Goal: Book appointment/travel/reservation

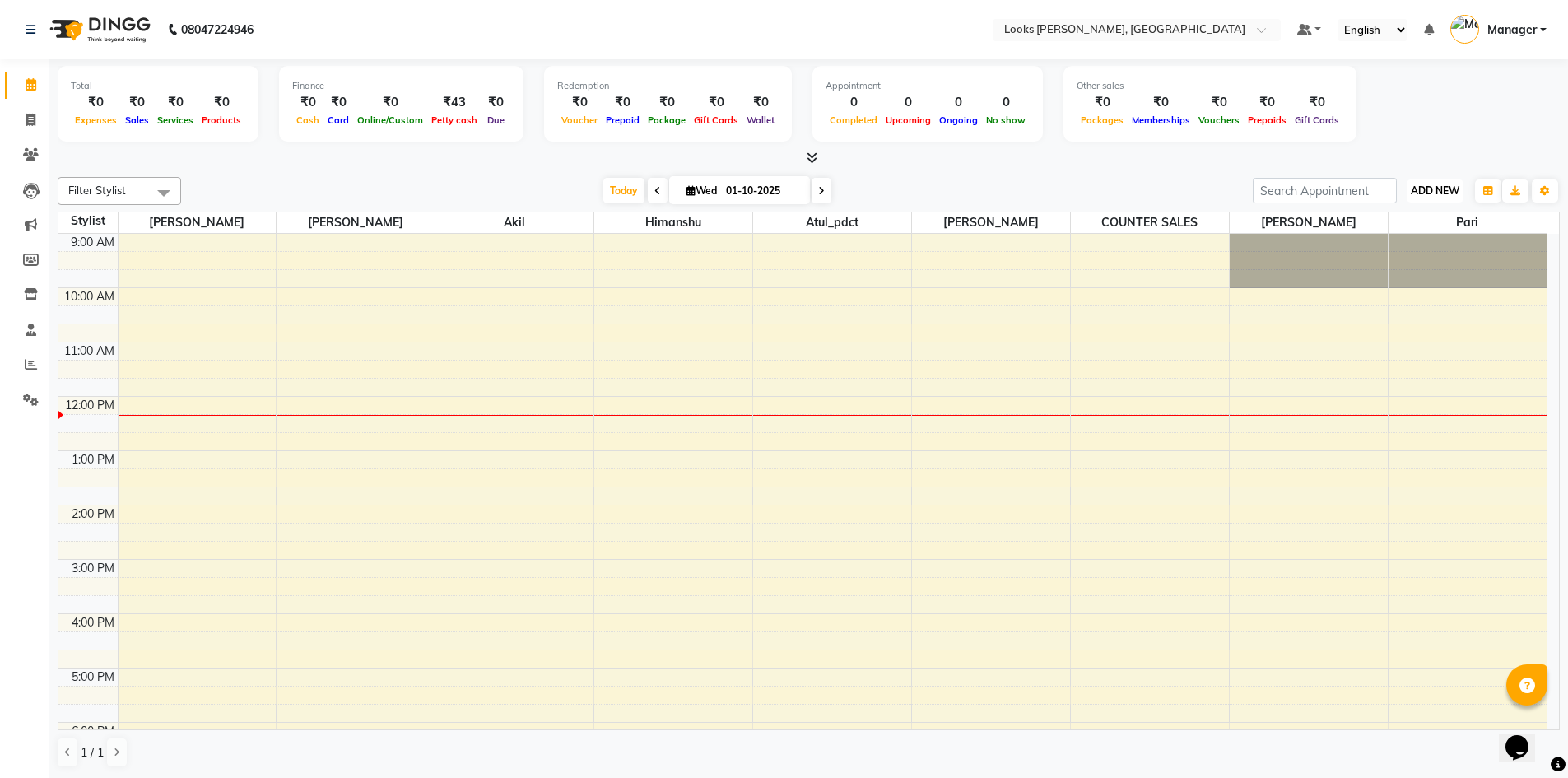
click at [1440, 190] on span "ADD NEW" at bounding box center [1434, 190] width 49 height 12
click at [1404, 220] on button "Add Appointment" at bounding box center [1397, 221] width 130 height 21
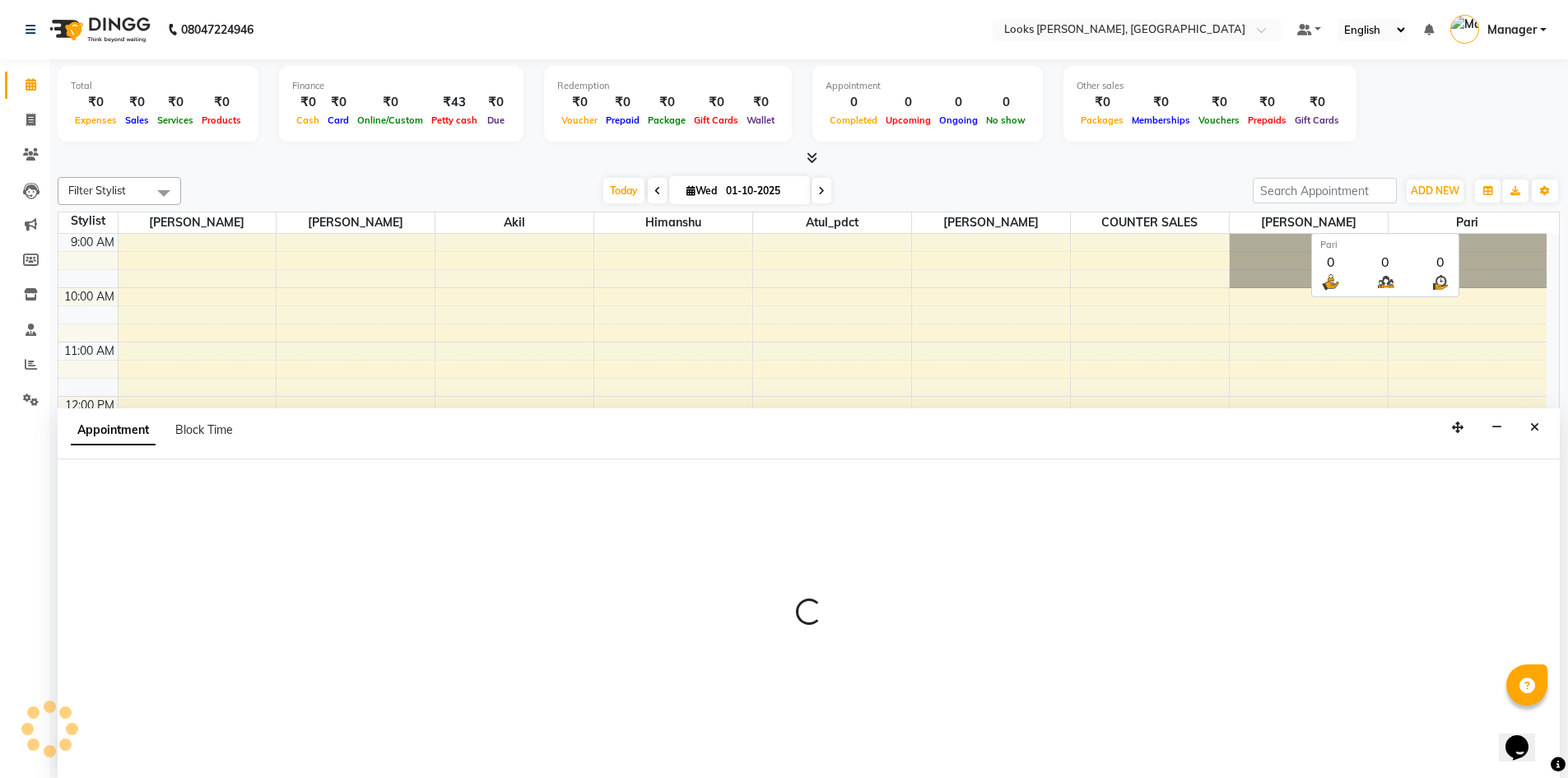
scroll to position [1, 0]
select select "tentative"
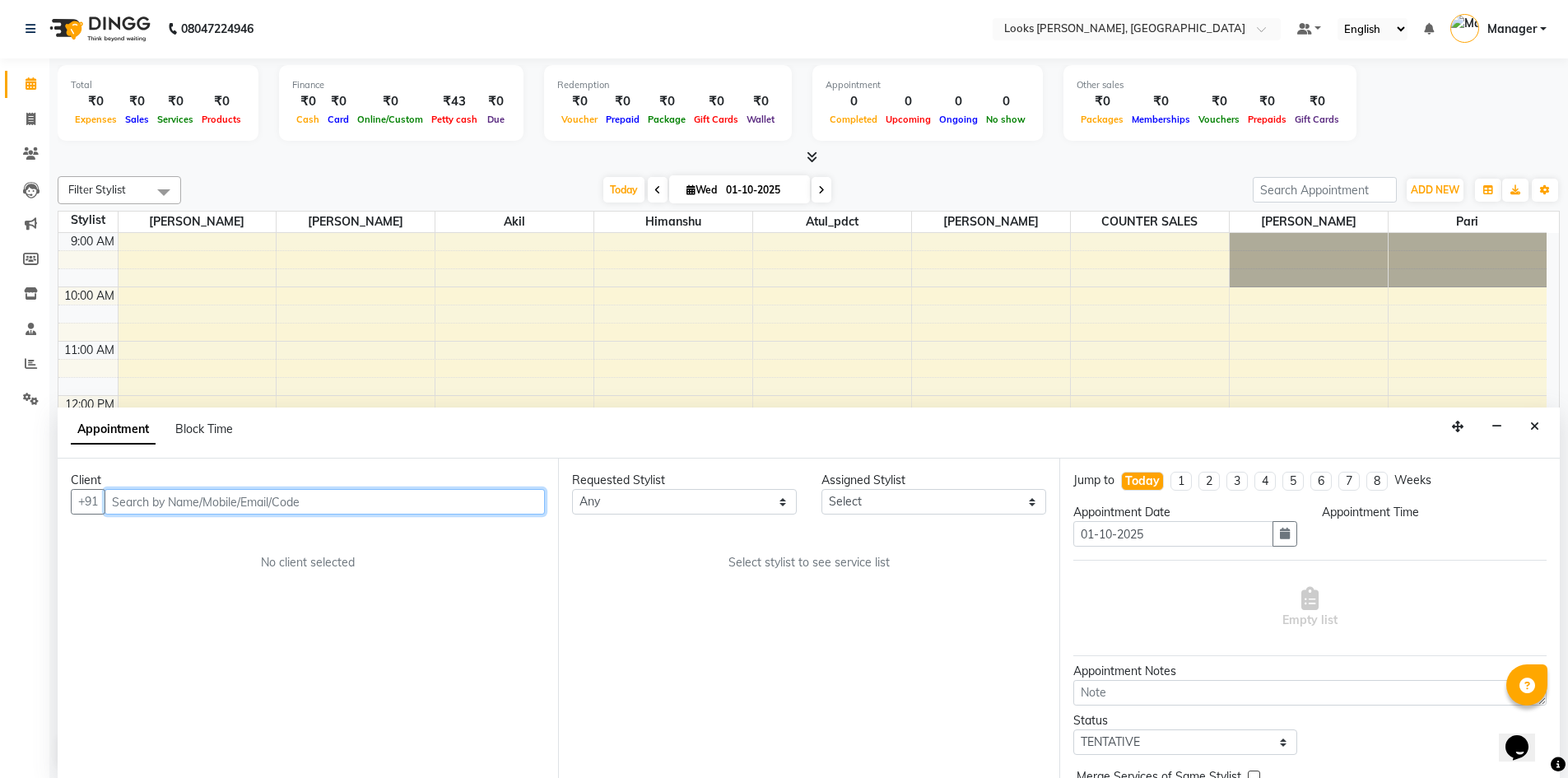
select select "600"
click at [357, 499] on input "text" at bounding box center [324, 502] width 440 height 26
type input "7056492698"
click at [513, 502] on span "Add Client" at bounding box center [510, 501] width 55 height 15
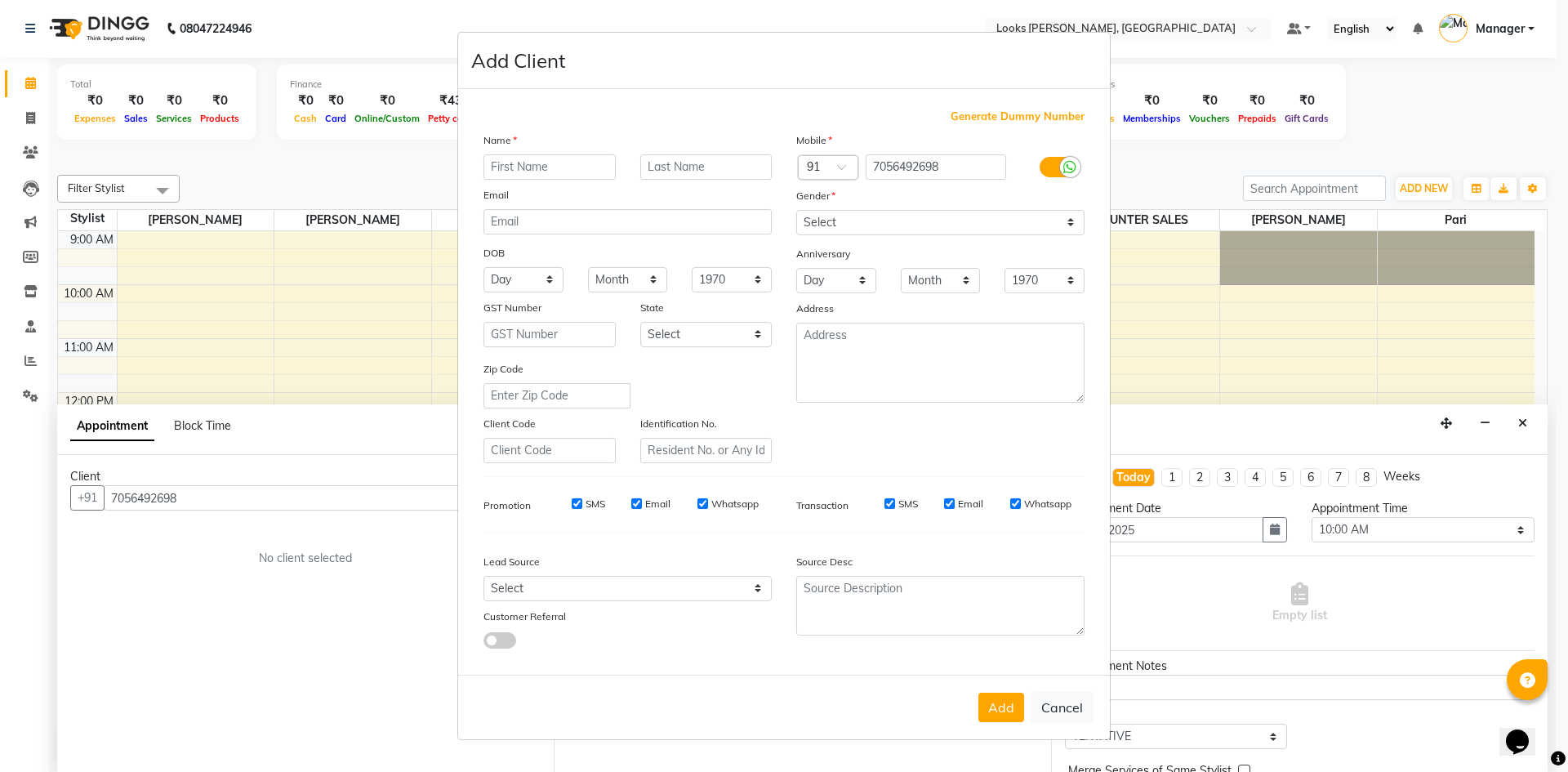
click at [583, 176] on input "text" at bounding box center [550, 168] width 132 height 26
type input "anjali"
click at [856, 217] on select "Select [DEMOGRAPHIC_DATA] [DEMOGRAPHIC_DATA] Other Prefer Not To Say" at bounding box center [940, 223] width 289 height 26
select select "[DEMOGRAPHIC_DATA]"
click at [796, 210] on select "Select [DEMOGRAPHIC_DATA] [DEMOGRAPHIC_DATA] Other Prefer Not To Say" at bounding box center [940, 223] width 289 height 26
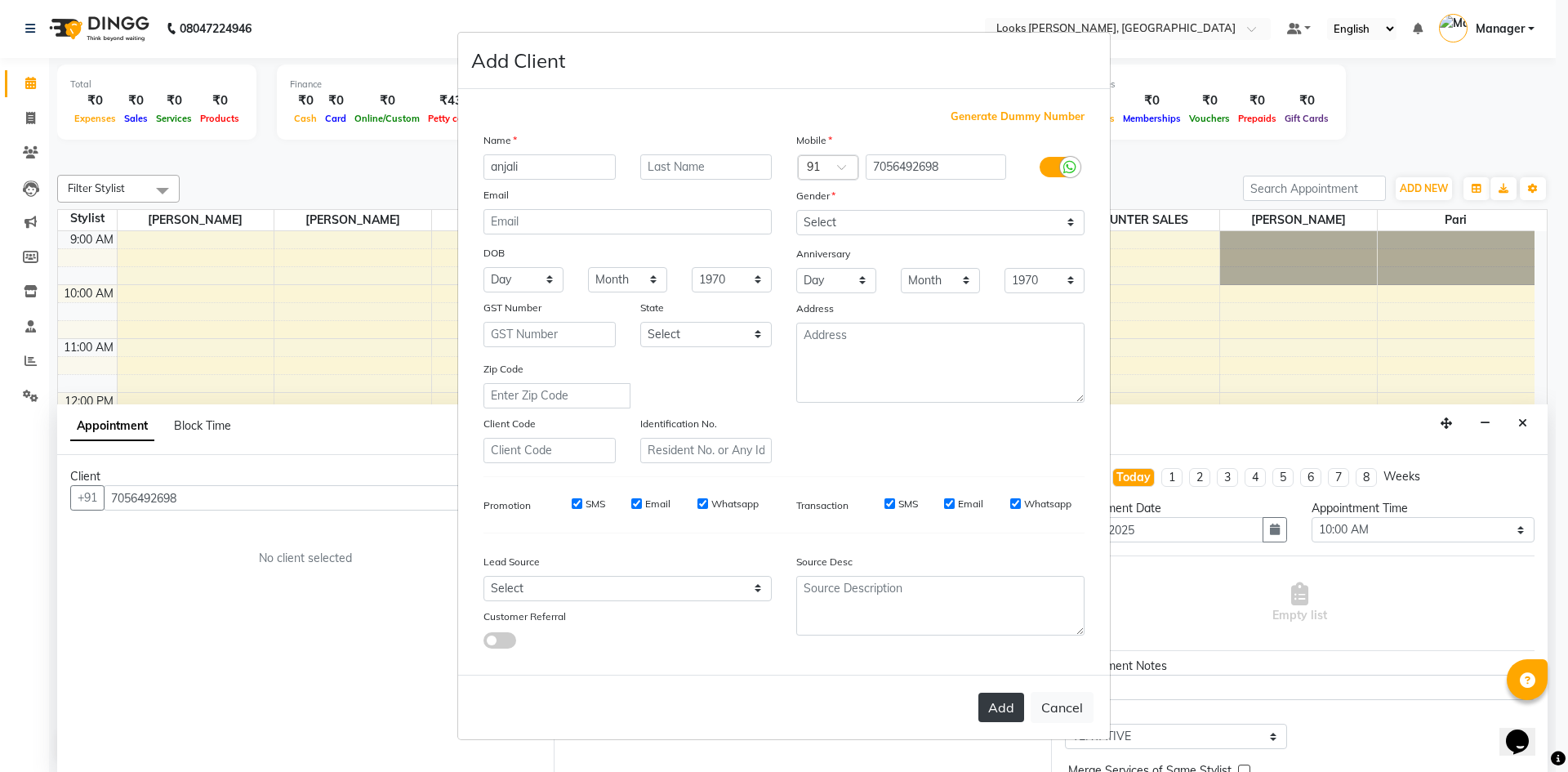
click at [997, 704] on button "Add" at bounding box center [1001, 707] width 46 height 29
select select
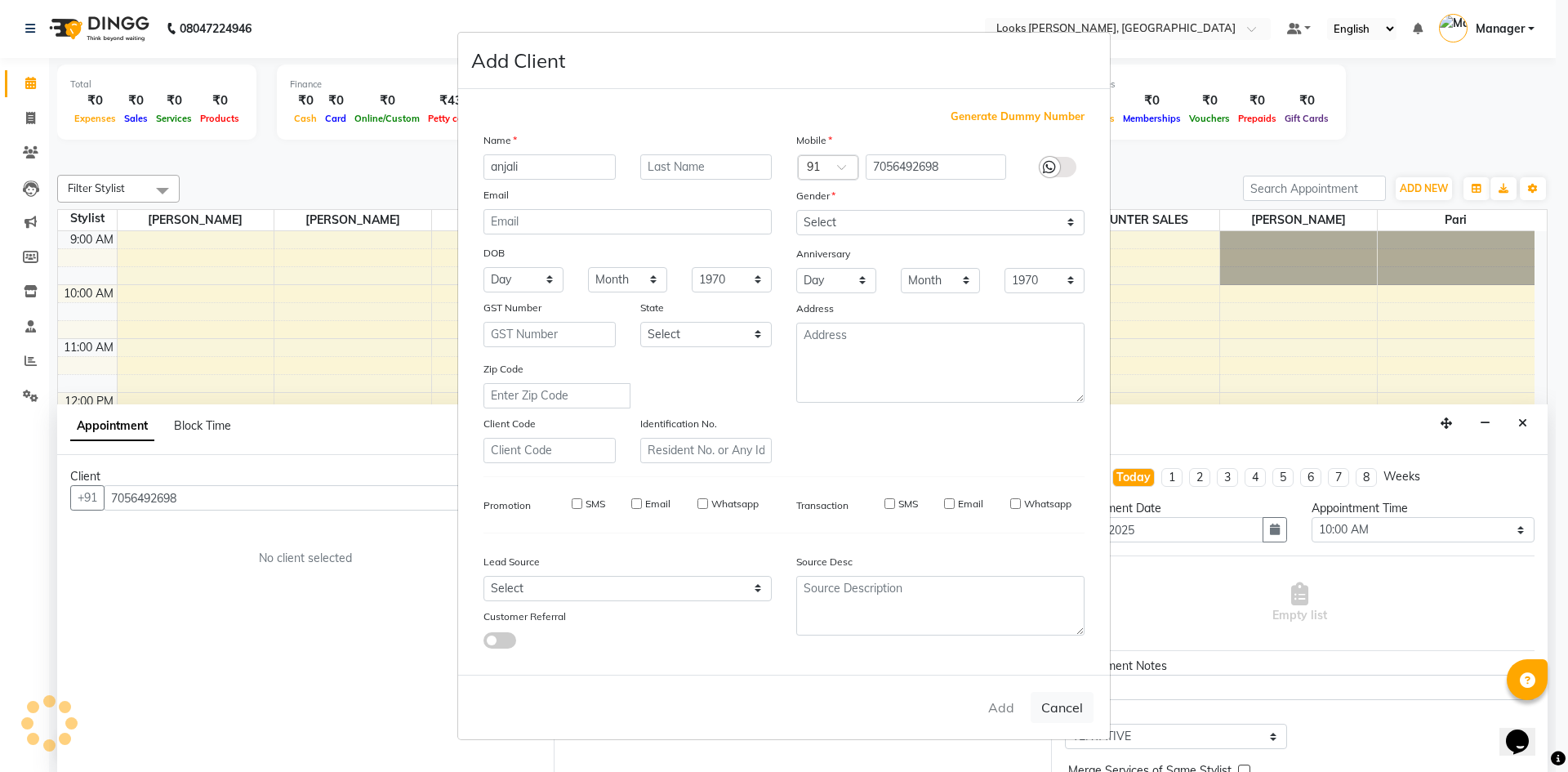
select select
checkbox input "false"
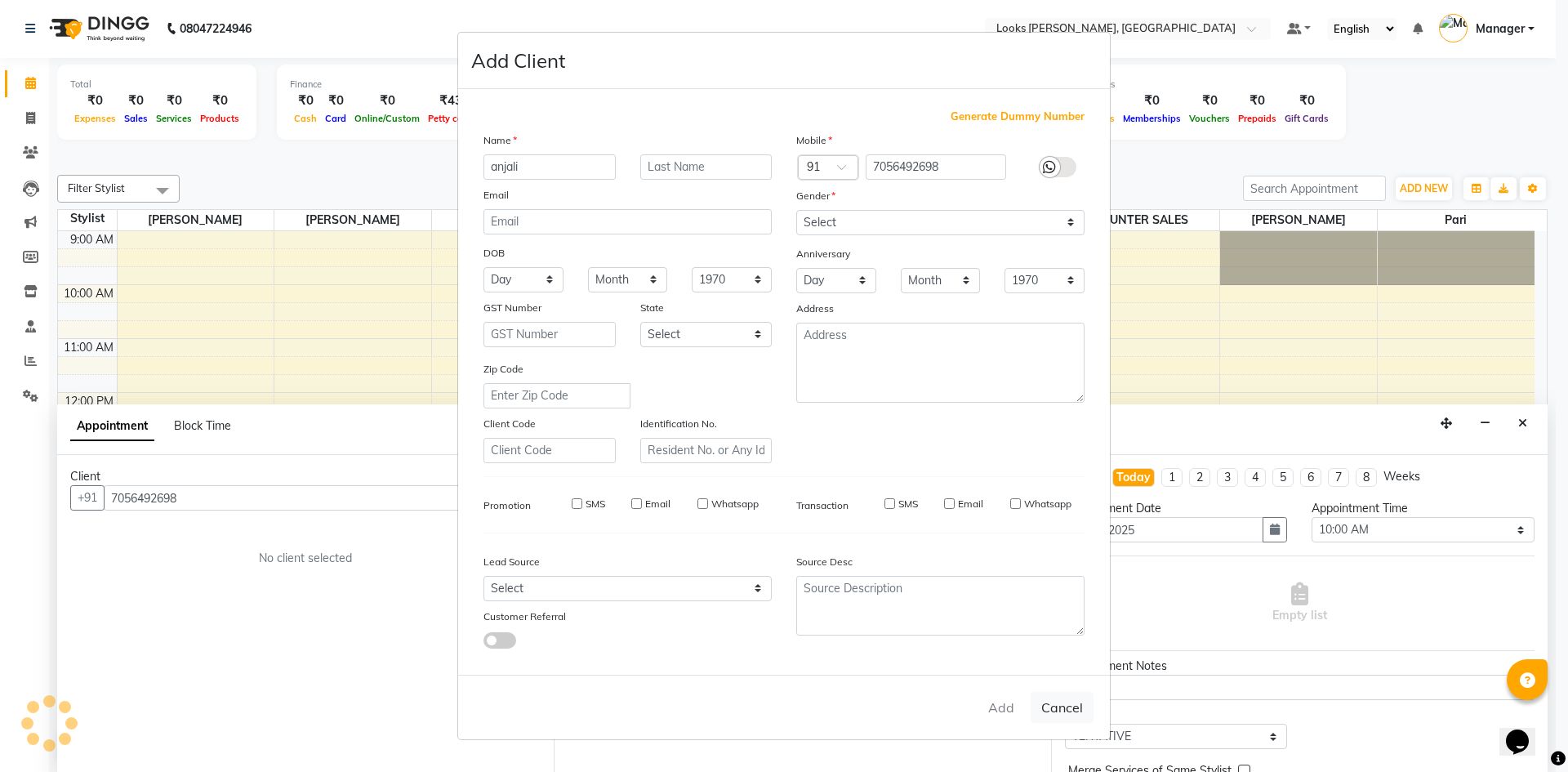
checkbox input "false"
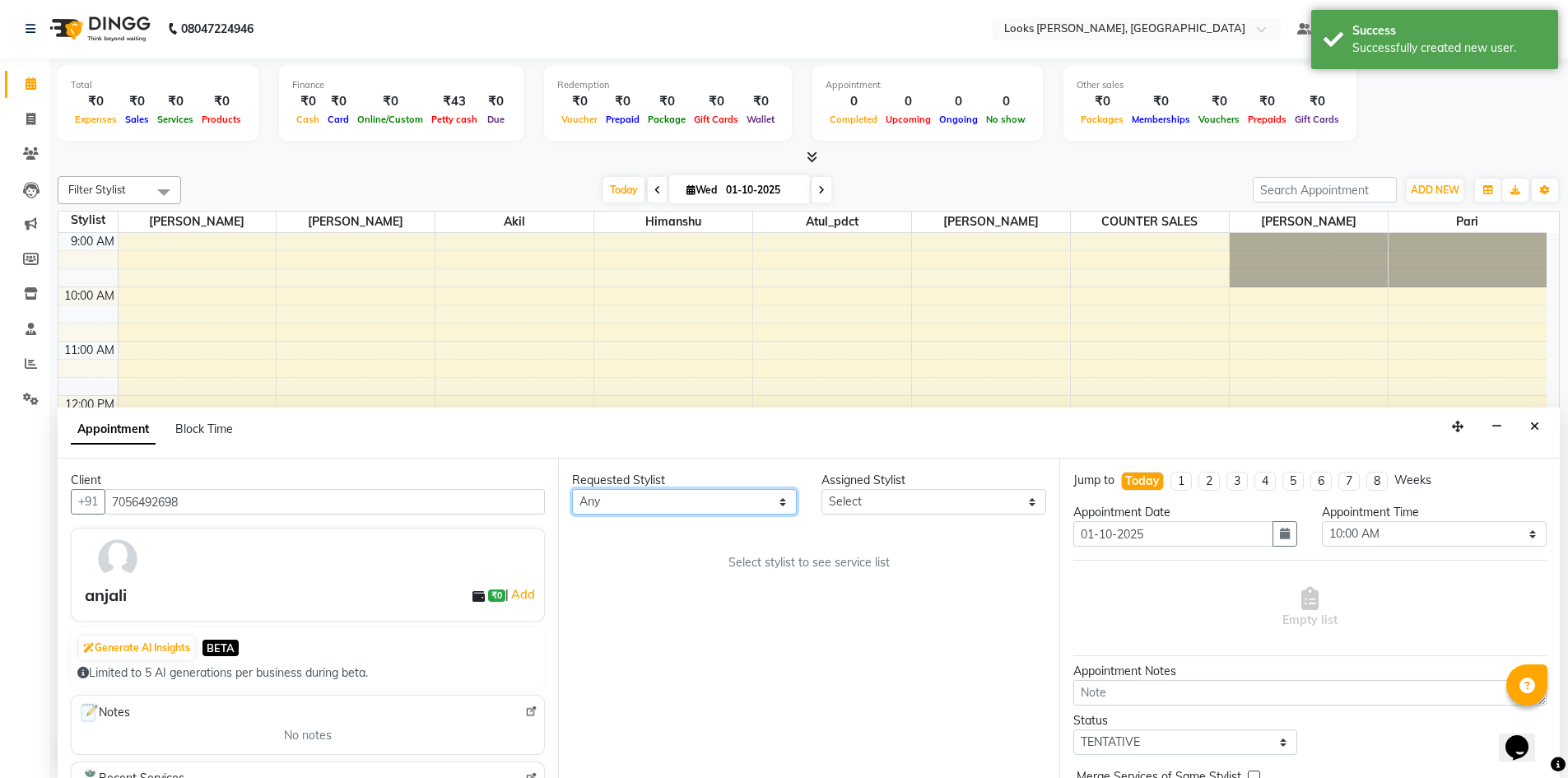
click at [700, 497] on select "Any [PERSON_NAME] [PERSON_NAME] Atul_pdct COUNTER SALES [PERSON_NAME] [PERSON_N…" at bounding box center [684, 502] width 224 height 26
select select "44372"
click at [572, 489] on select "Any [PERSON_NAME] [PERSON_NAME] Atul_pdct COUNTER SALES [PERSON_NAME] [PERSON_N…" at bounding box center [684, 502] width 224 height 26
select select "44372"
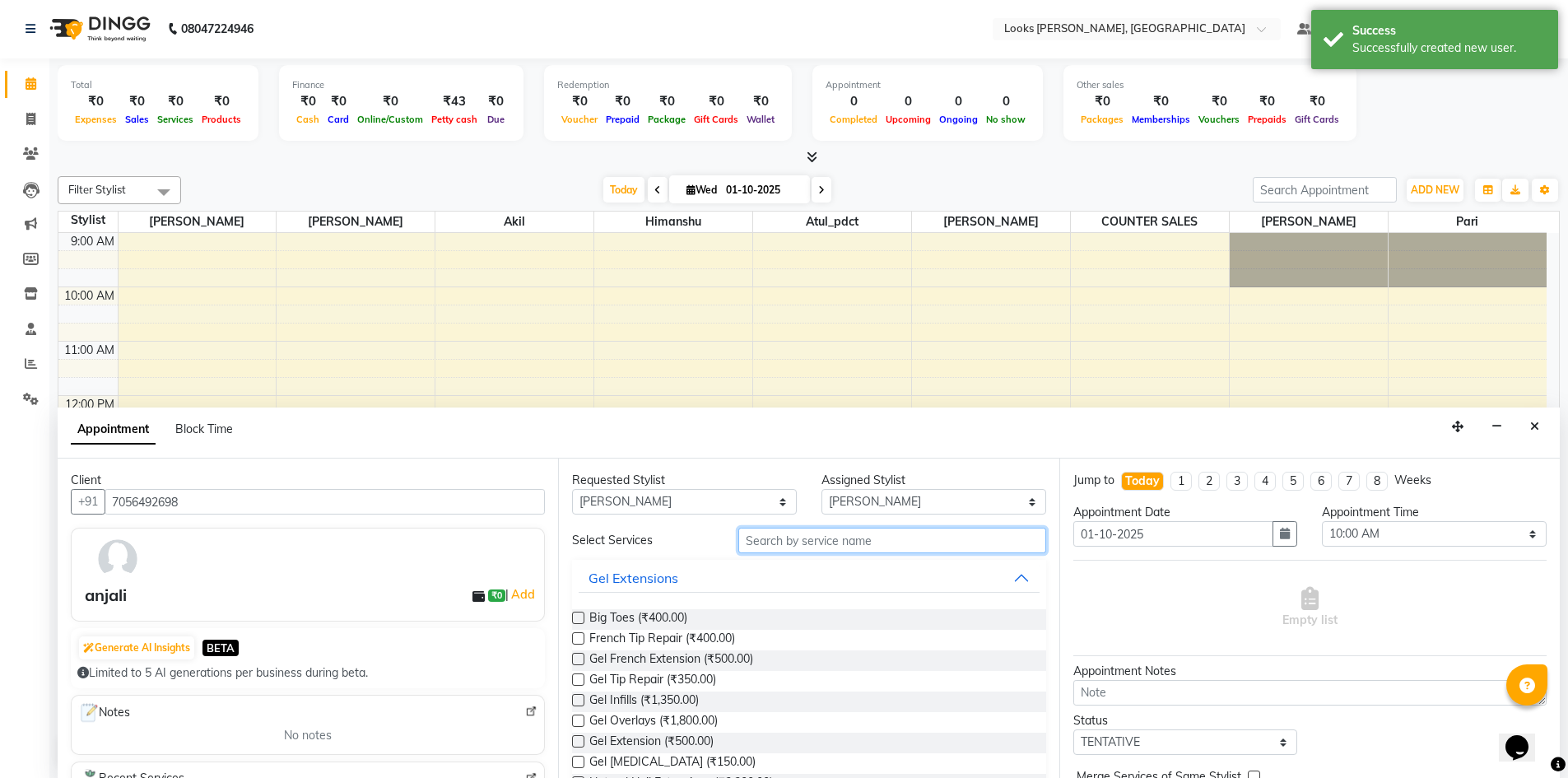
click at [818, 542] on input "text" at bounding box center [892, 541] width 308 height 26
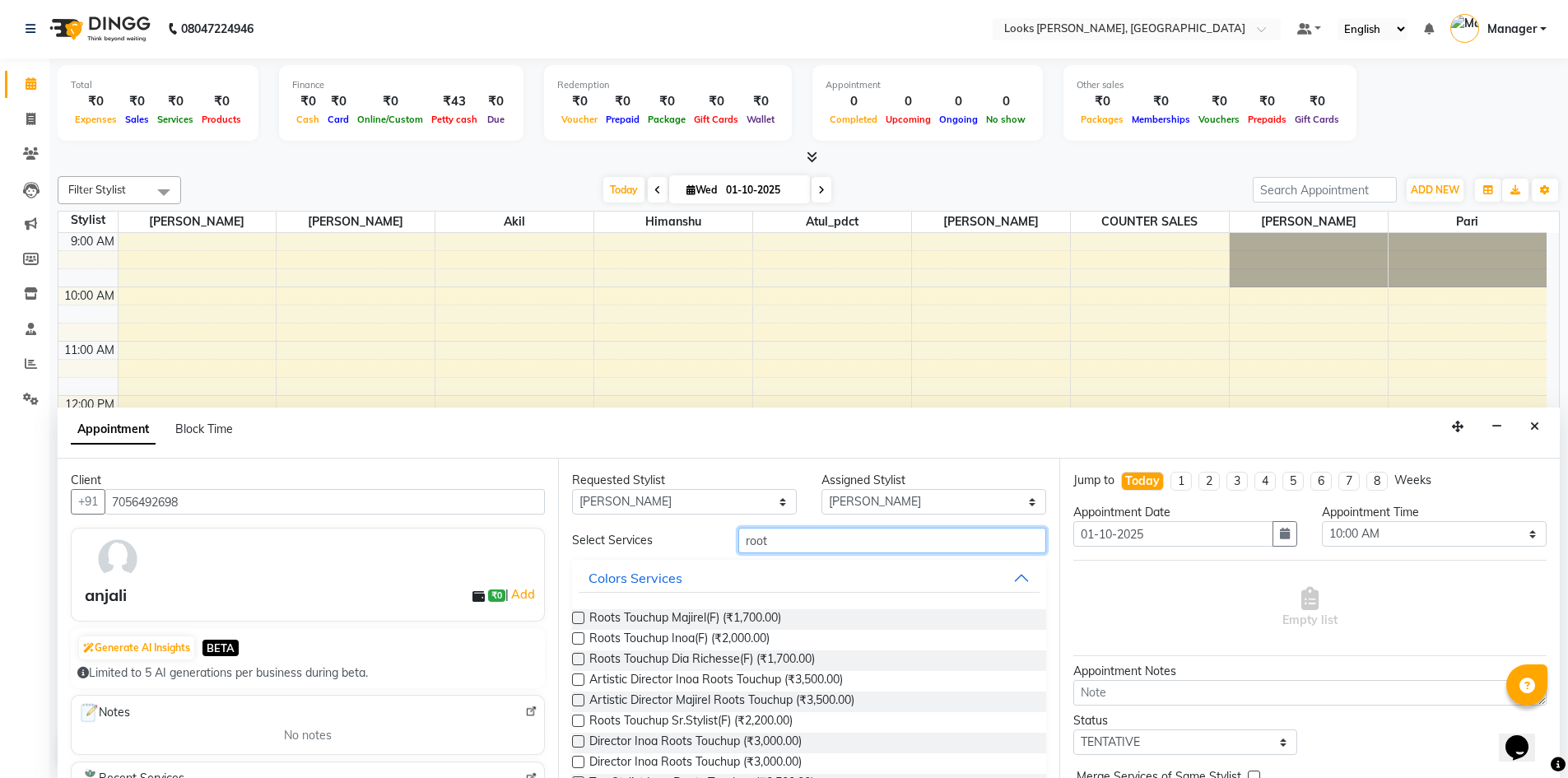
type input "root"
click at [575, 641] on label at bounding box center [578, 638] width 12 height 12
click at [575, 641] on input "checkbox" at bounding box center [578, 640] width 11 height 11
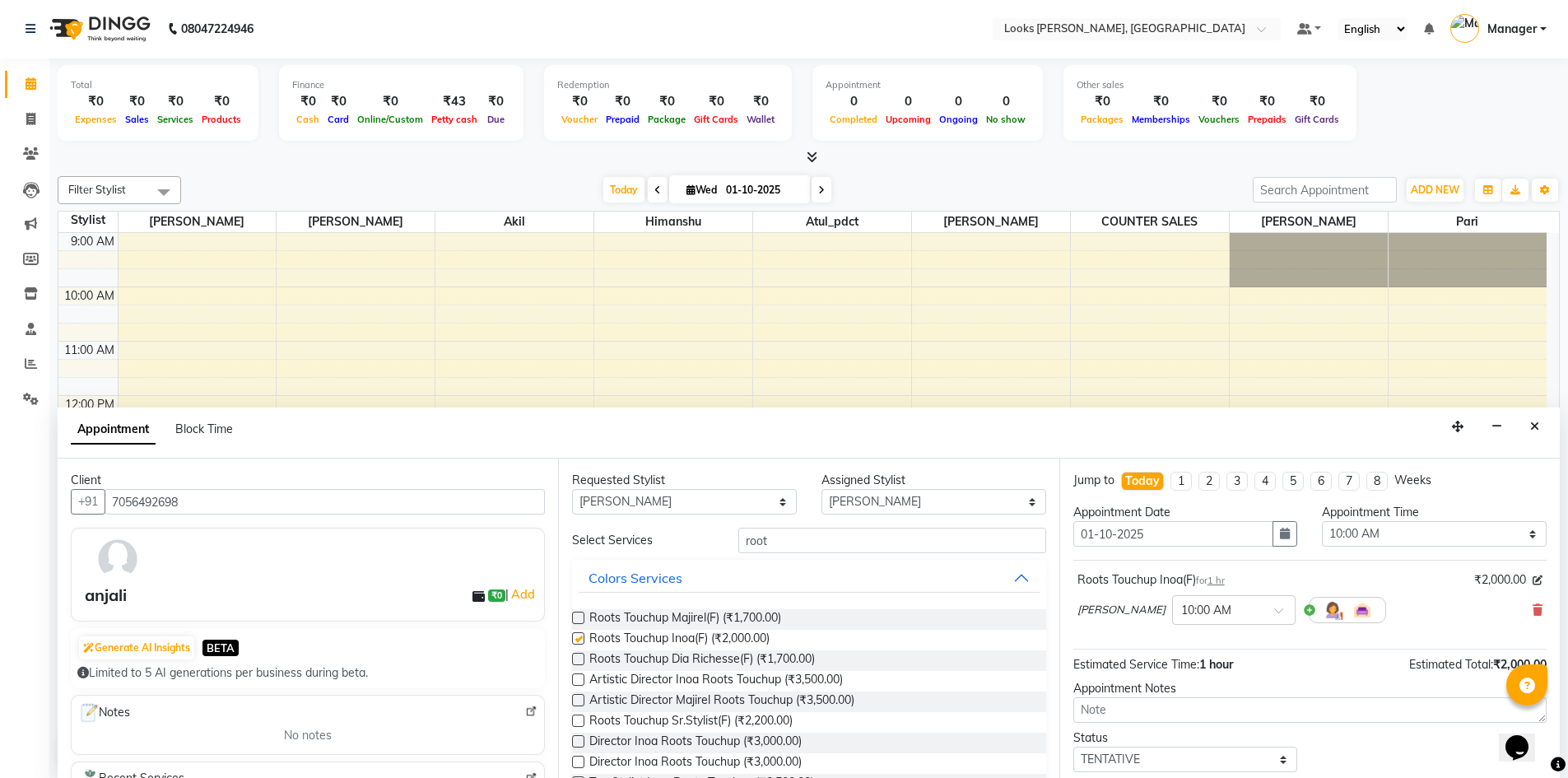
checkbox input "false"
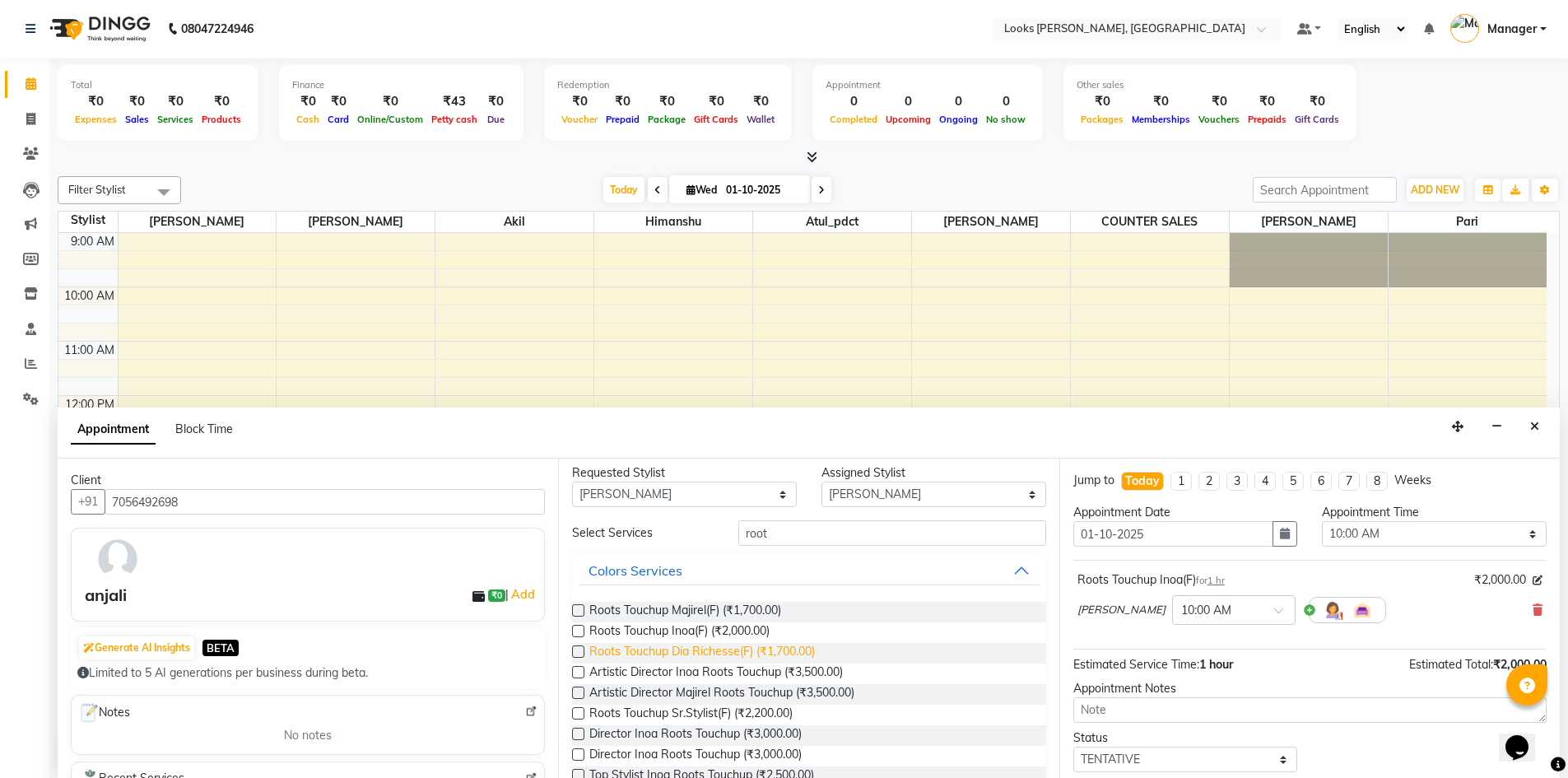
scroll to position [0, 0]
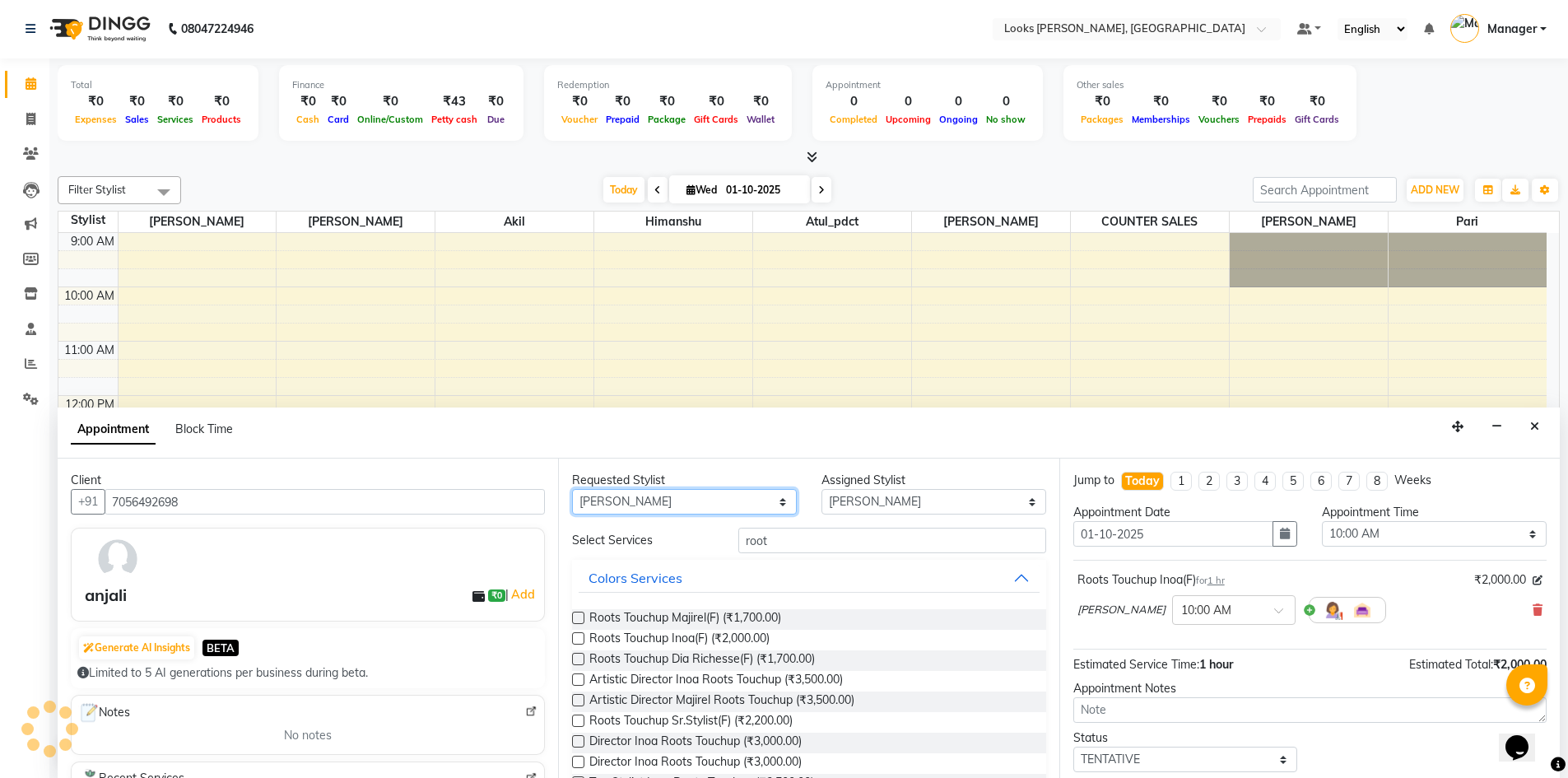
click at [779, 504] on select "Any [PERSON_NAME] [PERSON_NAME] Atul_pdct COUNTER SALES [PERSON_NAME] [PERSON_N…" at bounding box center [684, 502] width 224 height 26
select select "89272"
click at [572, 489] on select "Any [PERSON_NAME] [PERSON_NAME] Atul_pdct COUNTER SALES [PERSON_NAME] [PERSON_N…" at bounding box center [684, 502] width 224 height 26
select select "89272"
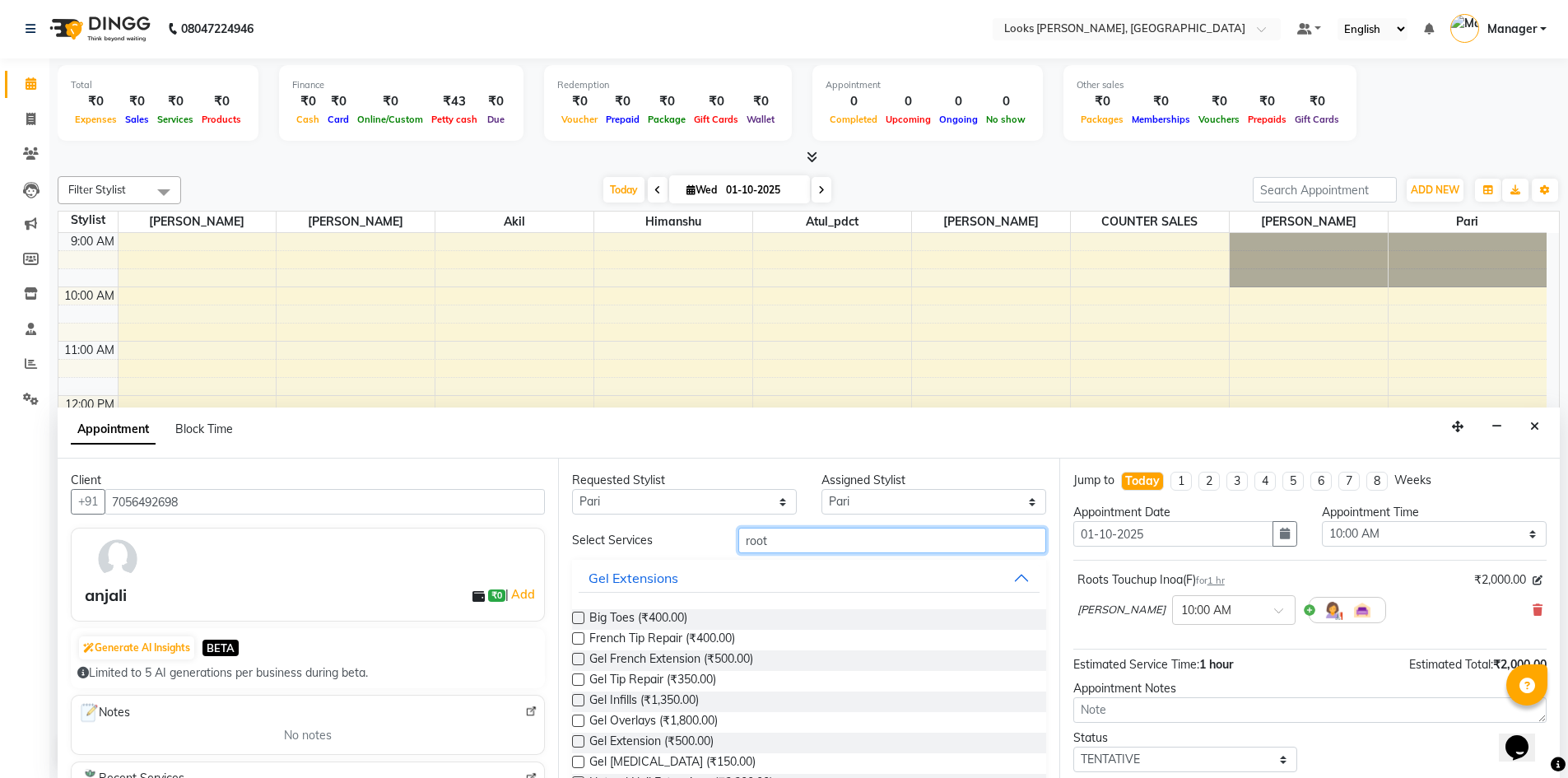
click at [806, 537] on input "root" at bounding box center [892, 541] width 308 height 26
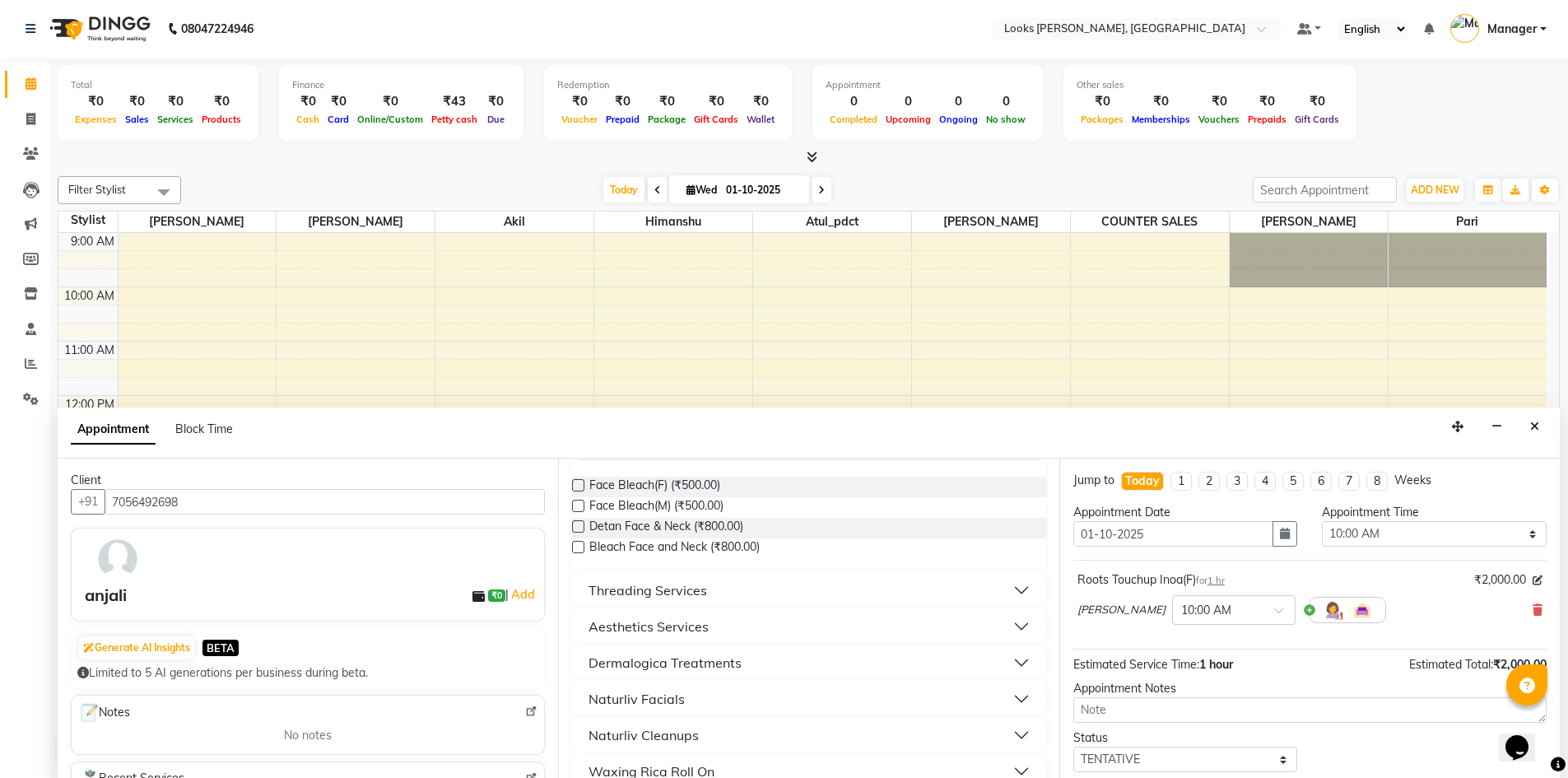
scroll to position [138, 0]
type input "fac"
click at [844, 695] on button "Naturliv Facials" at bounding box center [808, 694] width 460 height 30
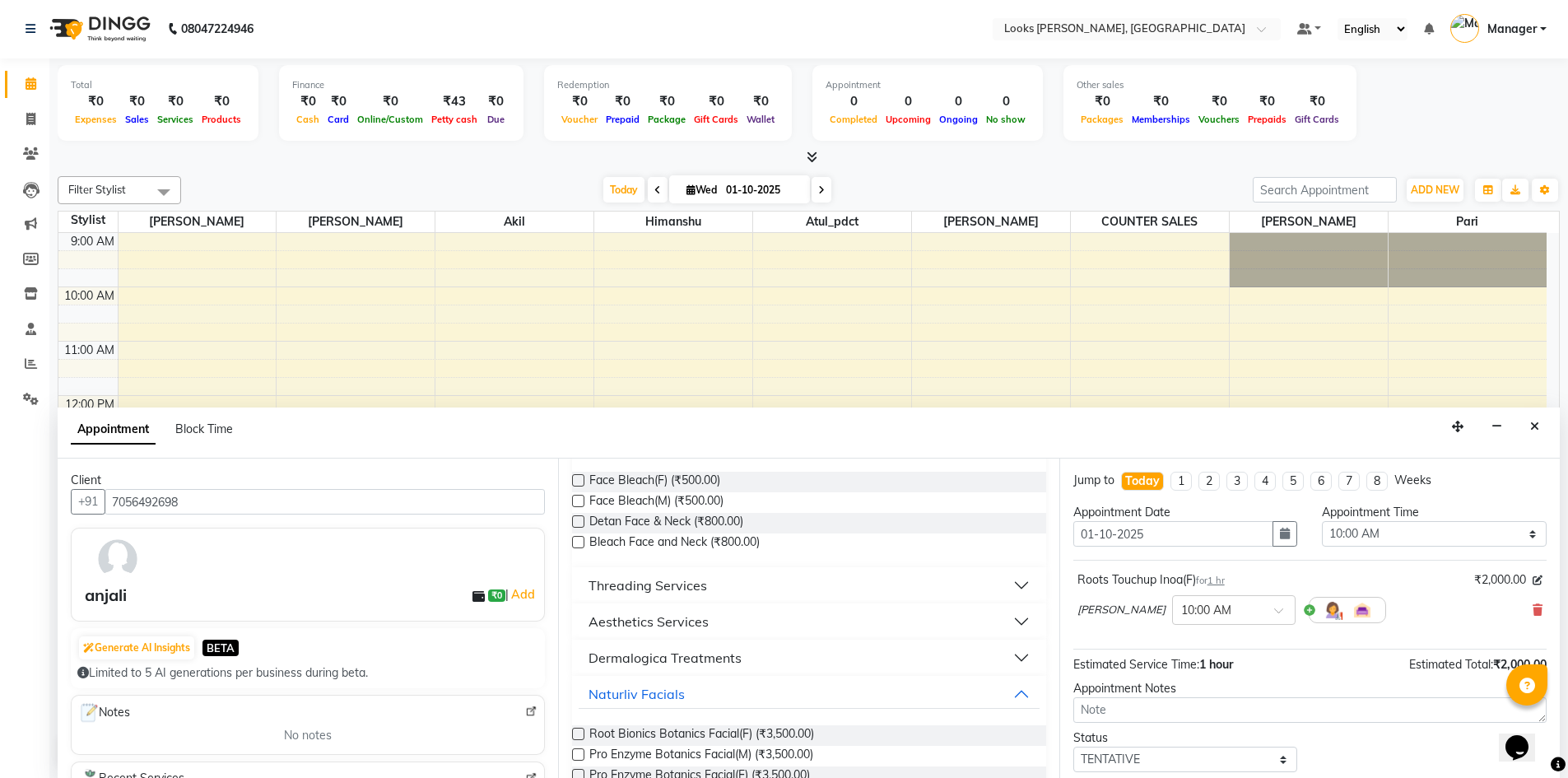
click at [573, 727] on label at bounding box center [578, 733] width 12 height 12
click at [573, 730] on input "checkbox" at bounding box center [578, 736] width 11 height 11
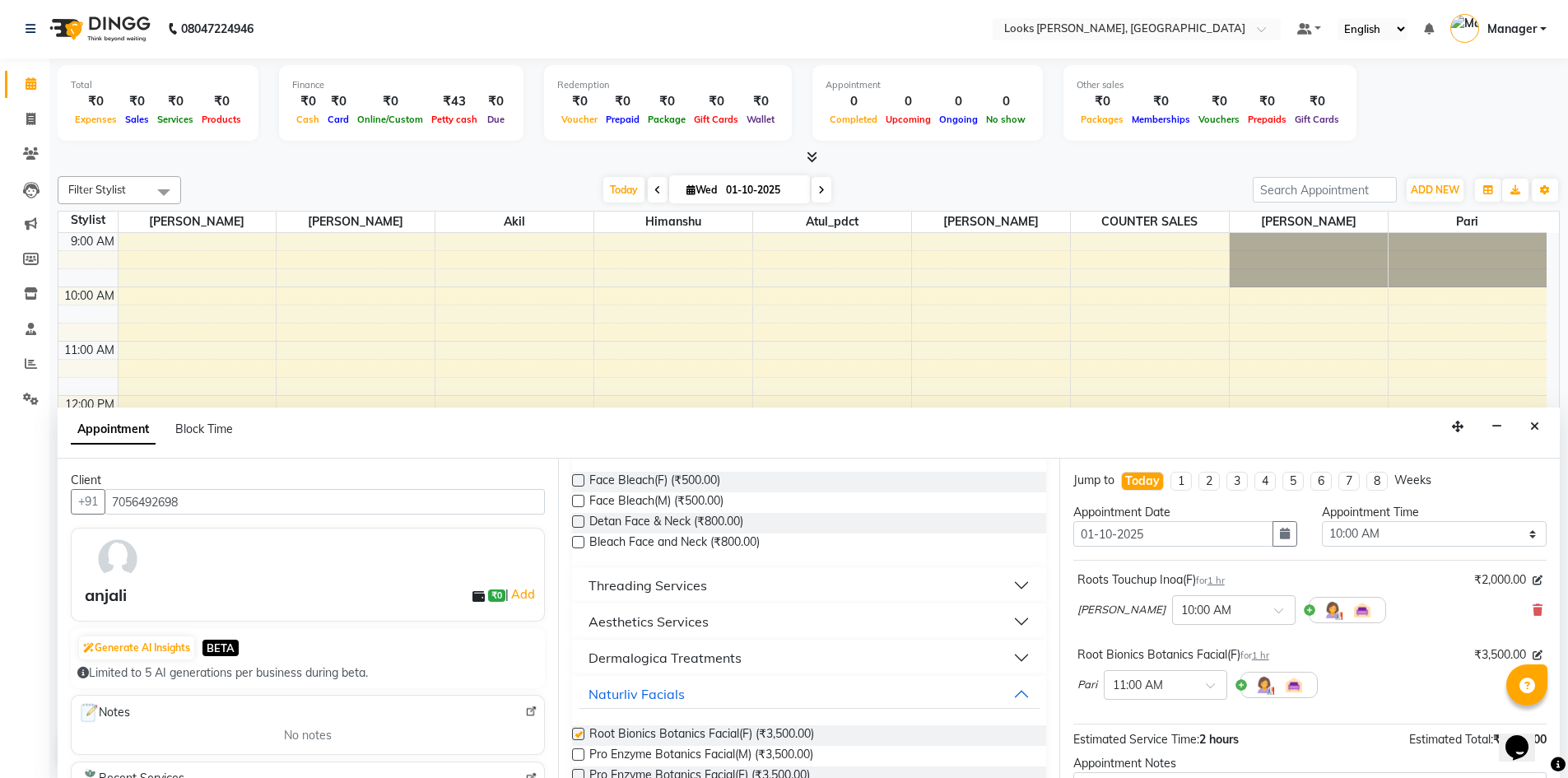
checkbox input "false"
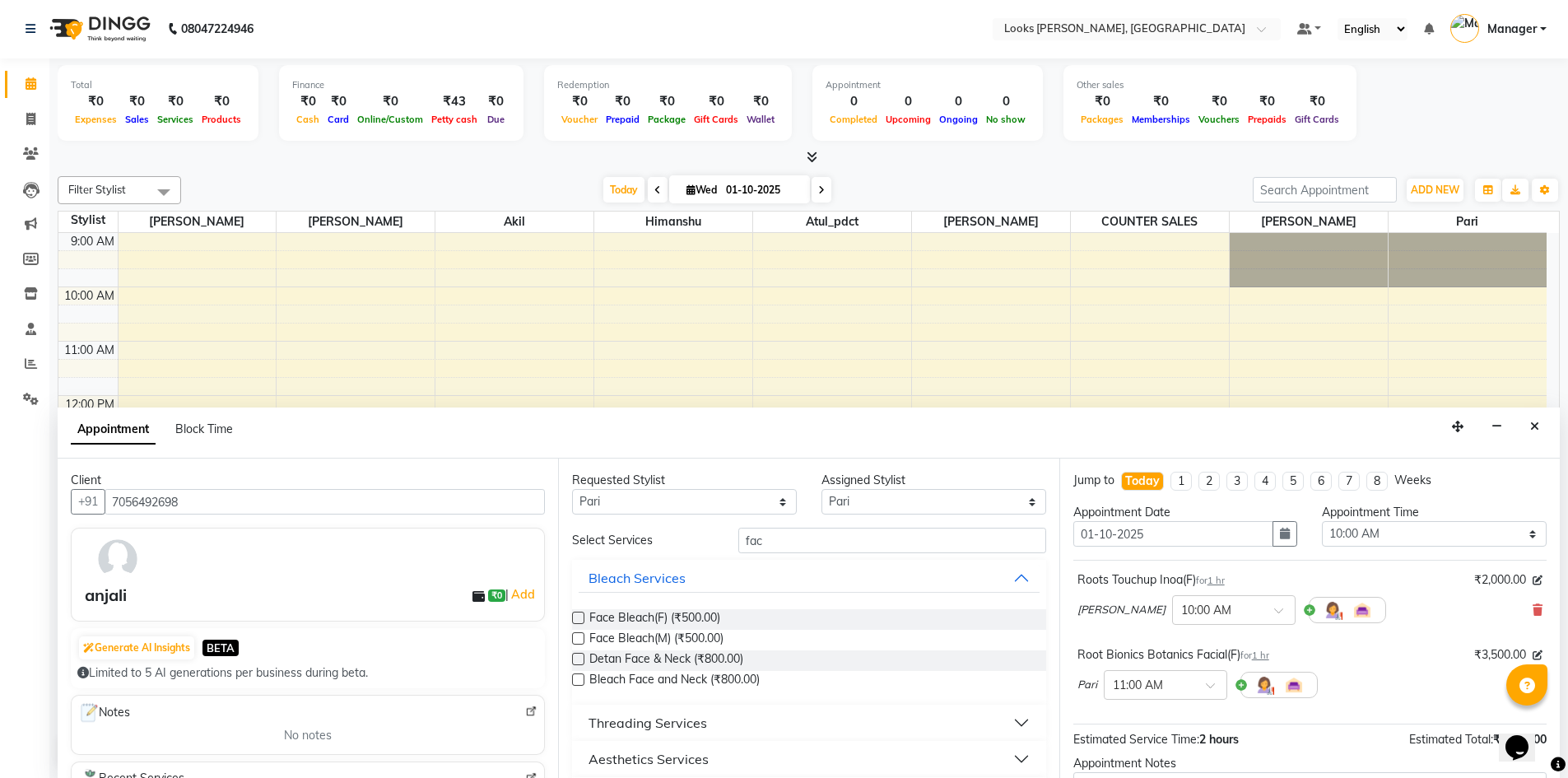
scroll to position [0, 0]
click at [764, 498] on select "Any [PERSON_NAME] [PERSON_NAME] Atul_pdct COUNTER SALES [PERSON_NAME] [PERSON_N…" at bounding box center [684, 503] width 224 height 26
select select "44372"
click at [572, 490] on select "Any [PERSON_NAME] [PERSON_NAME] Atul_pdct COUNTER SALES [PERSON_NAME] [PERSON_N…" at bounding box center [684, 503] width 224 height 26
select select "44372"
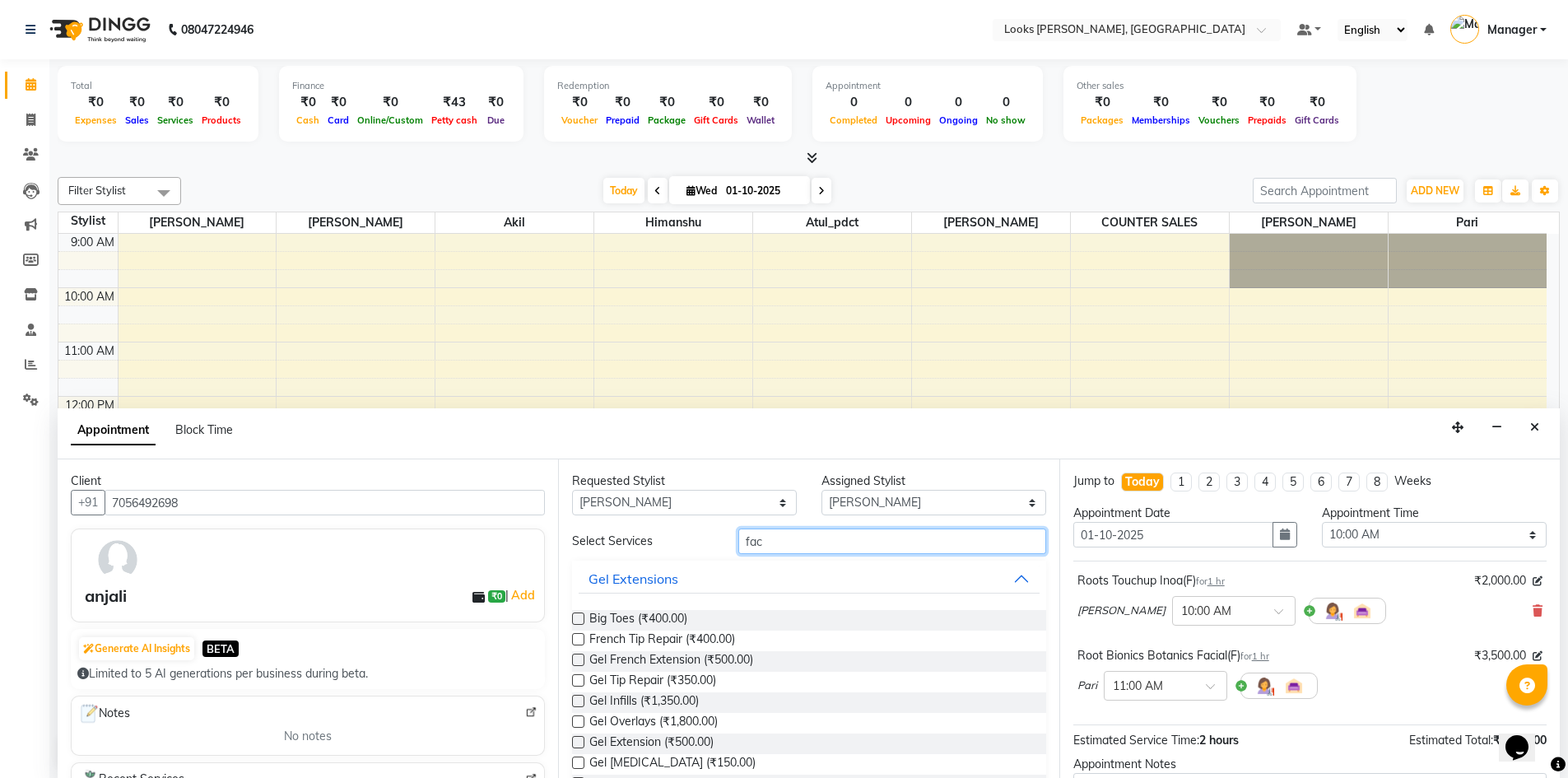
click at [801, 543] on input "fac" at bounding box center [892, 541] width 308 height 26
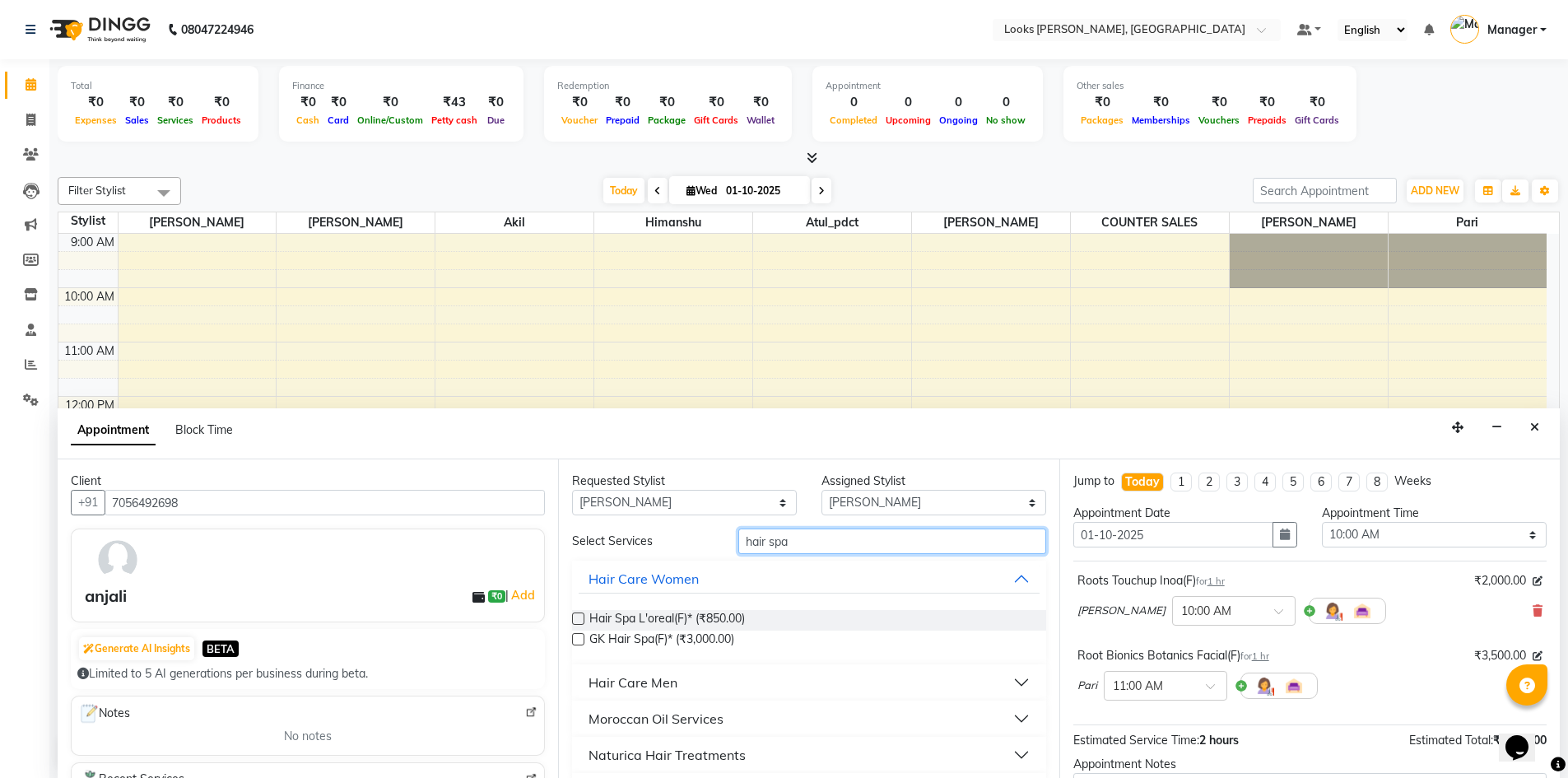
type input "hair spa"
click at [578, 614] on label at bounding box center [578, 617] width 12 height 12
click at [578, 615] on input "checkbox" at bounding box center [578, 620] width 11 height 11
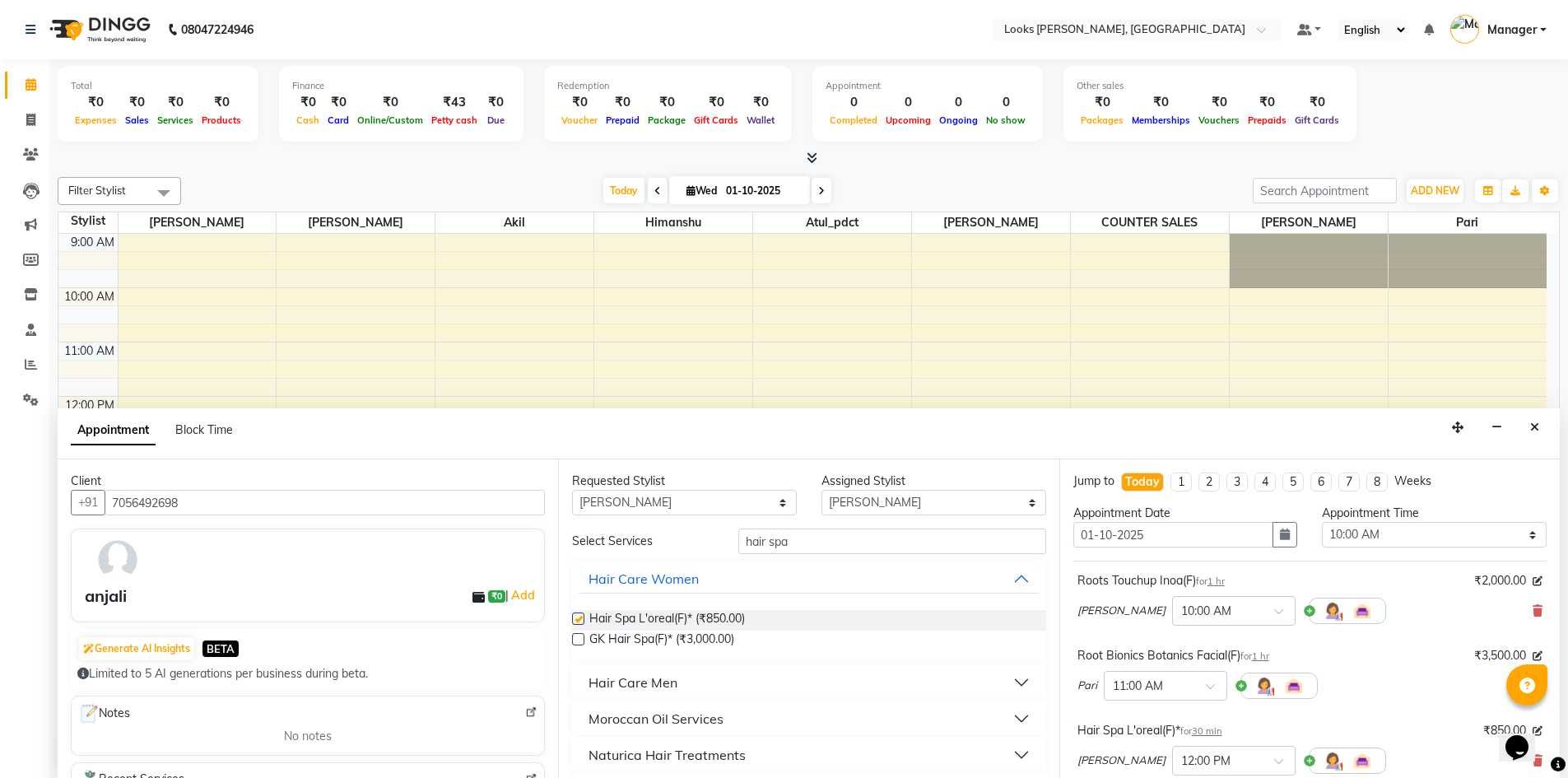
checkbox input "false"
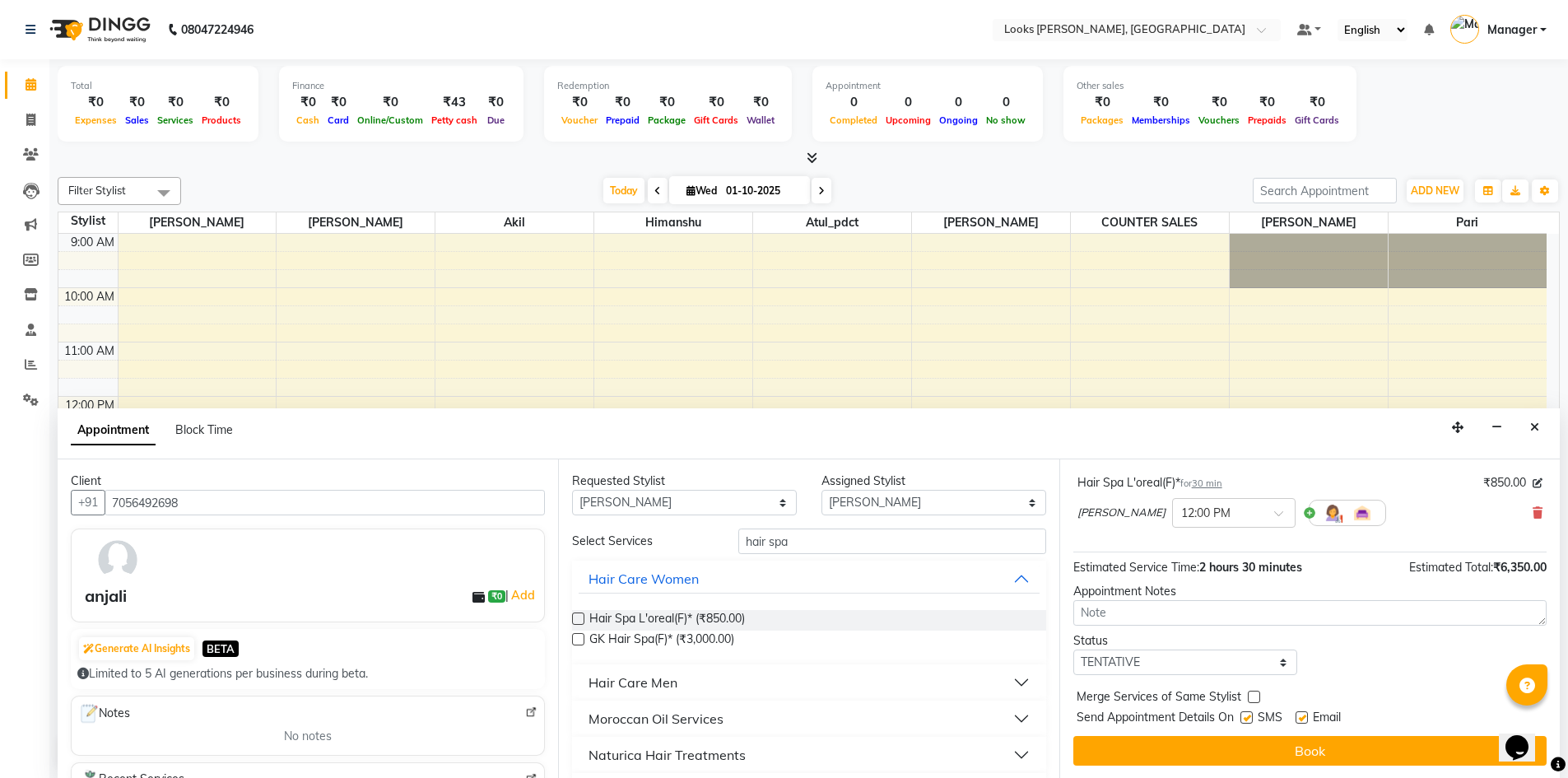
scroll to position [1, 0]
click at [1273, 660] on select "Select TENTATIVE CONFIRM CHECK-IN UPCOMING" at bounding box center [1185, 662] width 224 height 26
select select "confirm booking"
click at [1073, 649] on select "Select TENTATIVE CONFIRM CHECK-IN UPCOMING" at bounding box center [1185, 662] width 224 height 26
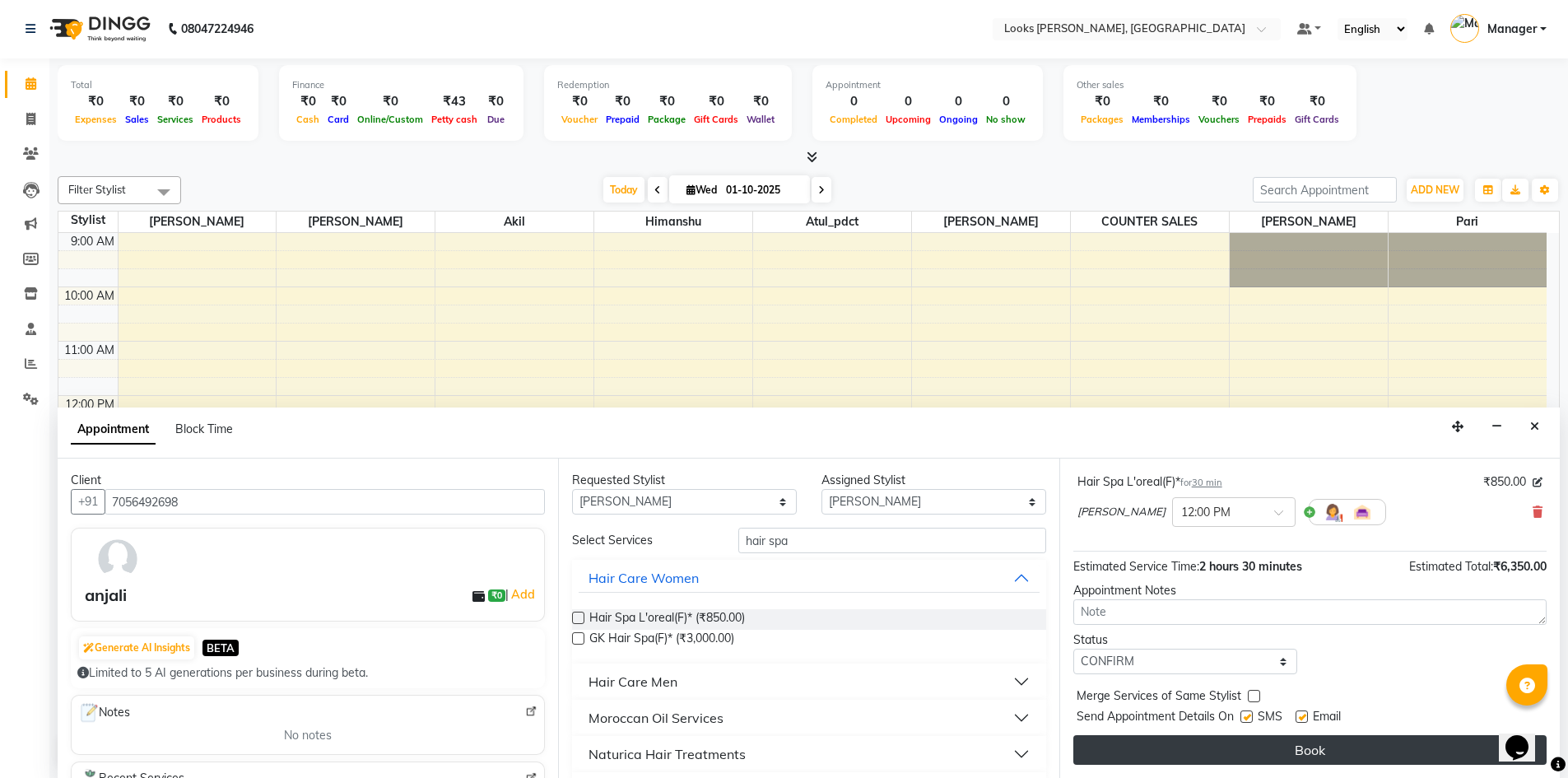
click at [1325, 748] on button "Book" at bounding box center [1310, 749] width 473 height 30
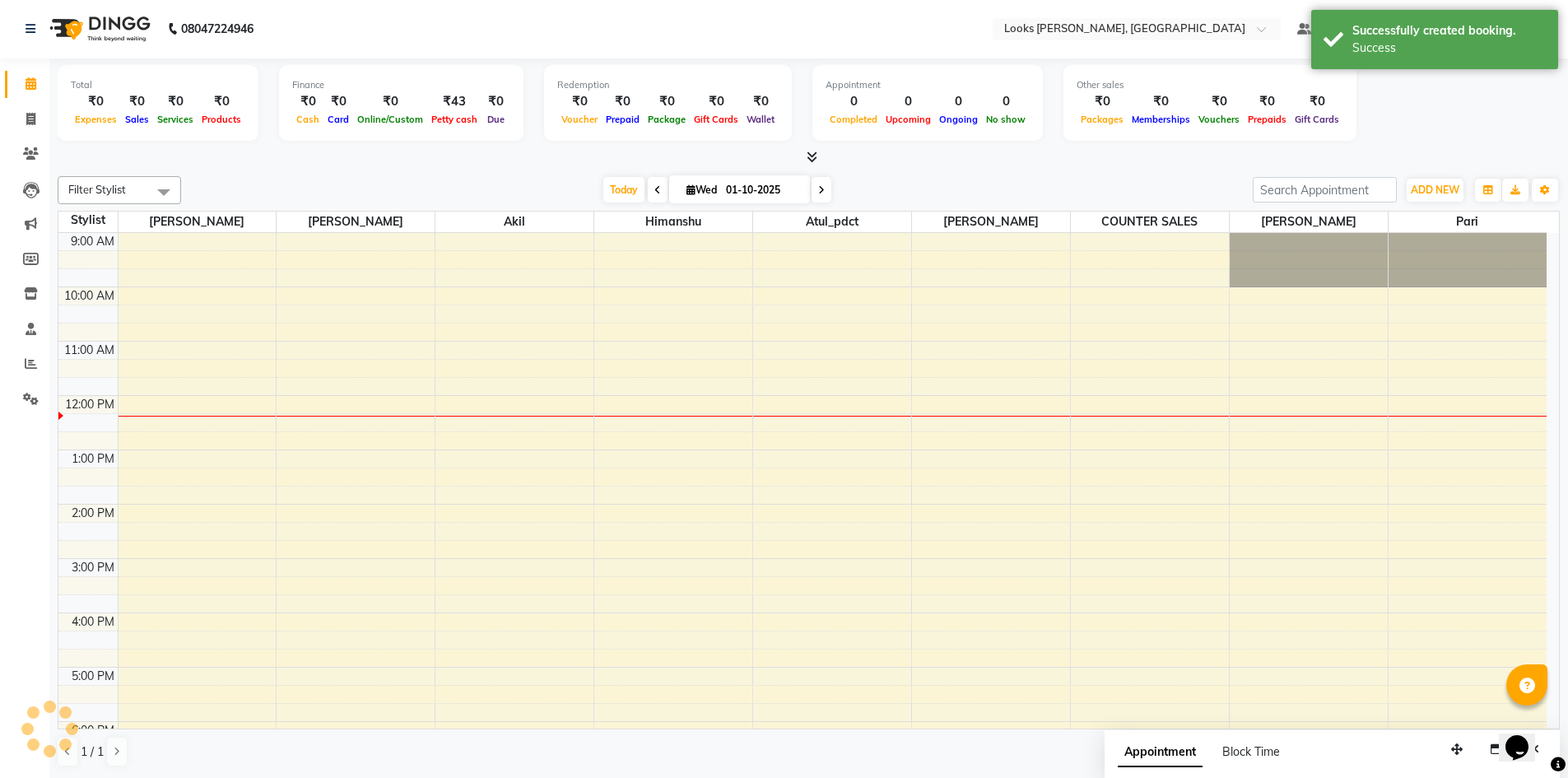
scroll to position [0, 0]
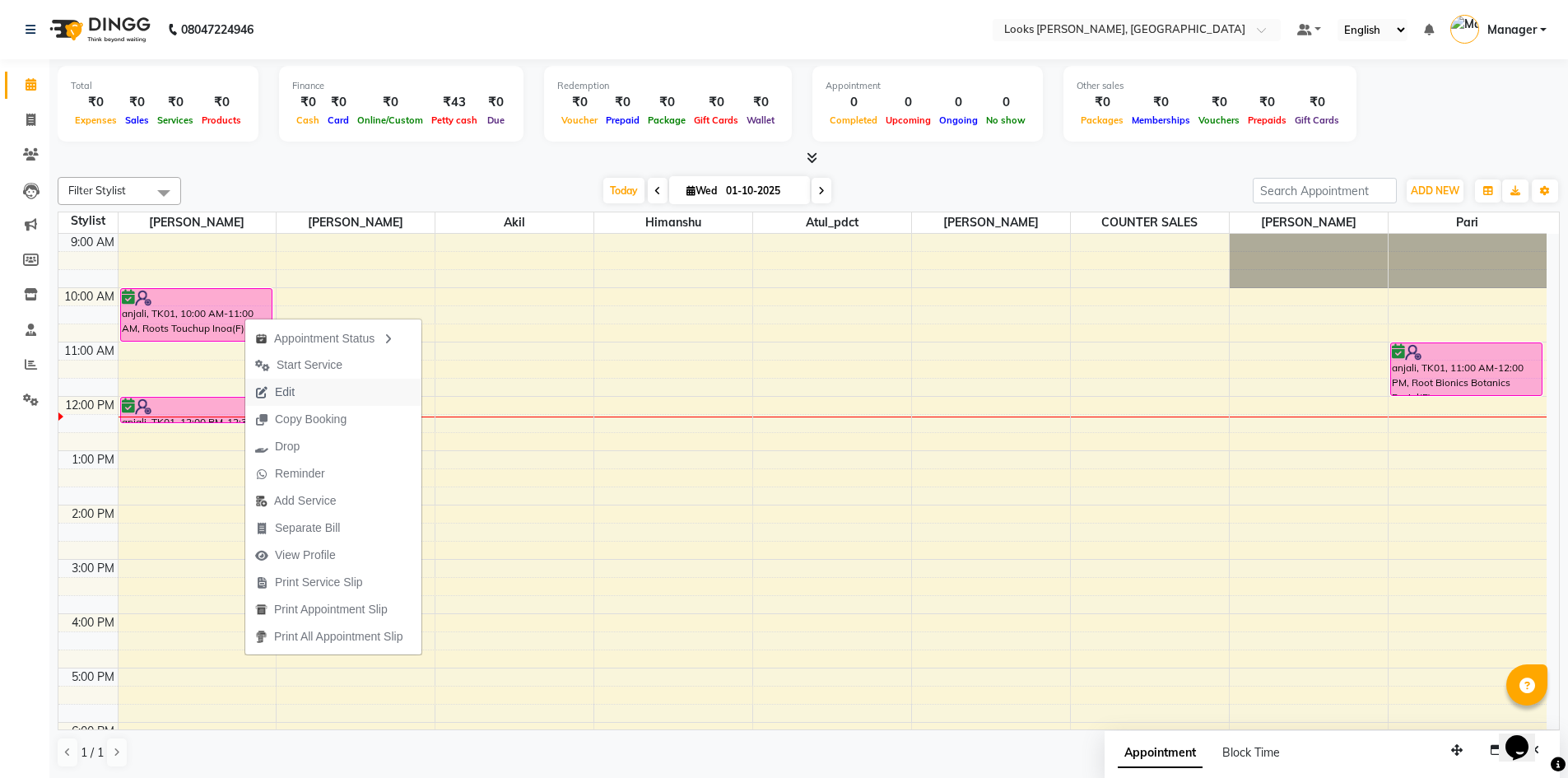
click at [292, 388] on span "Edit" at bounding box center [284, 392] width 19 height 18
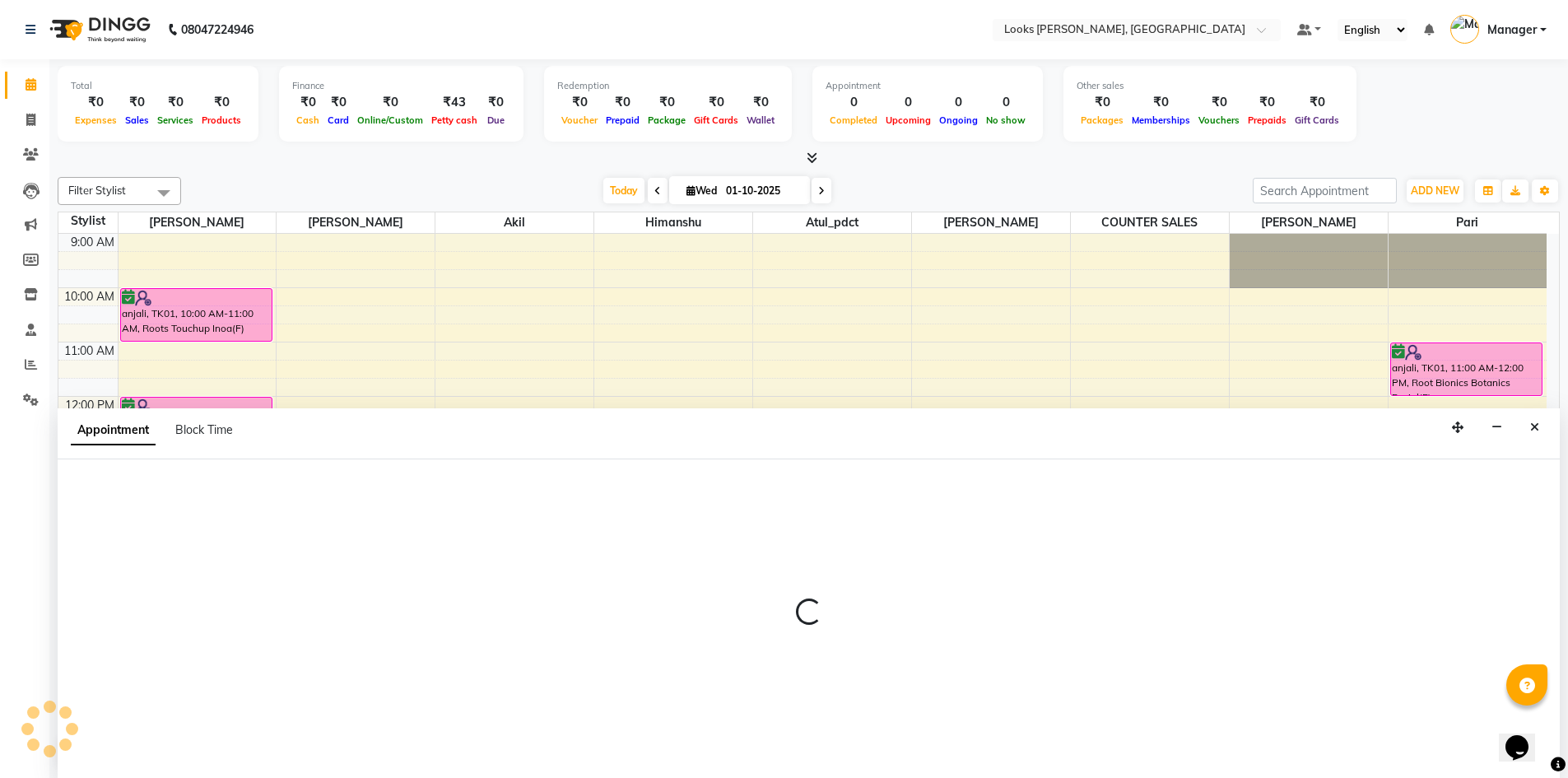
scroll to position [1, 0]
select select "tentative"
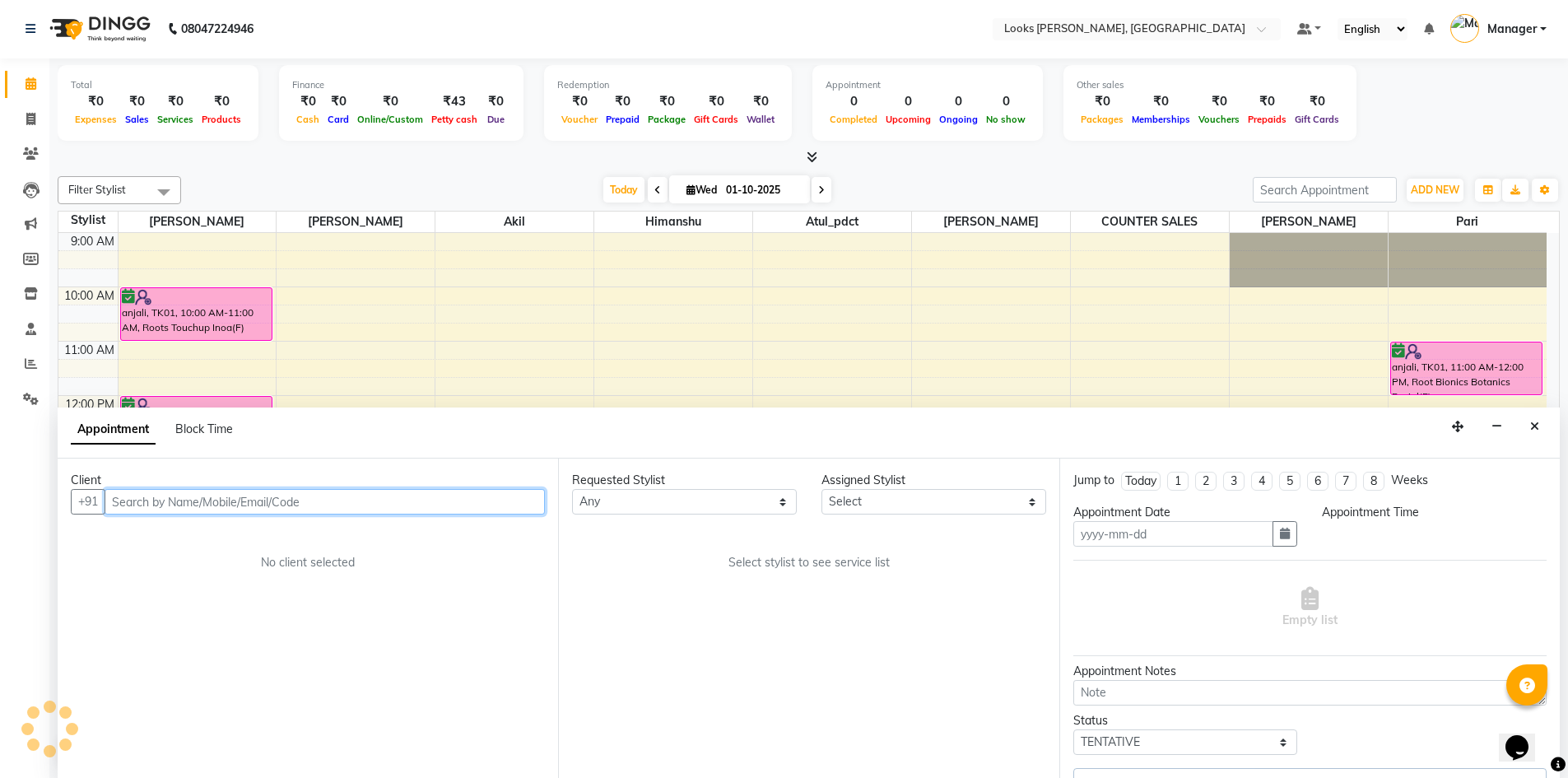
type input "01-10-2025"
select select "confirm booking"
select select "600"
select select "44372"
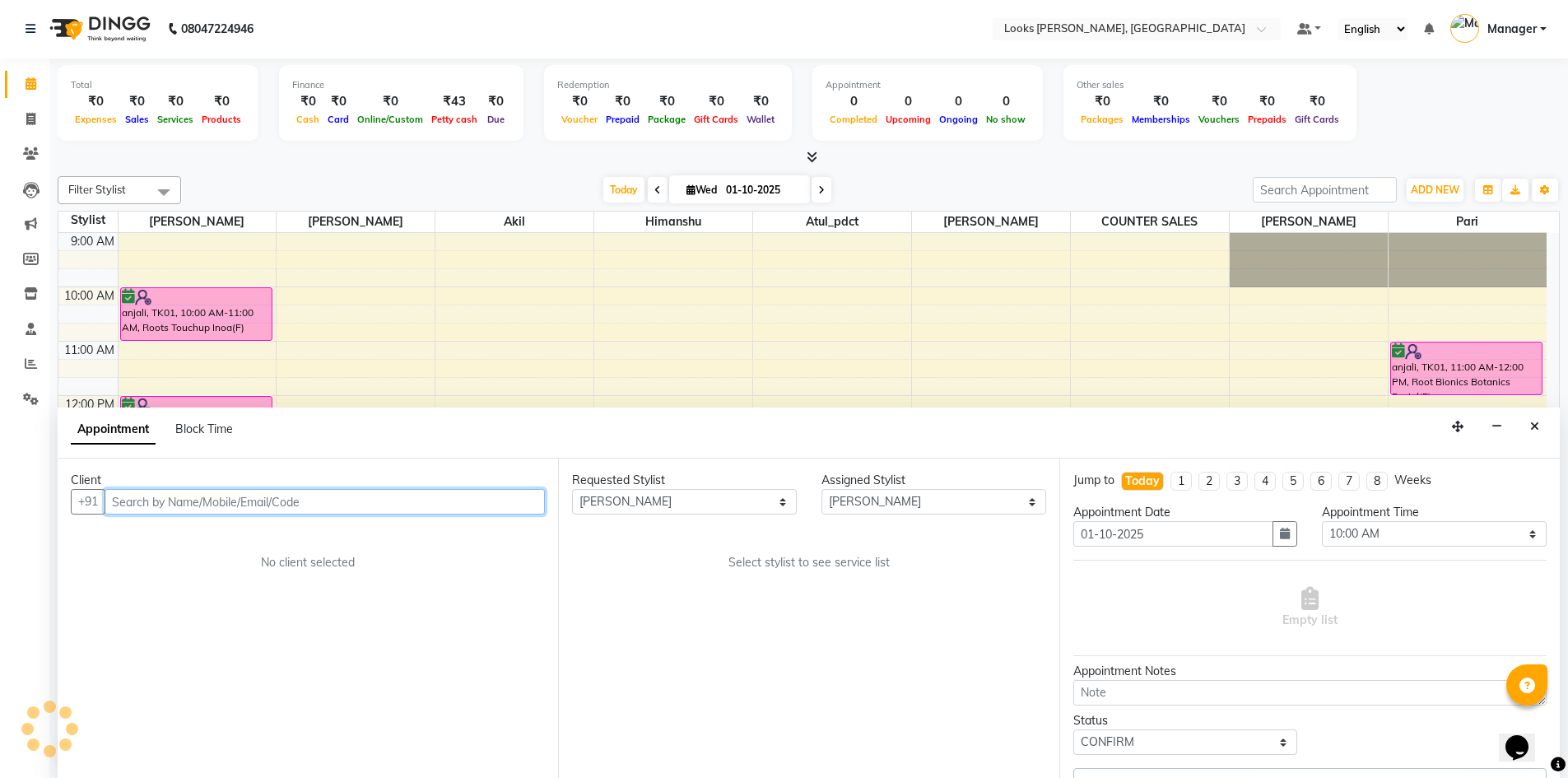
select select "2924"
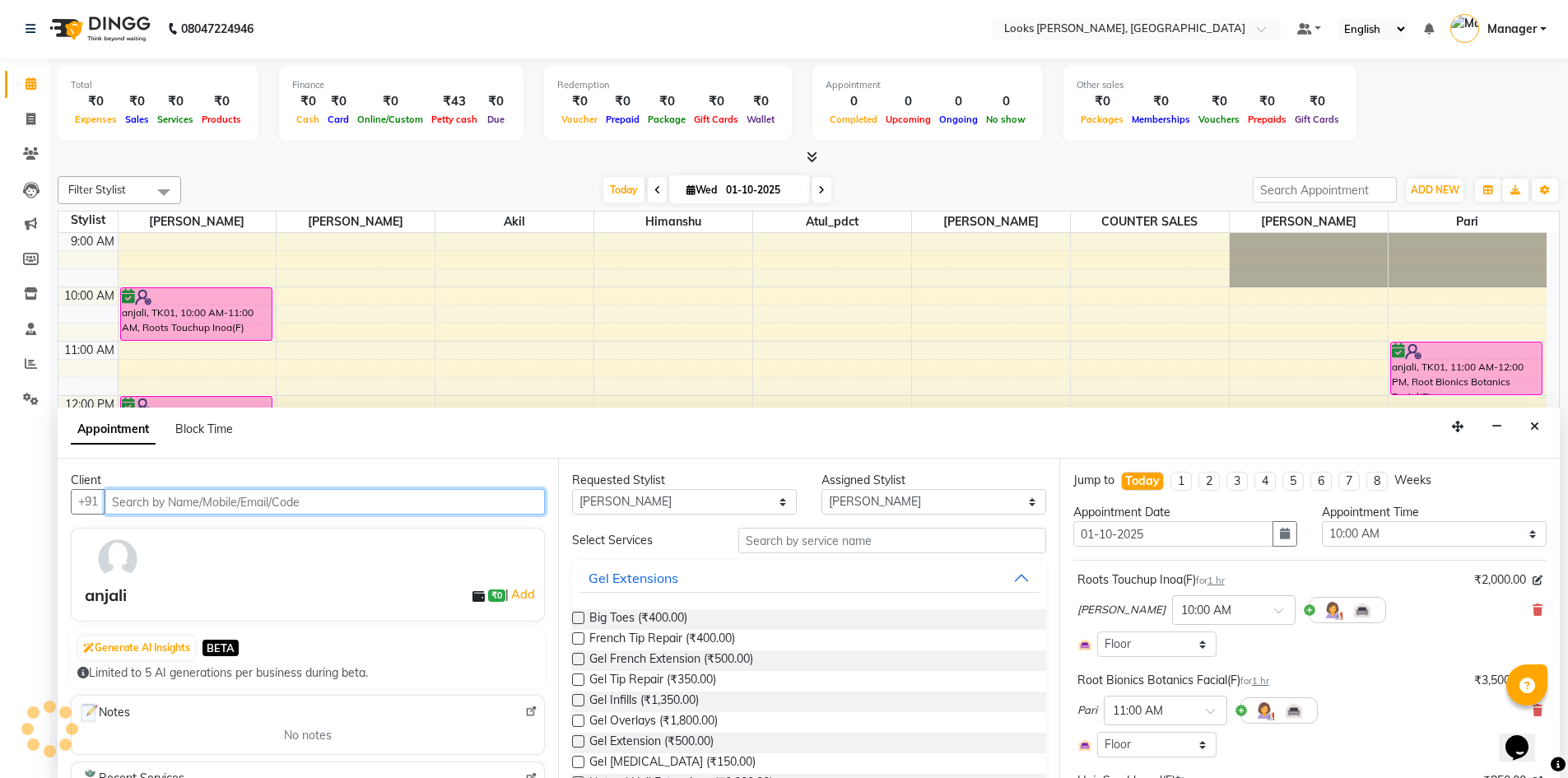
scroll to position [156, 0]
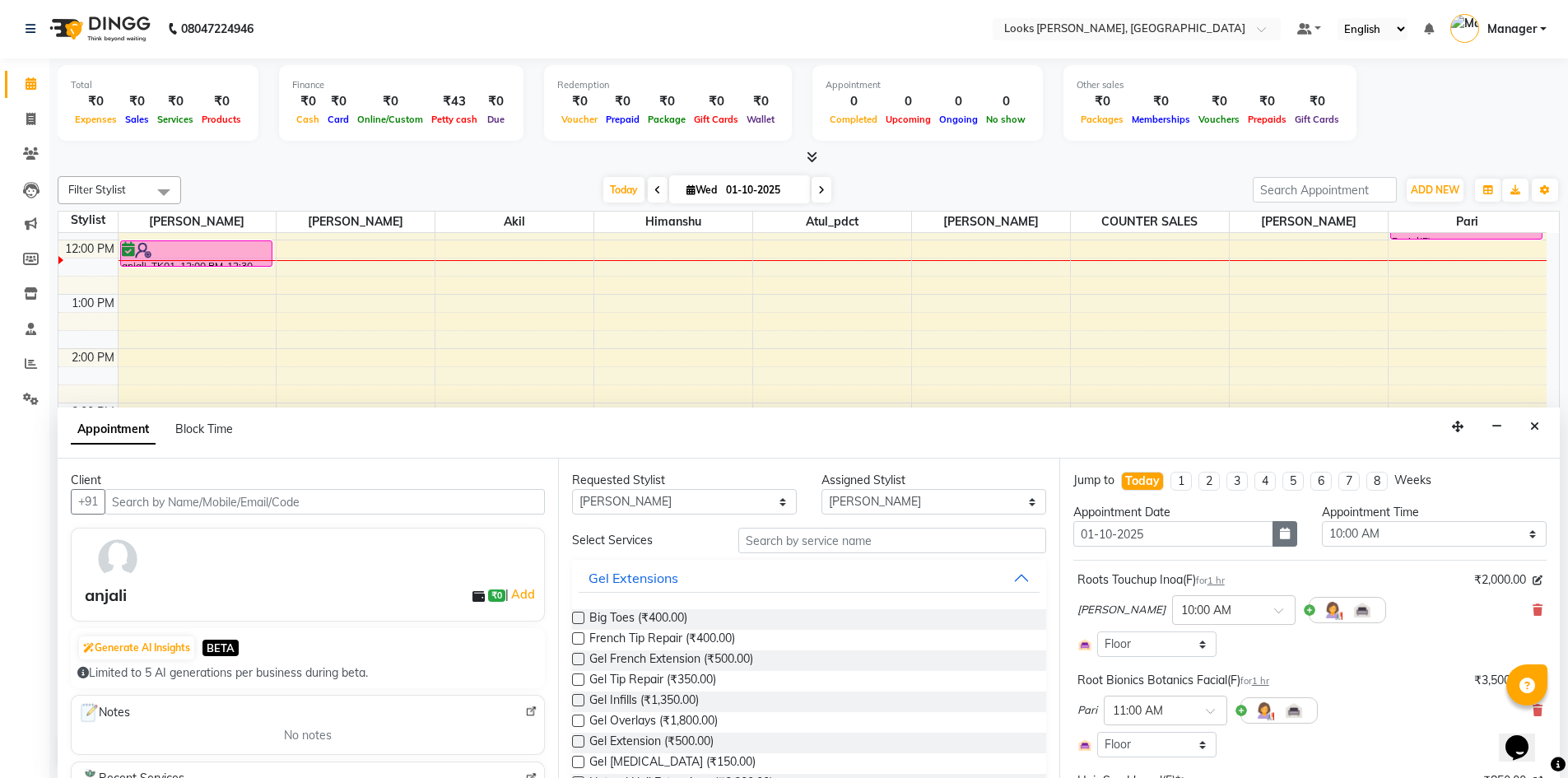
click at [1280, 528] on icon "button" at bounding box center [1285, 533] width 10 height 11
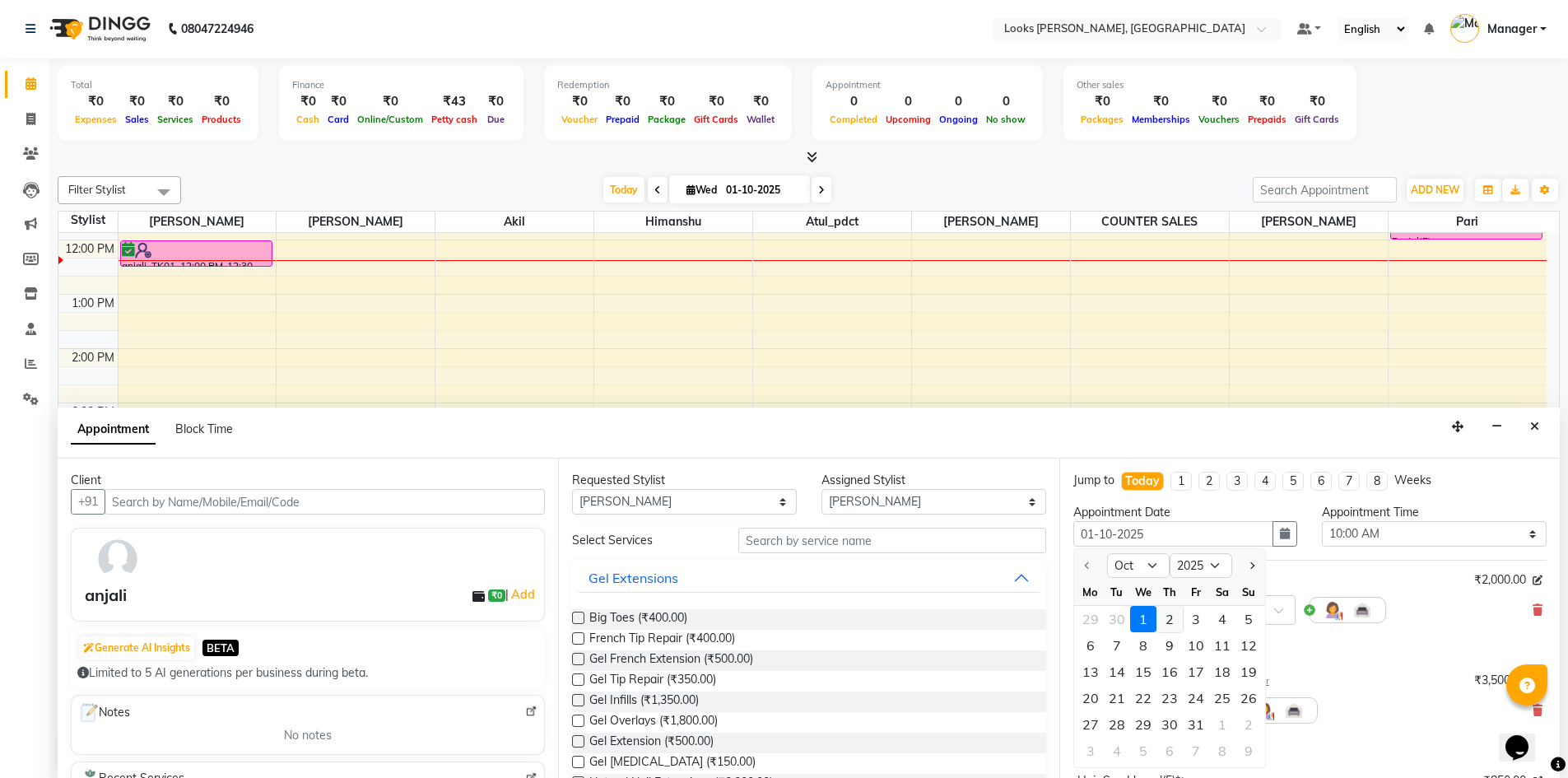
click at [1172, 625] on div "2" at bounding box center [1169, 618] width 27 height 27
type input "02-10-2025"
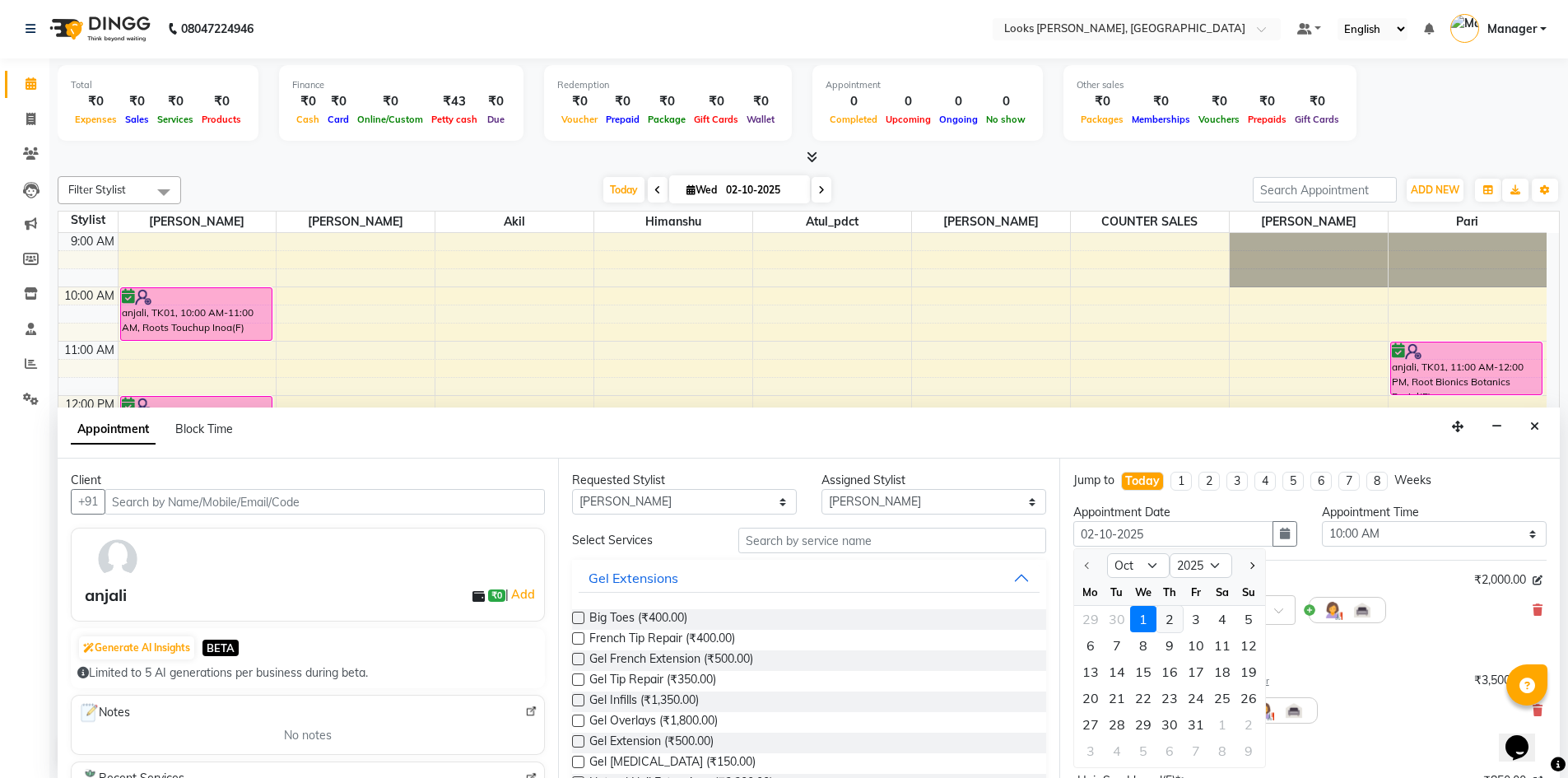
select select "600"
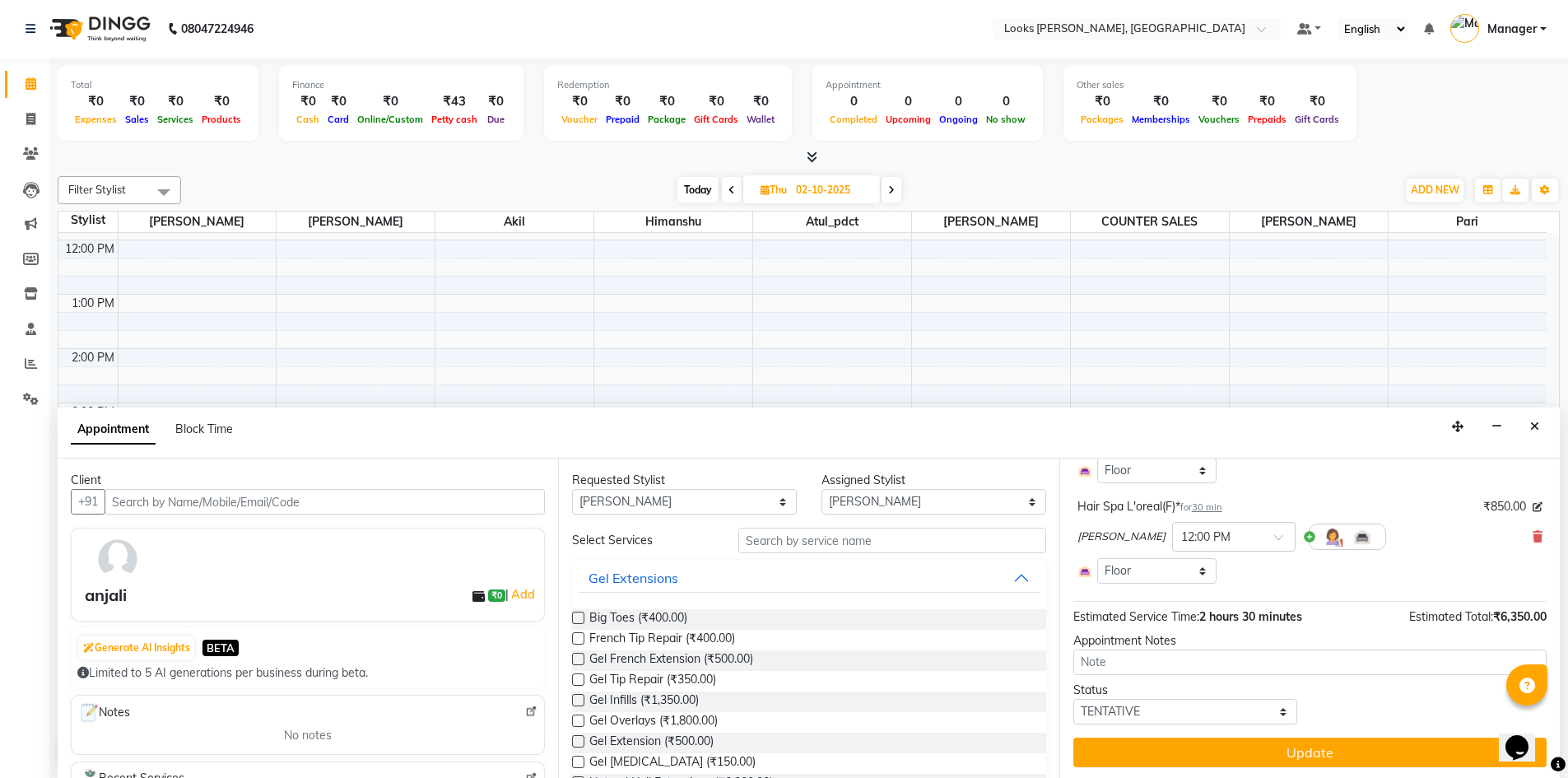
scroll to position [277, 0]
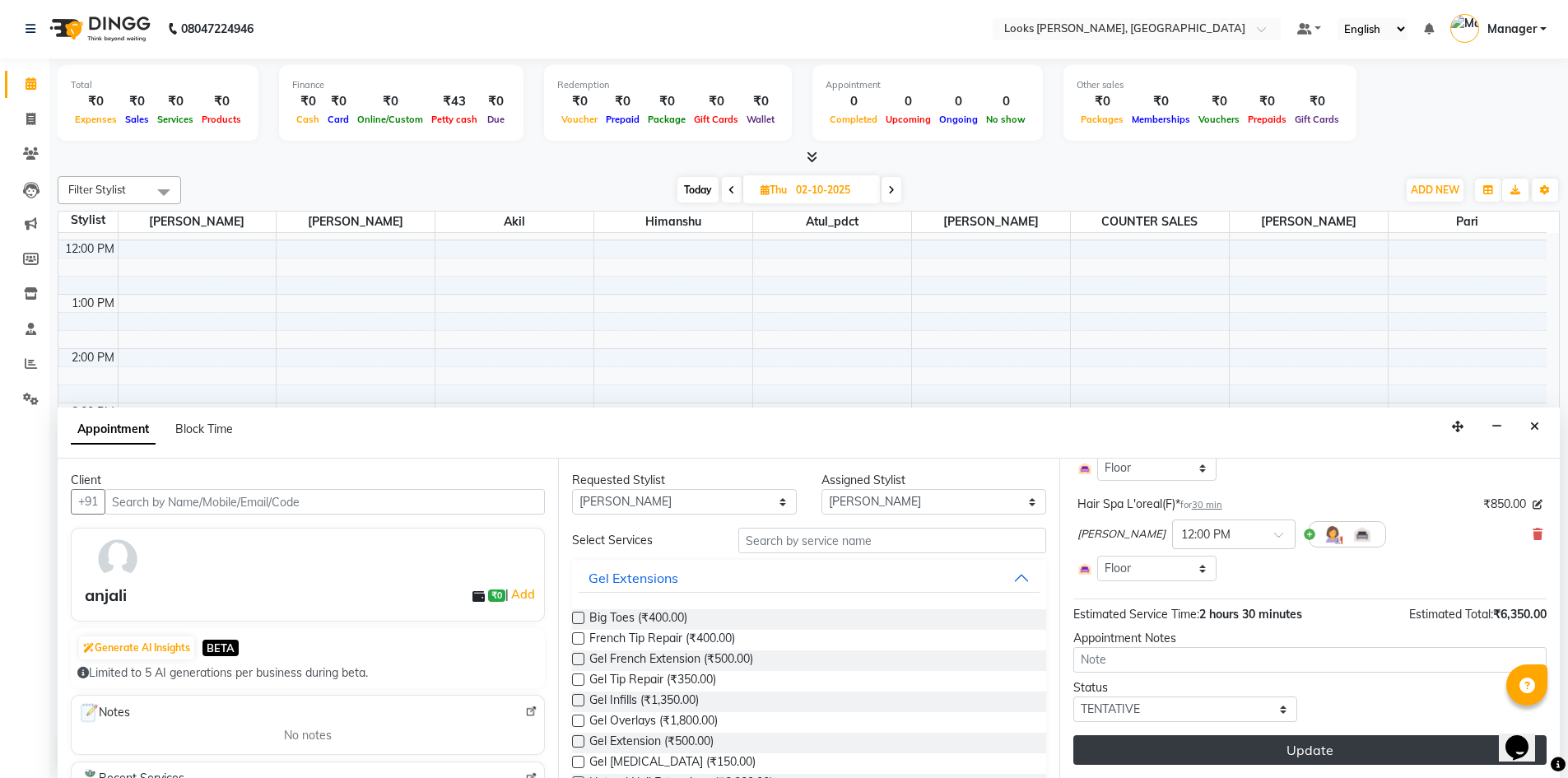
click at [1331, 746] on button "Update" at bounding box center [1310, 749] width 473 height 30
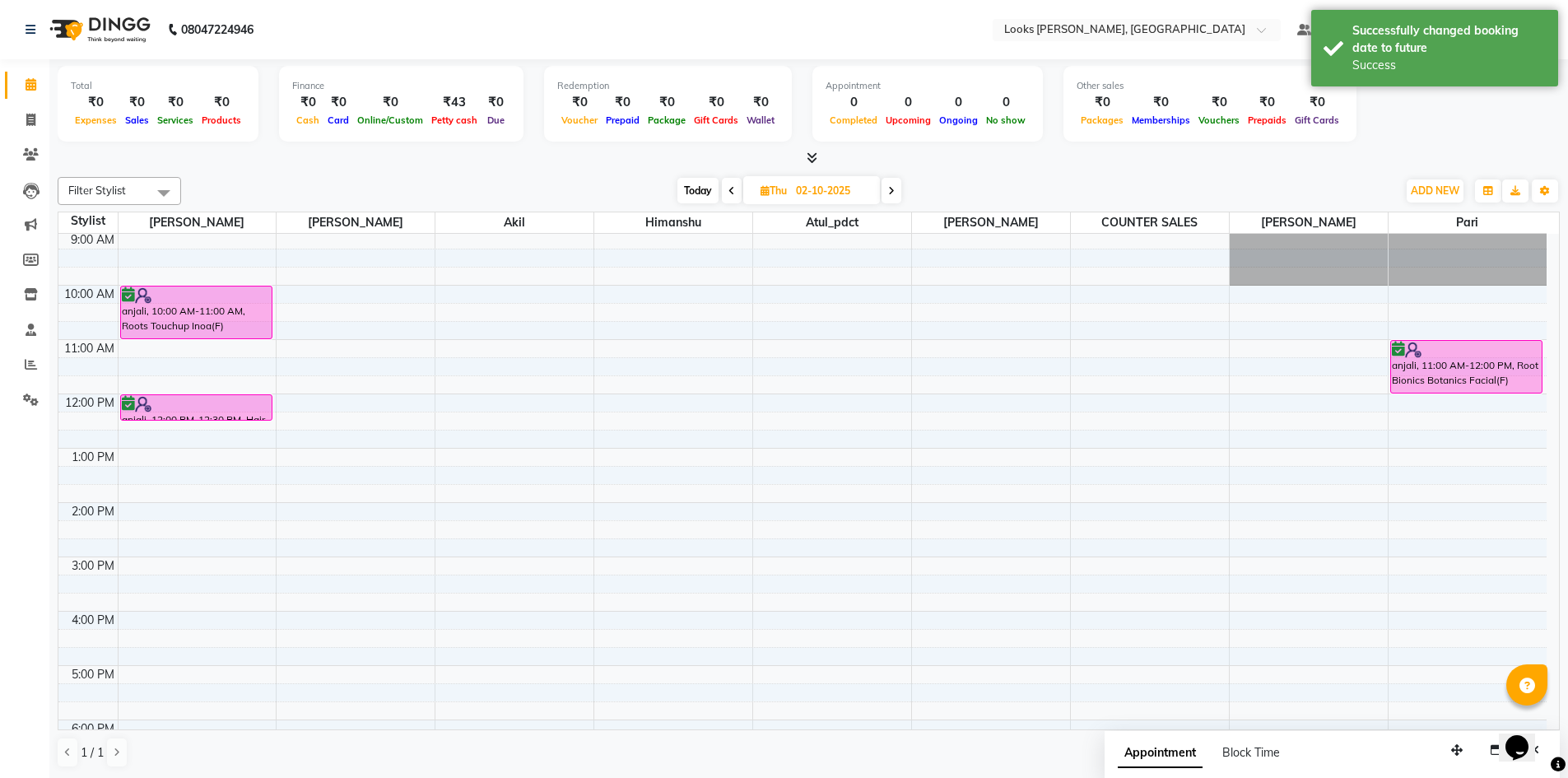
scroll to position [0, 0]
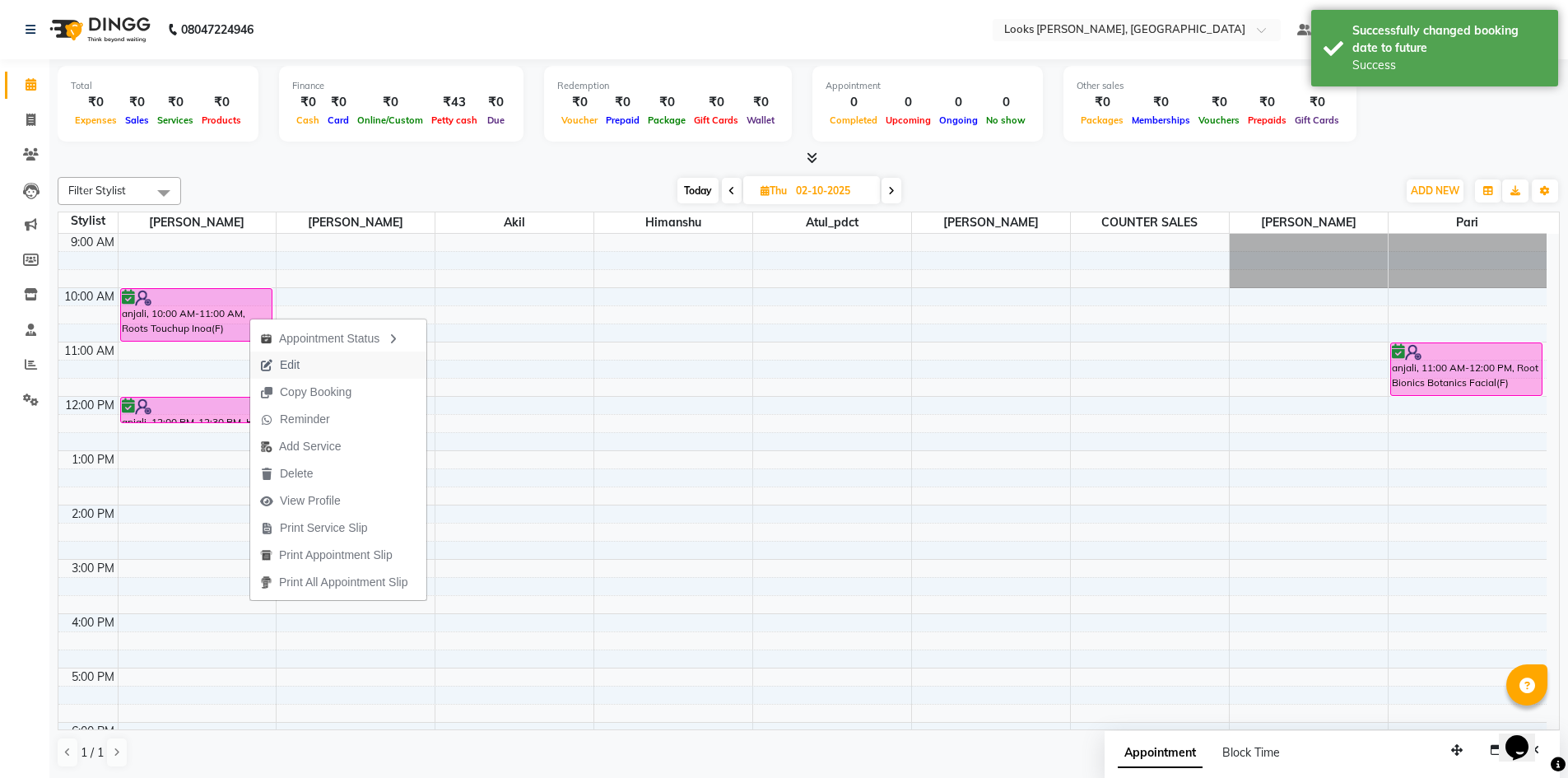
click at [318, 365] on button "Edit" at bounding box center [338, 365] width 176 height 27
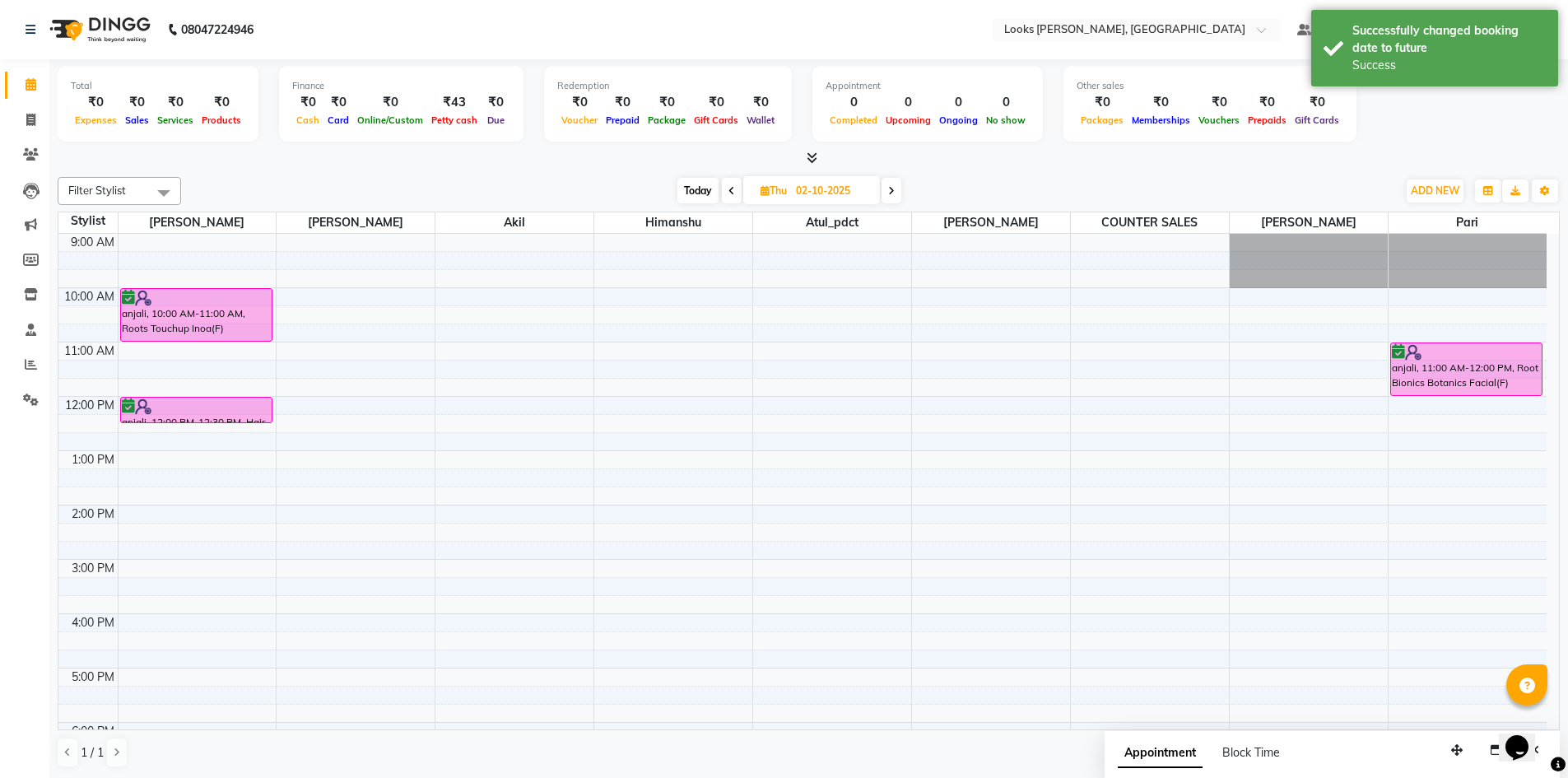
select select "600"
select select "confirm booking"
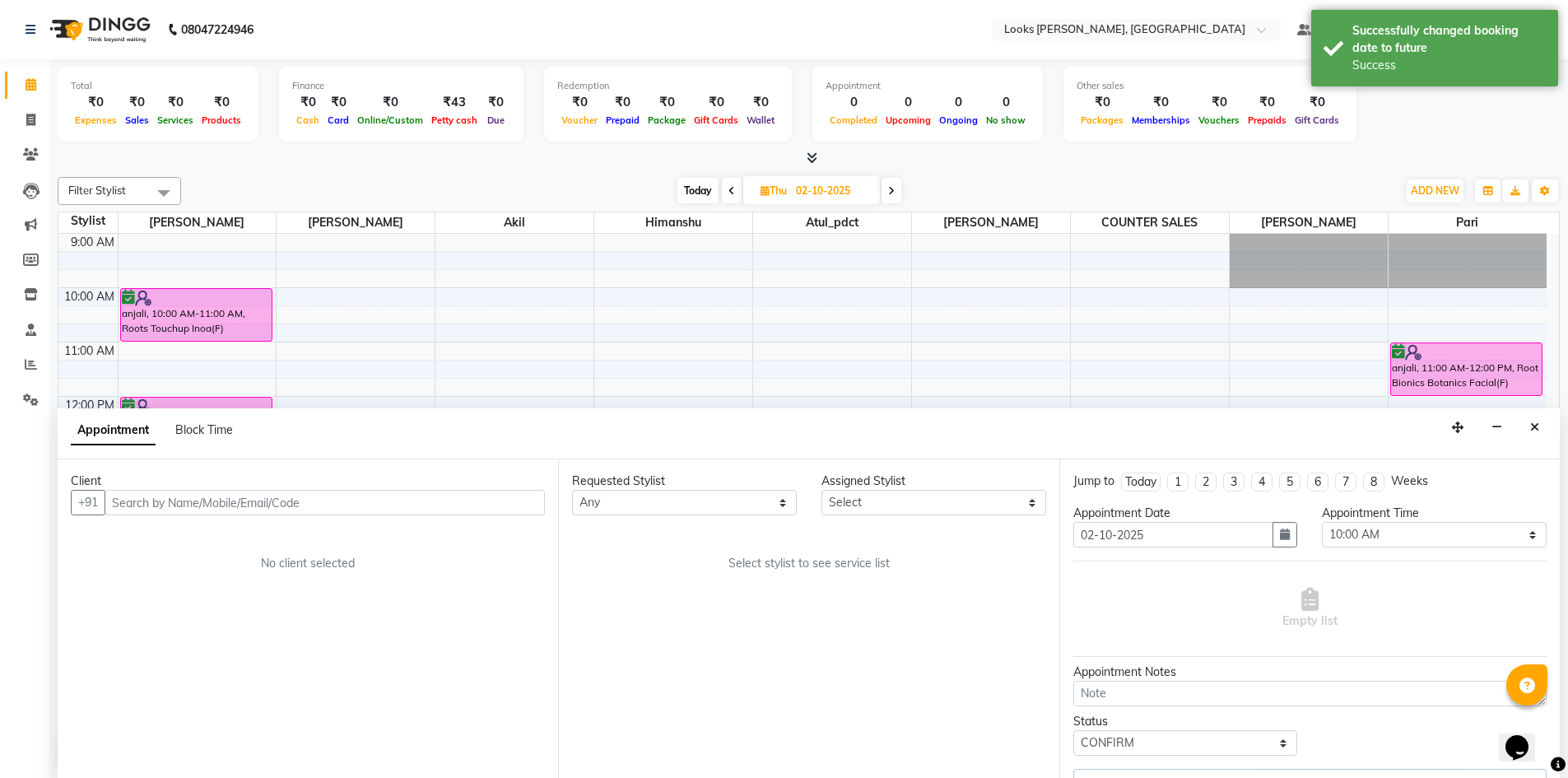
scroll to position [1, 0]
select select "44372"
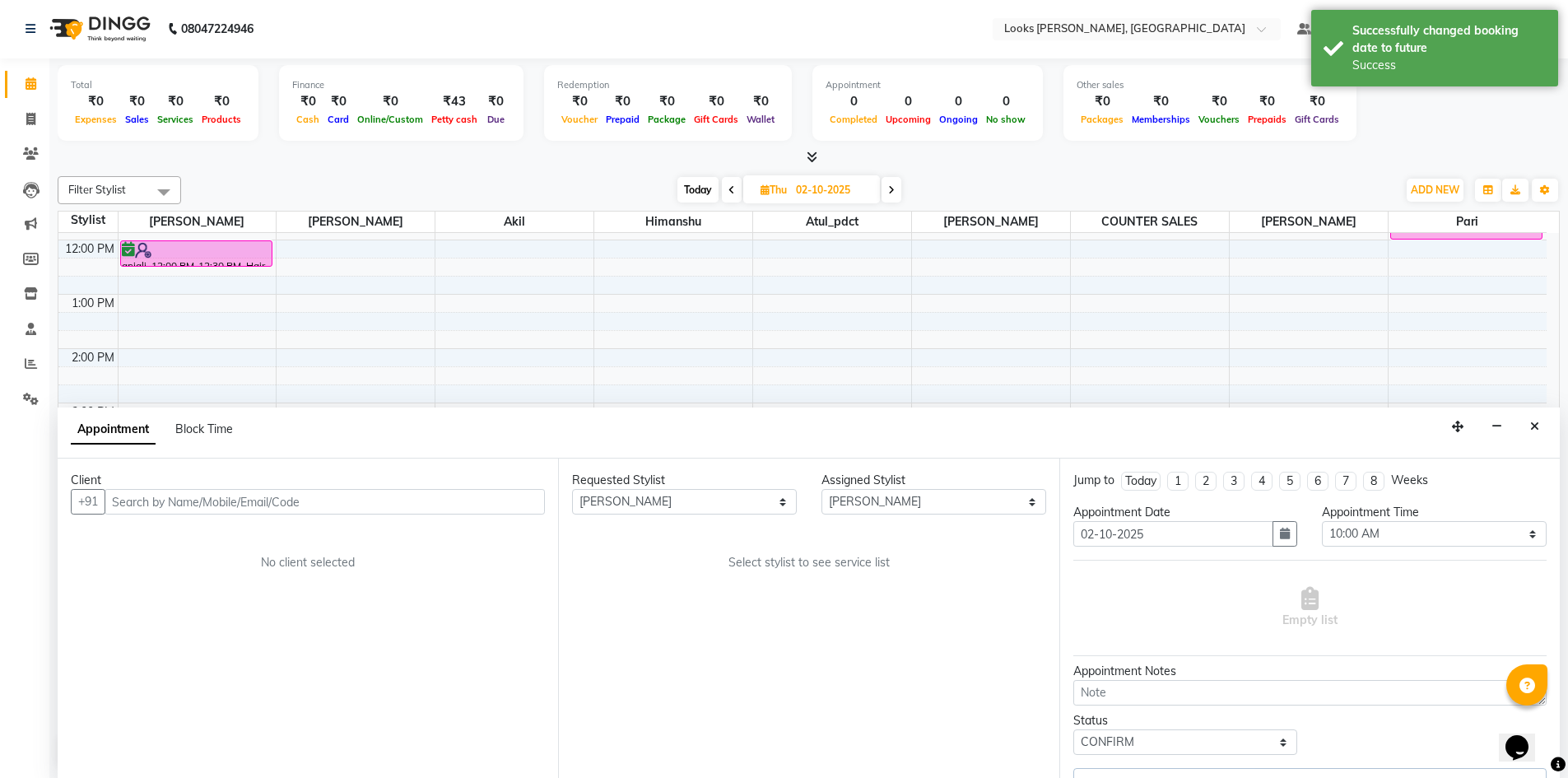
select select "2924"
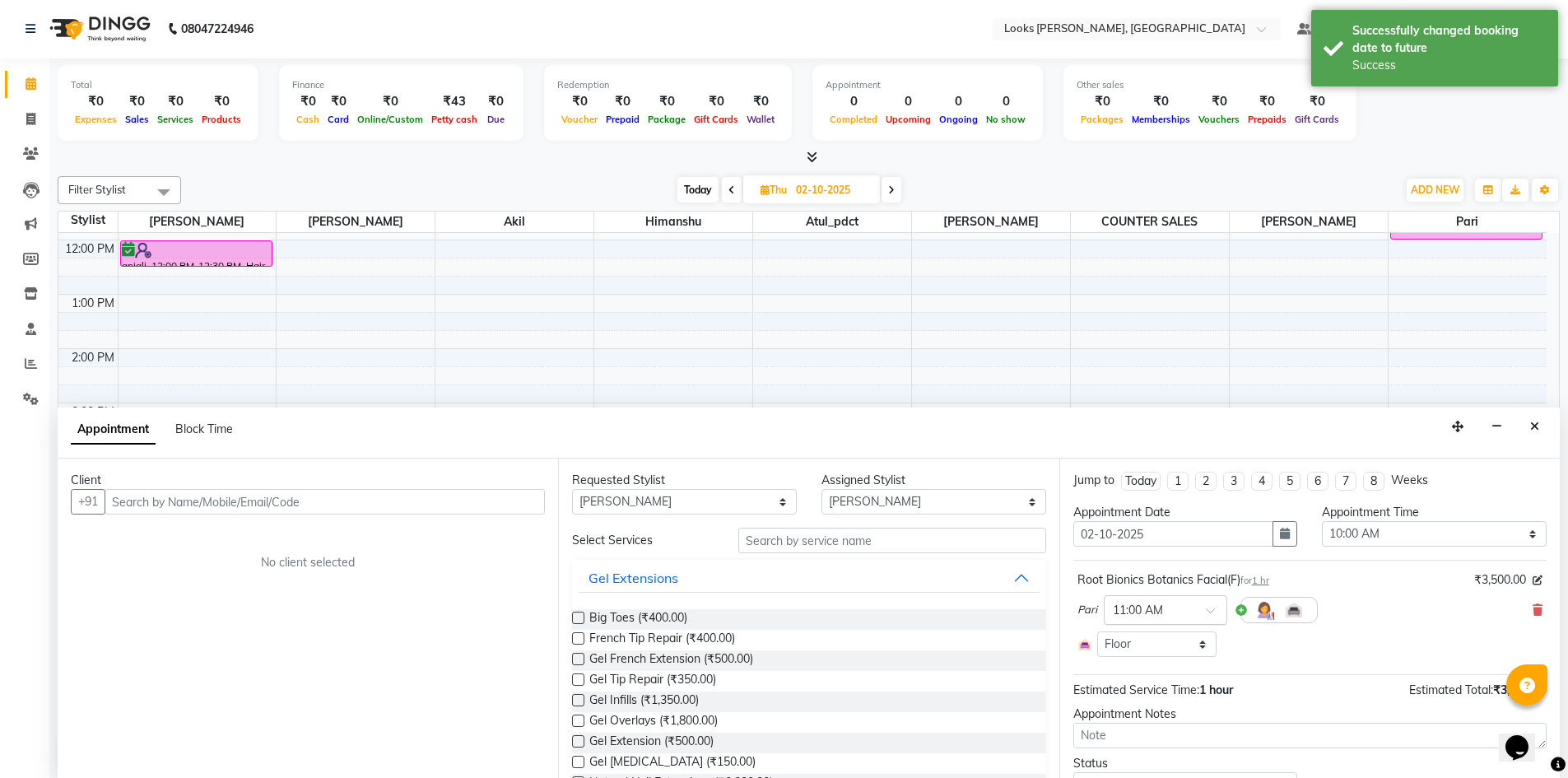
scroll to position [0, 0]
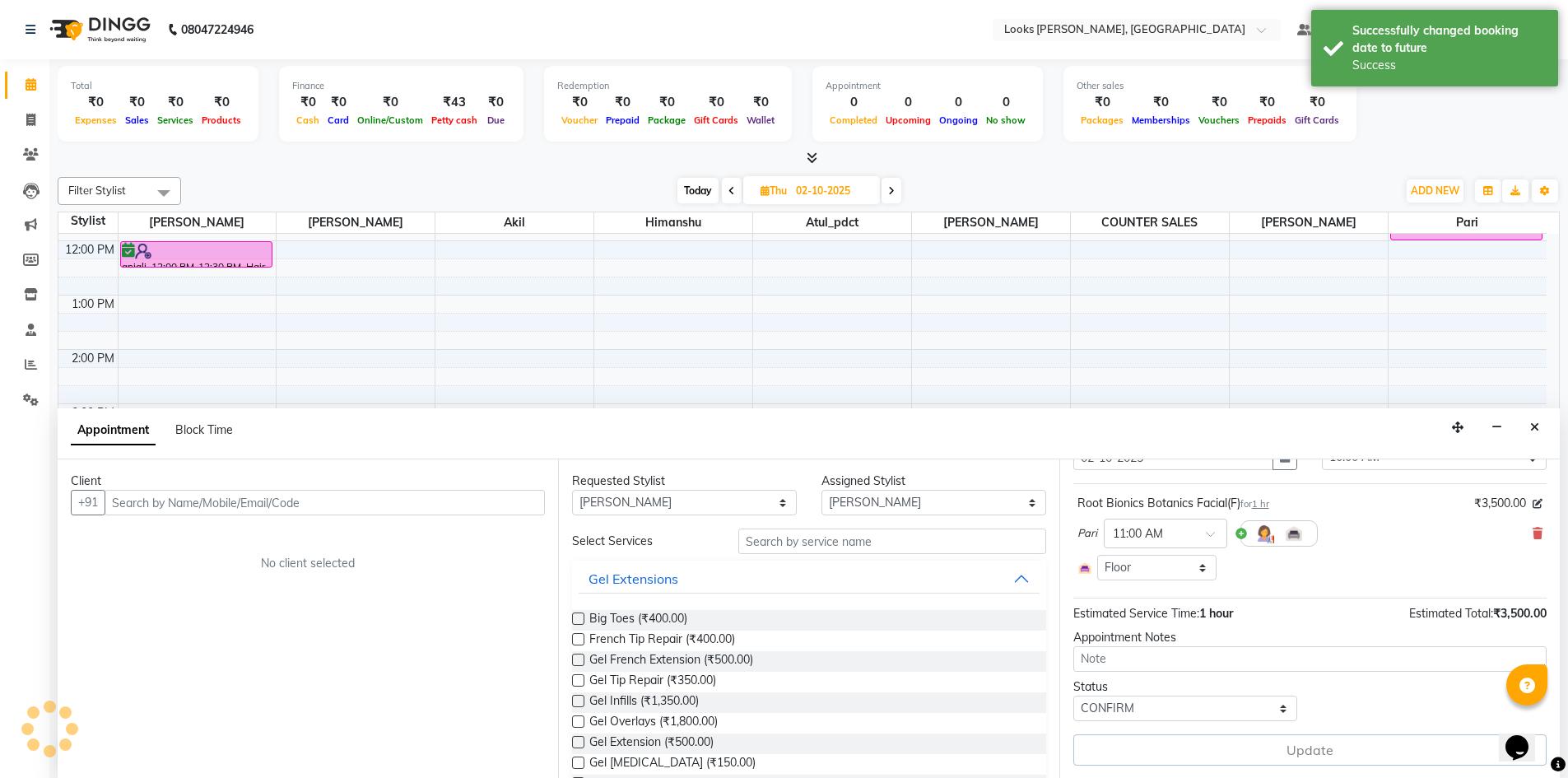
select select "2924"
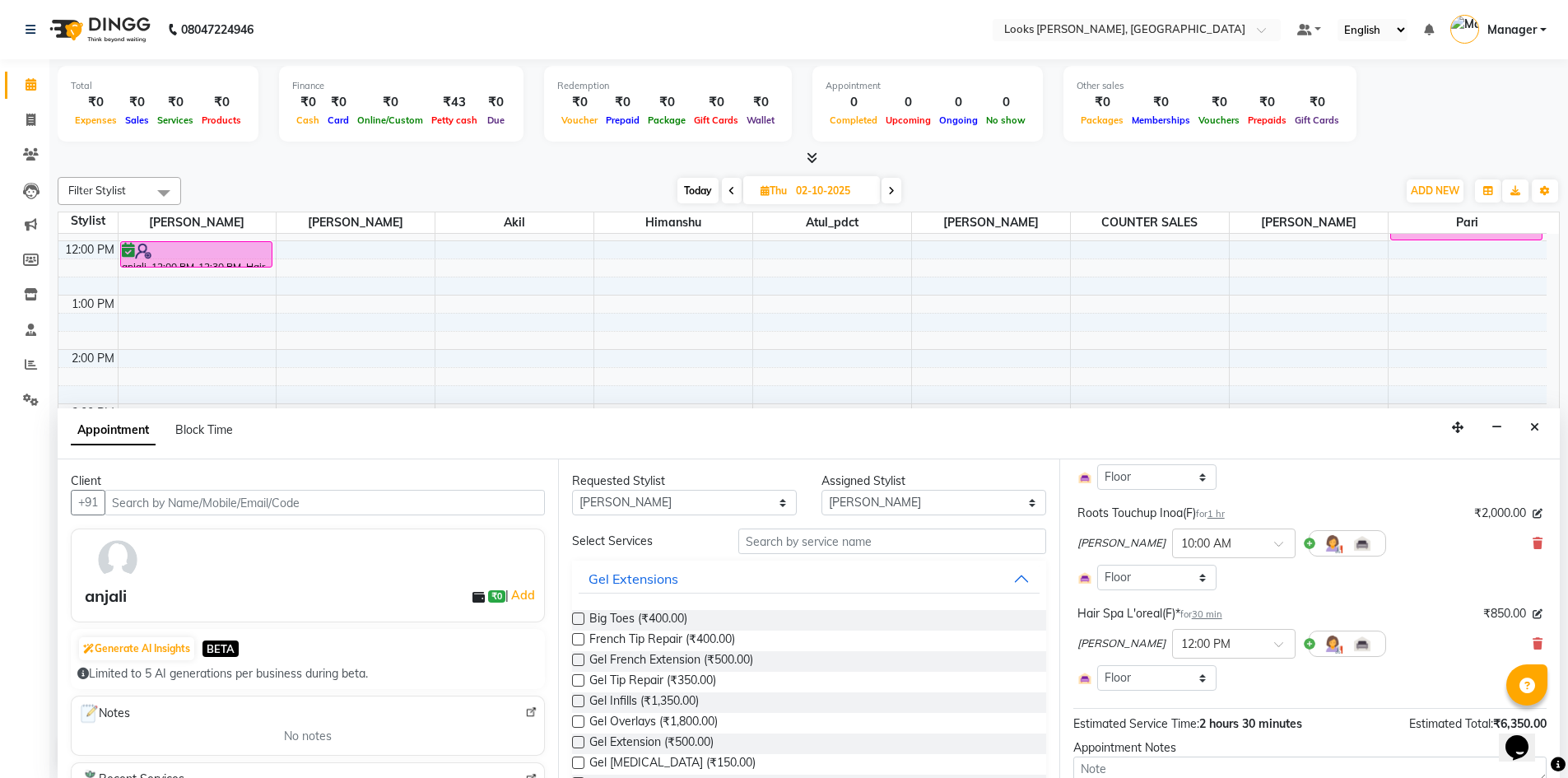
scroll to position [160, 0]
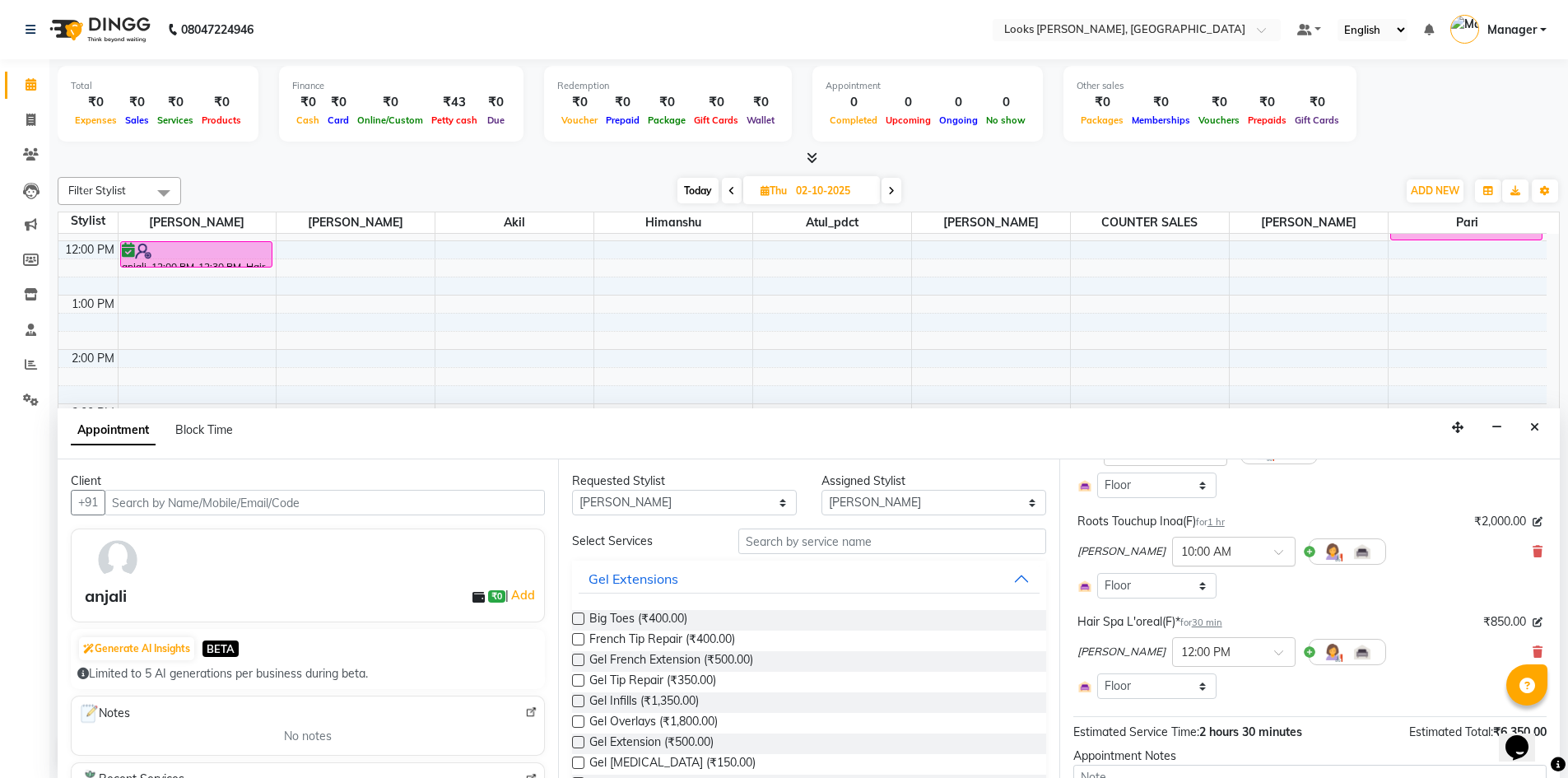
click at [1250, 546] on div at bounding box center [1234, 550] width 122 height 18
click at [1225, 701] on div "11:00 AM" at bounding box center [1234, 702] width 122 height 30
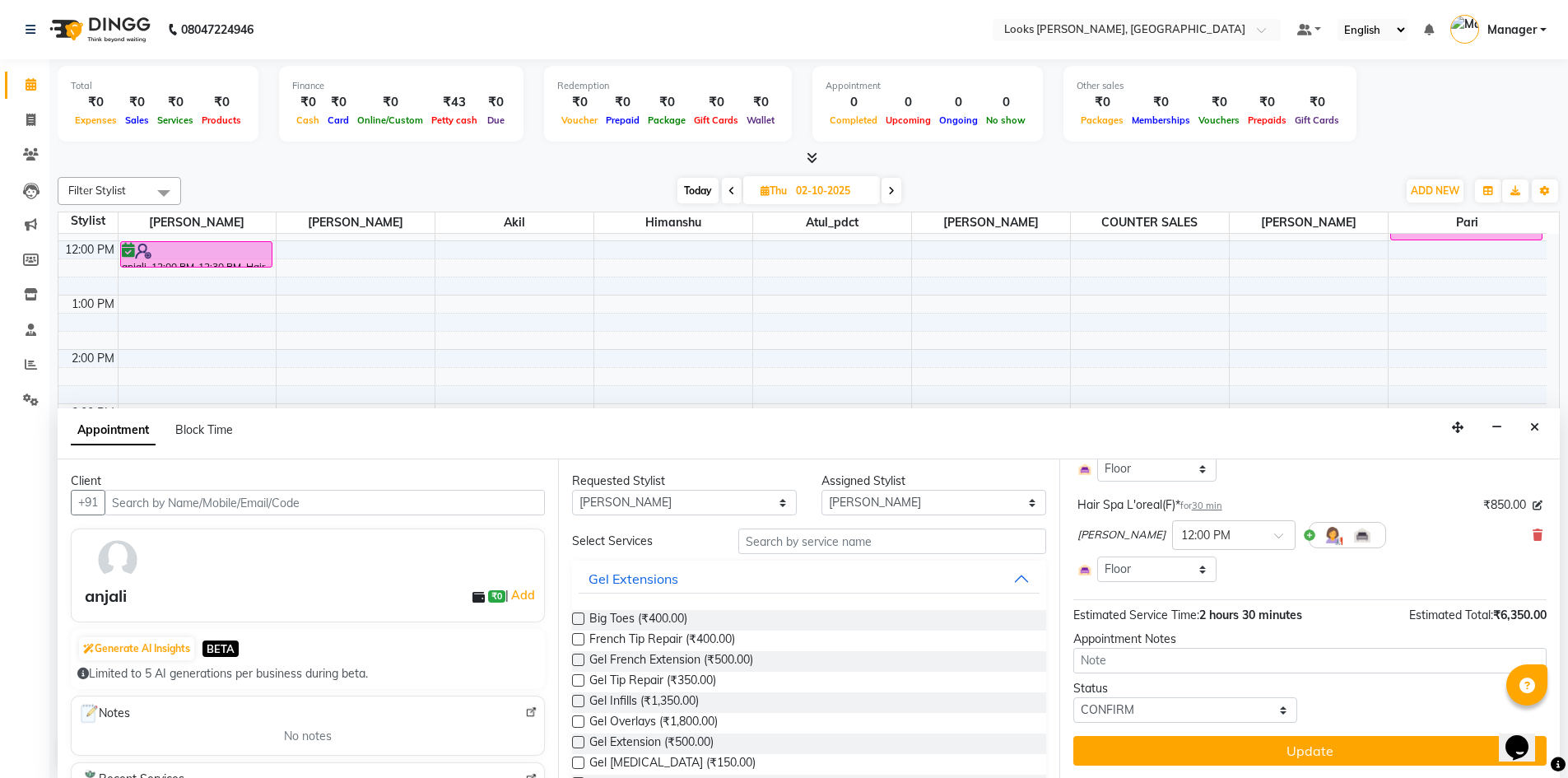
scroll to position [1, 0]
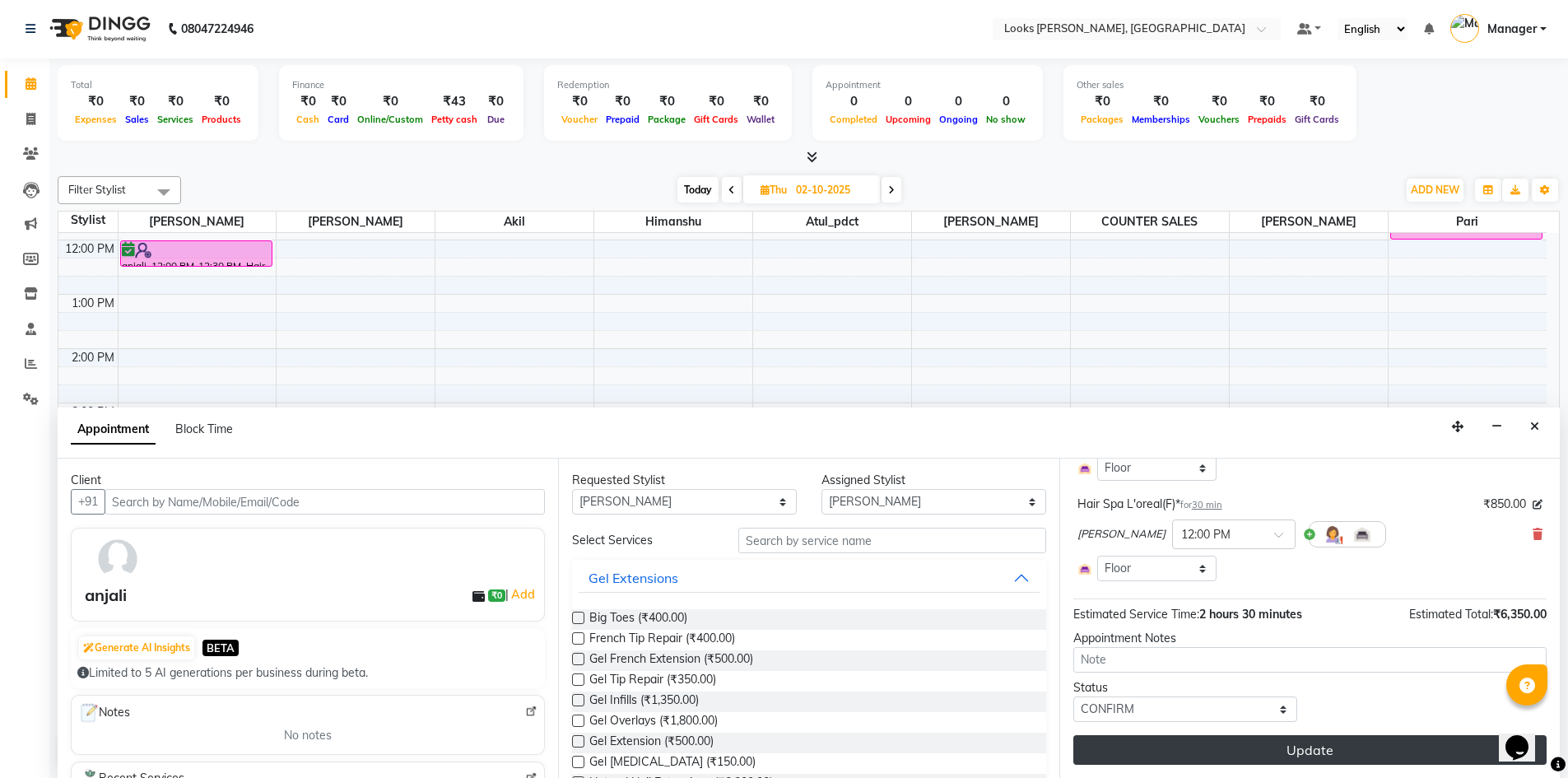
click at [1310, 748] on button "Update" at bounding box center [1310, 749] width 473 height 30
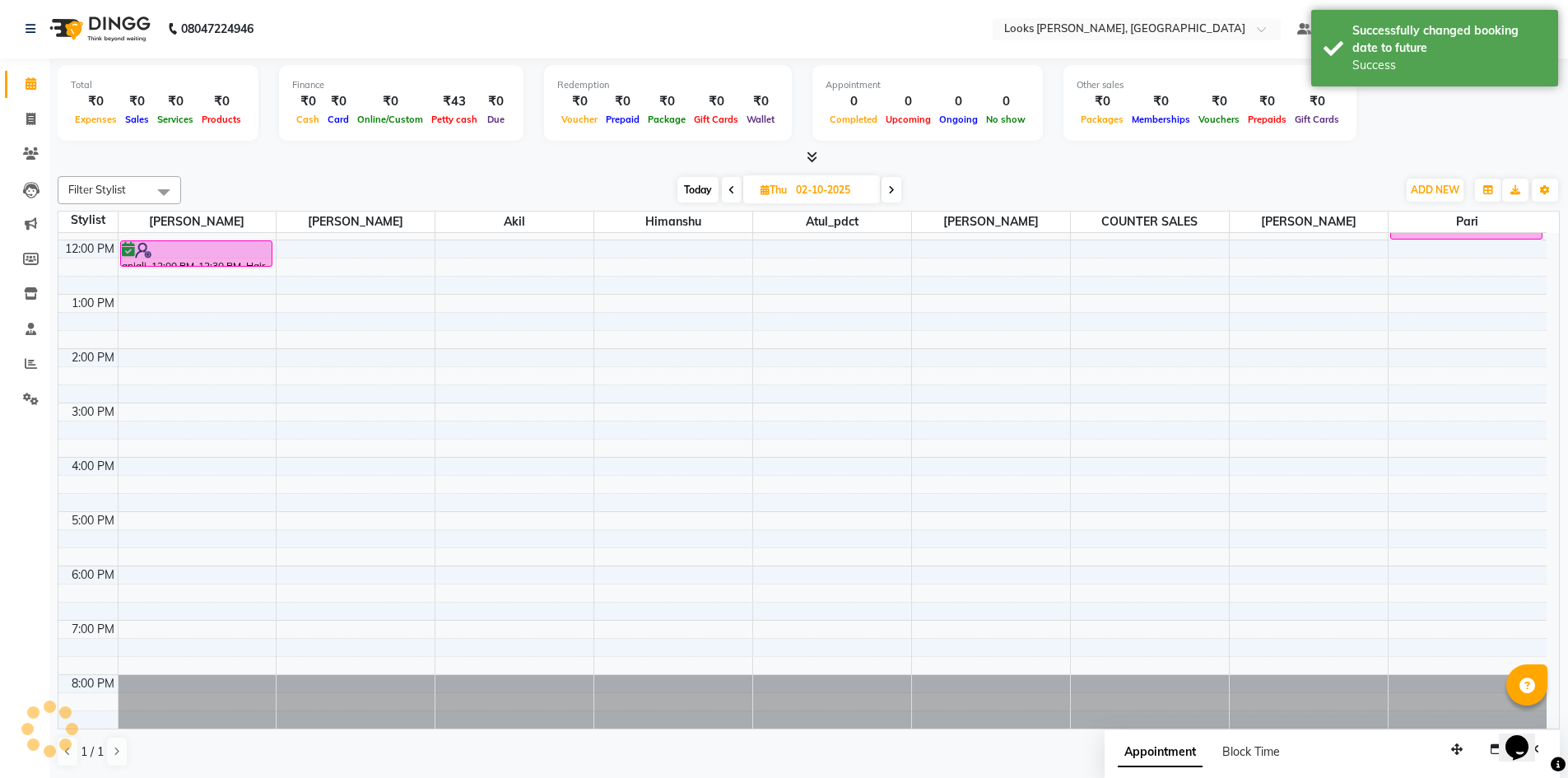
scroll to position [0, 0]
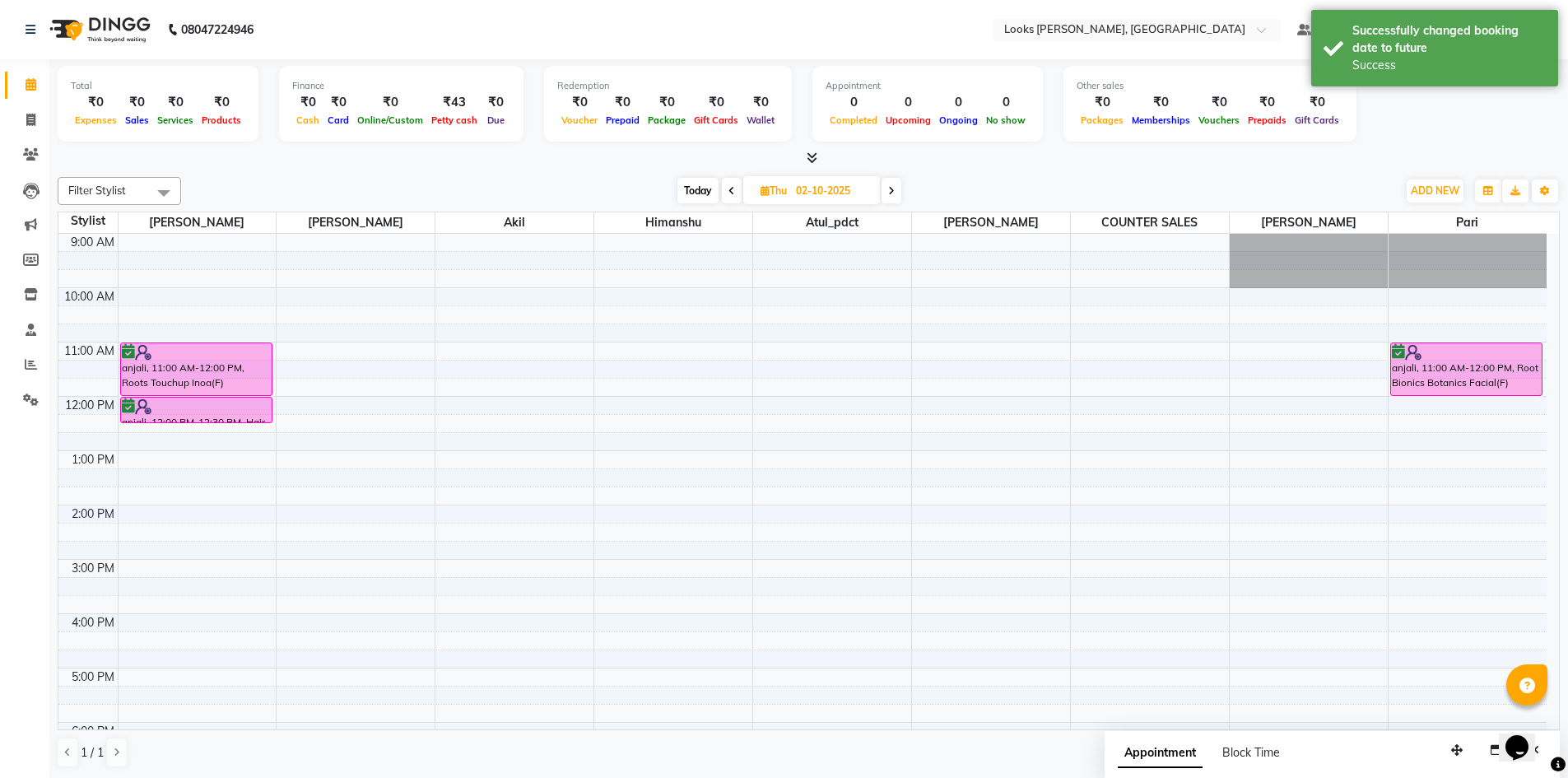
click at [728, 193] on icon at bounding box center [731, 191] width 6 height 10
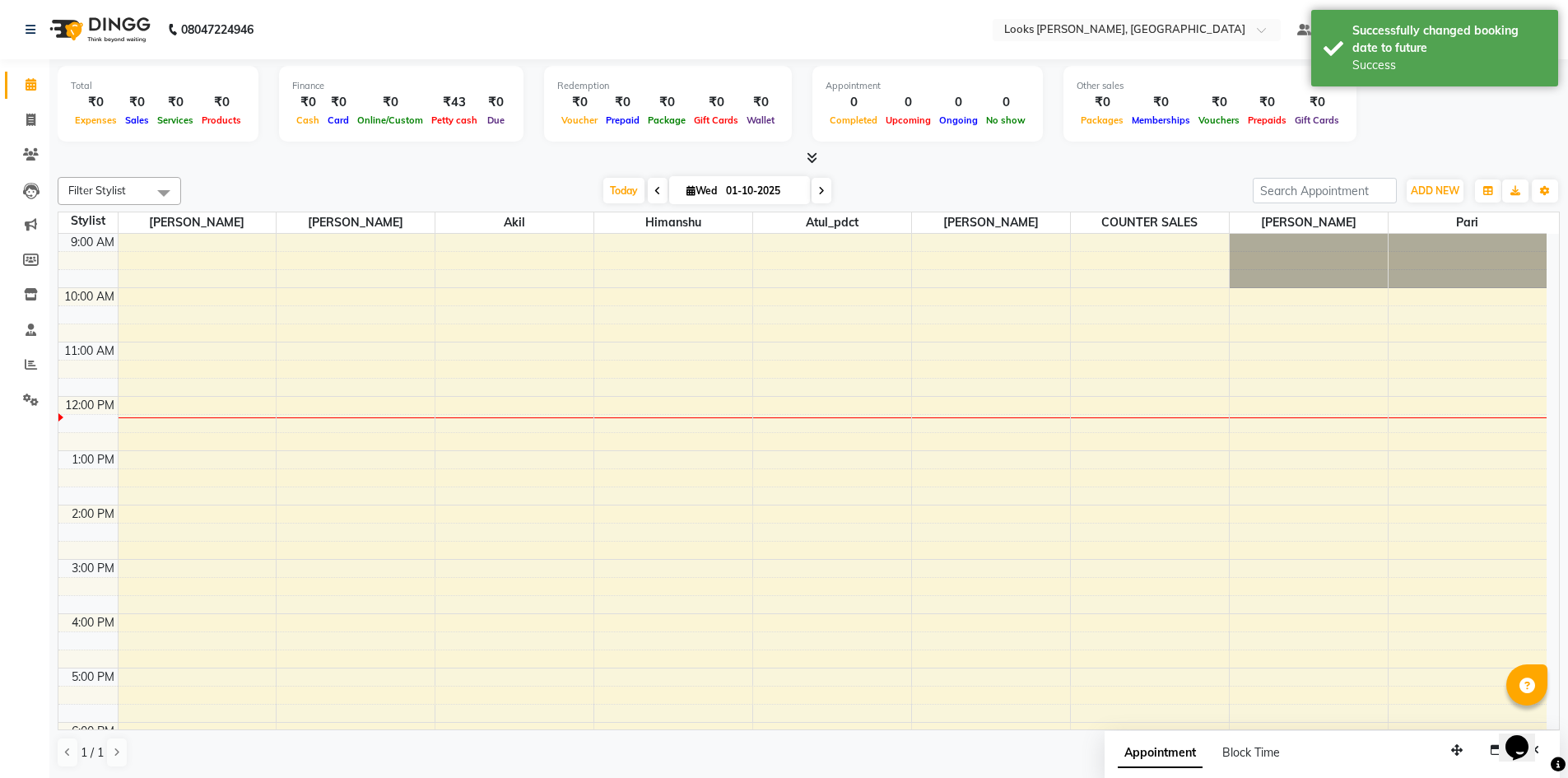
click at [821, 187] on icon at bounding box center [820, 191] width 6 height 10
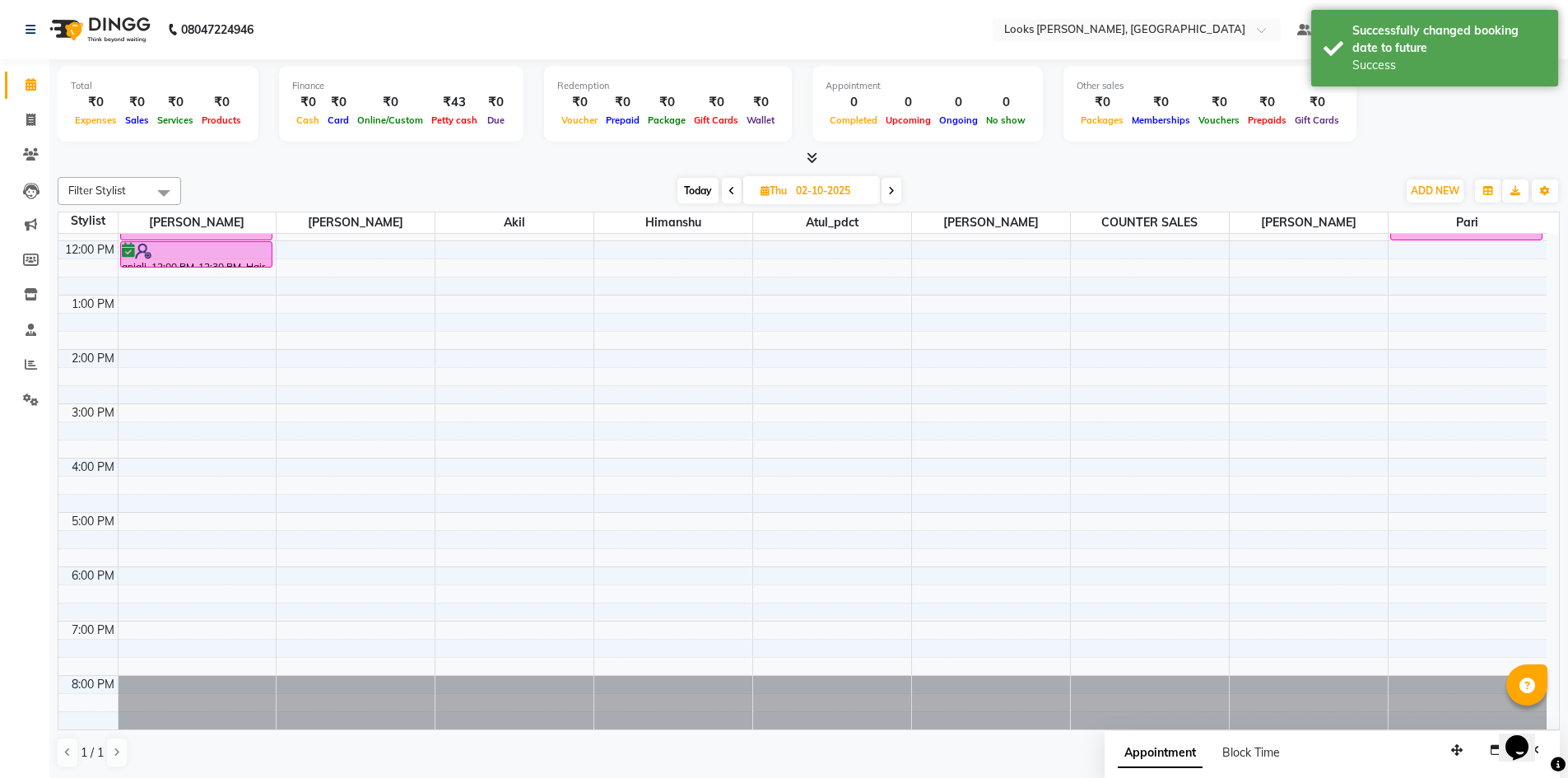
click at [728, 193] on icon at bounding box center [731, 191] width 6 height 10
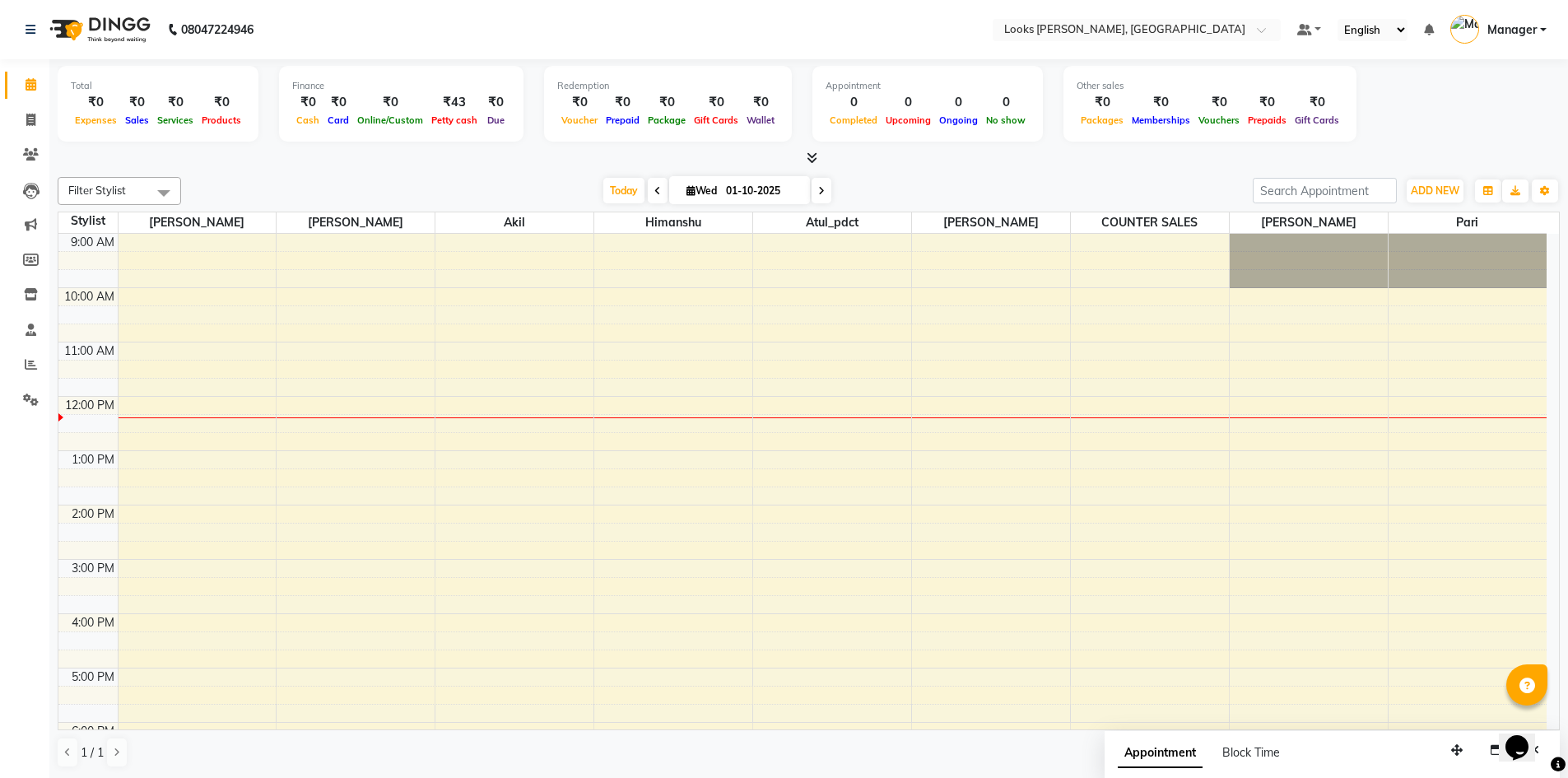
click at [827, 186] on span at bounding box center [820, 191] width 19 height 26
type input "02-10-2025"
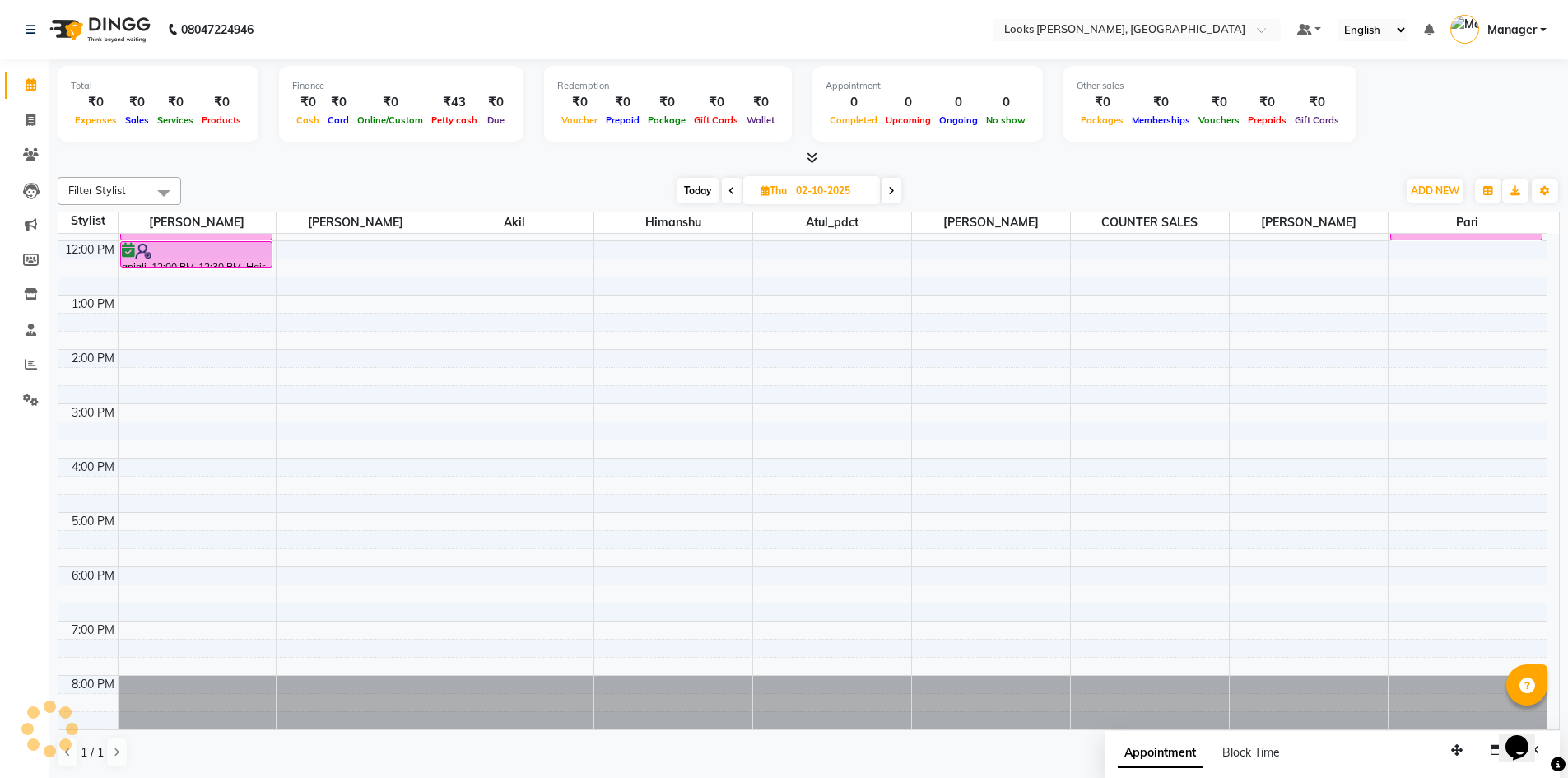
click at [827, 186] on input "02-10-2025" at bounding box center [832, 191] width 82 height 25
select select "10"
select select "2025"
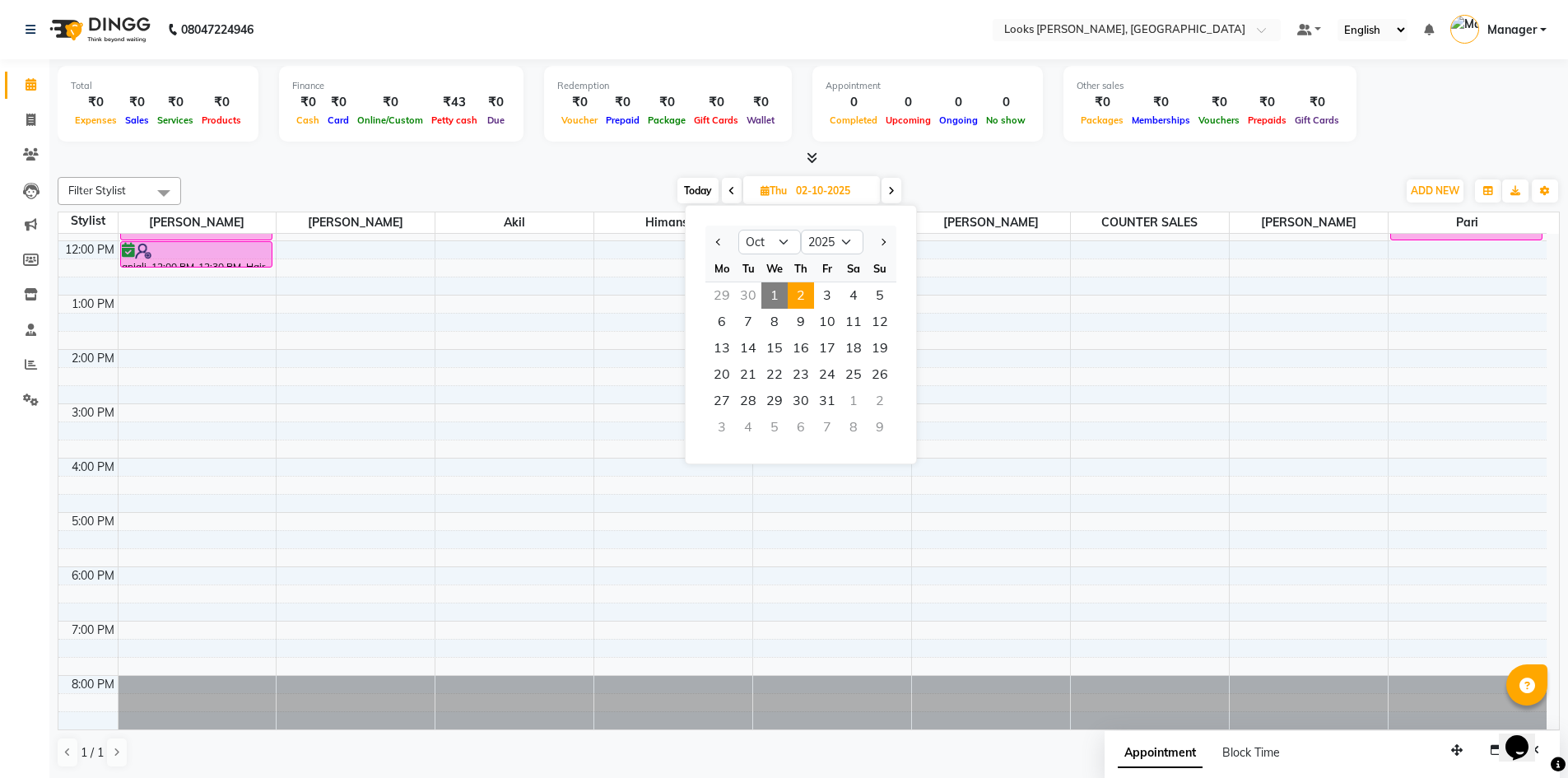
click at [897, 194] on span at bounding box center [891, 191] width 19 height 26
type input "03-10-2025"
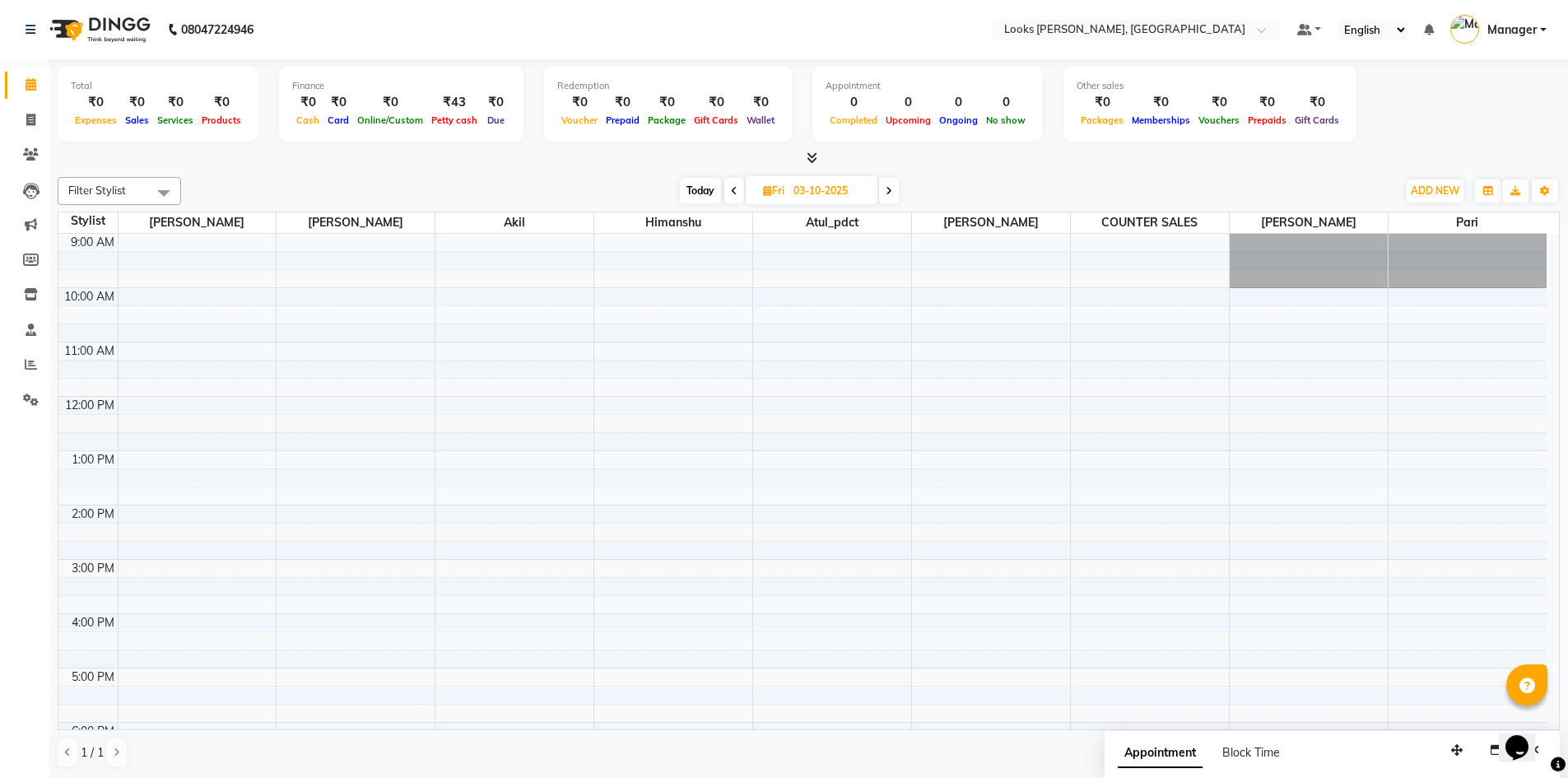
click at [1478, 348] on div "9:00 AM 10:00 AM 11:00 AM 12:00 PM 1:00 PM 2:00 PM 3:00 PM 4:00 PM 5:00 PM 6:00…" at bounding box center [802, 558] width 1488 height 651
select select "89272"
select select "tentative"
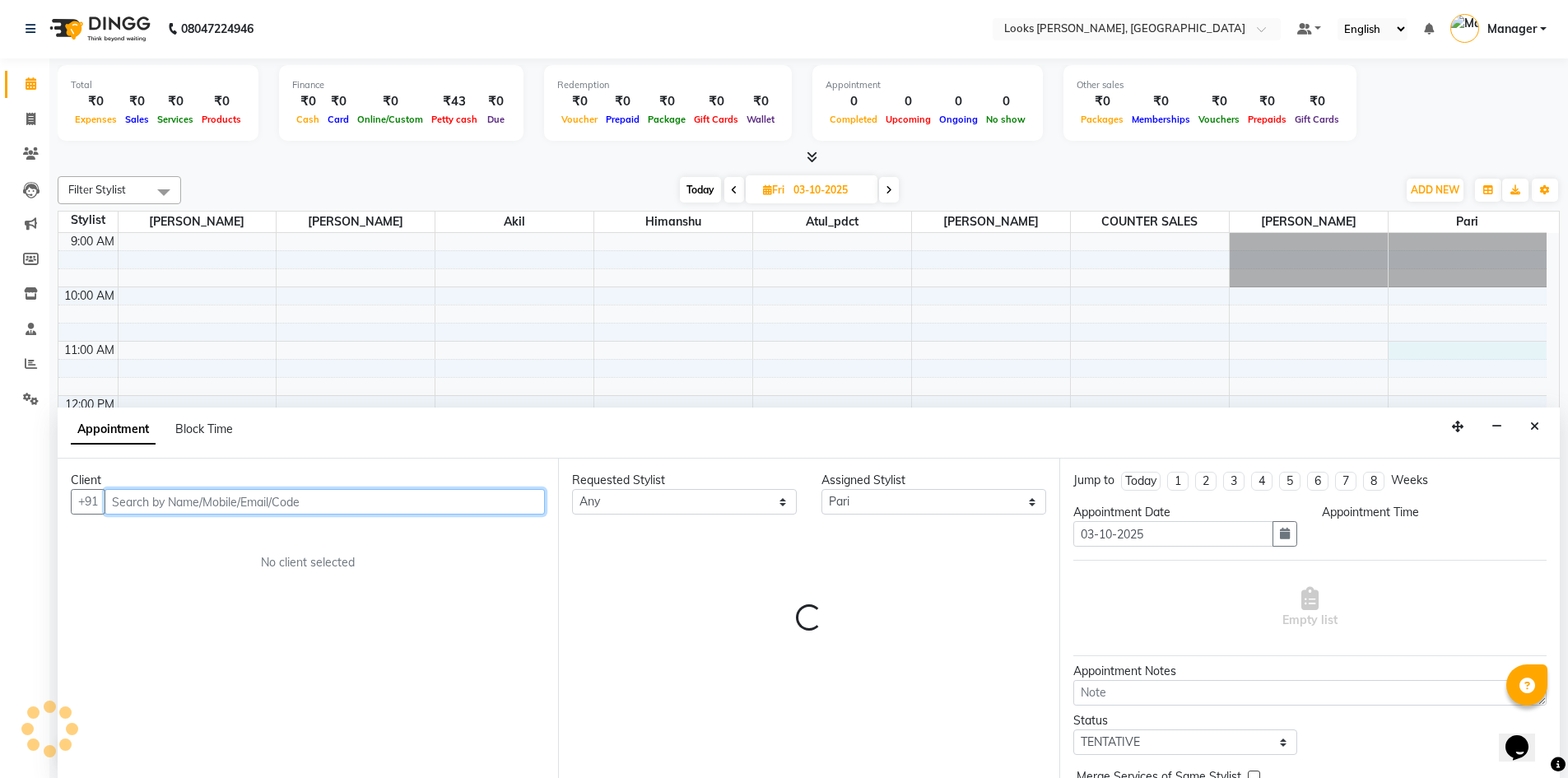
select select "660"
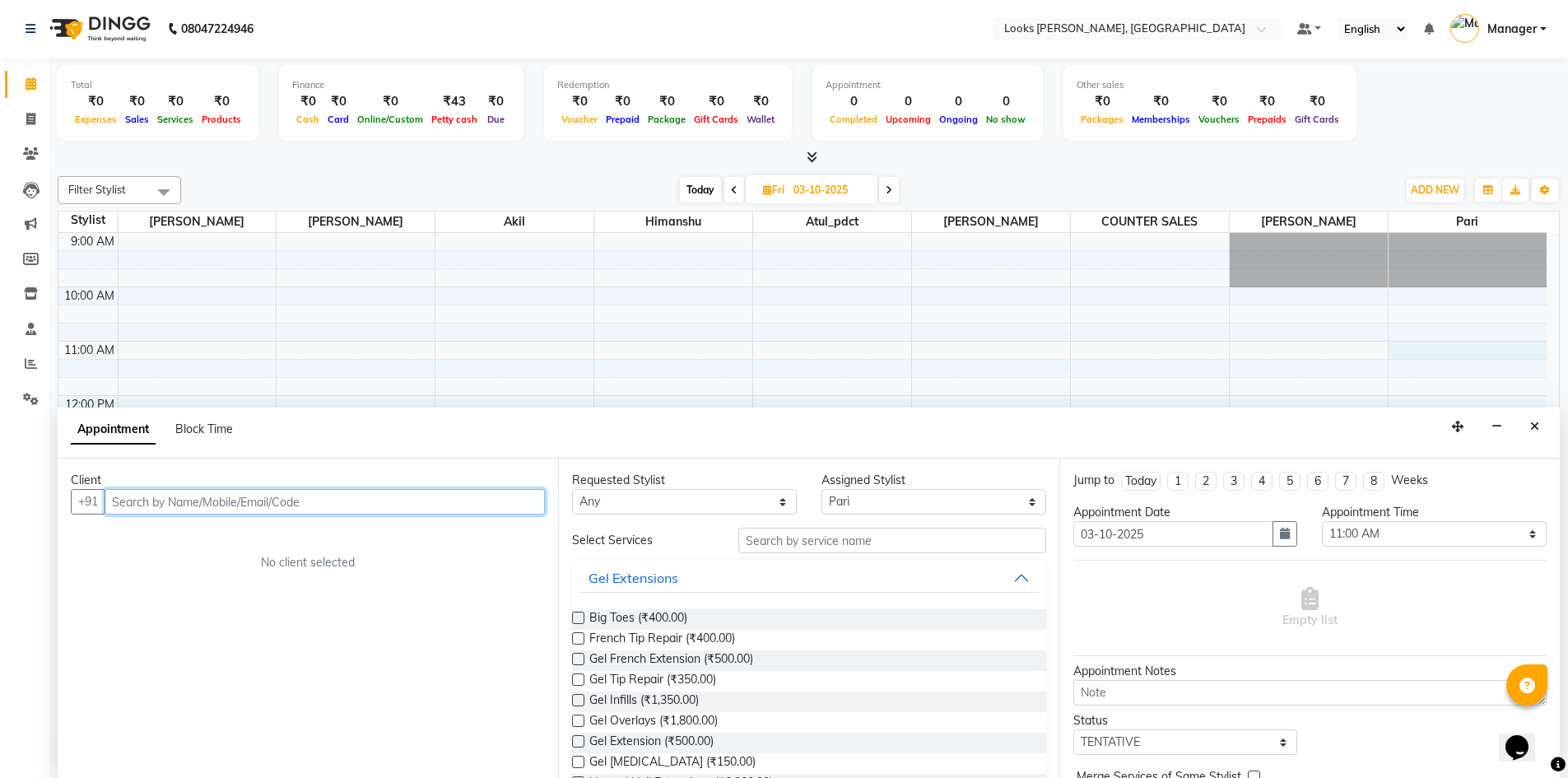
click at [401, 504] on input "text" at bounding box center [324, 502] width 440 height 26
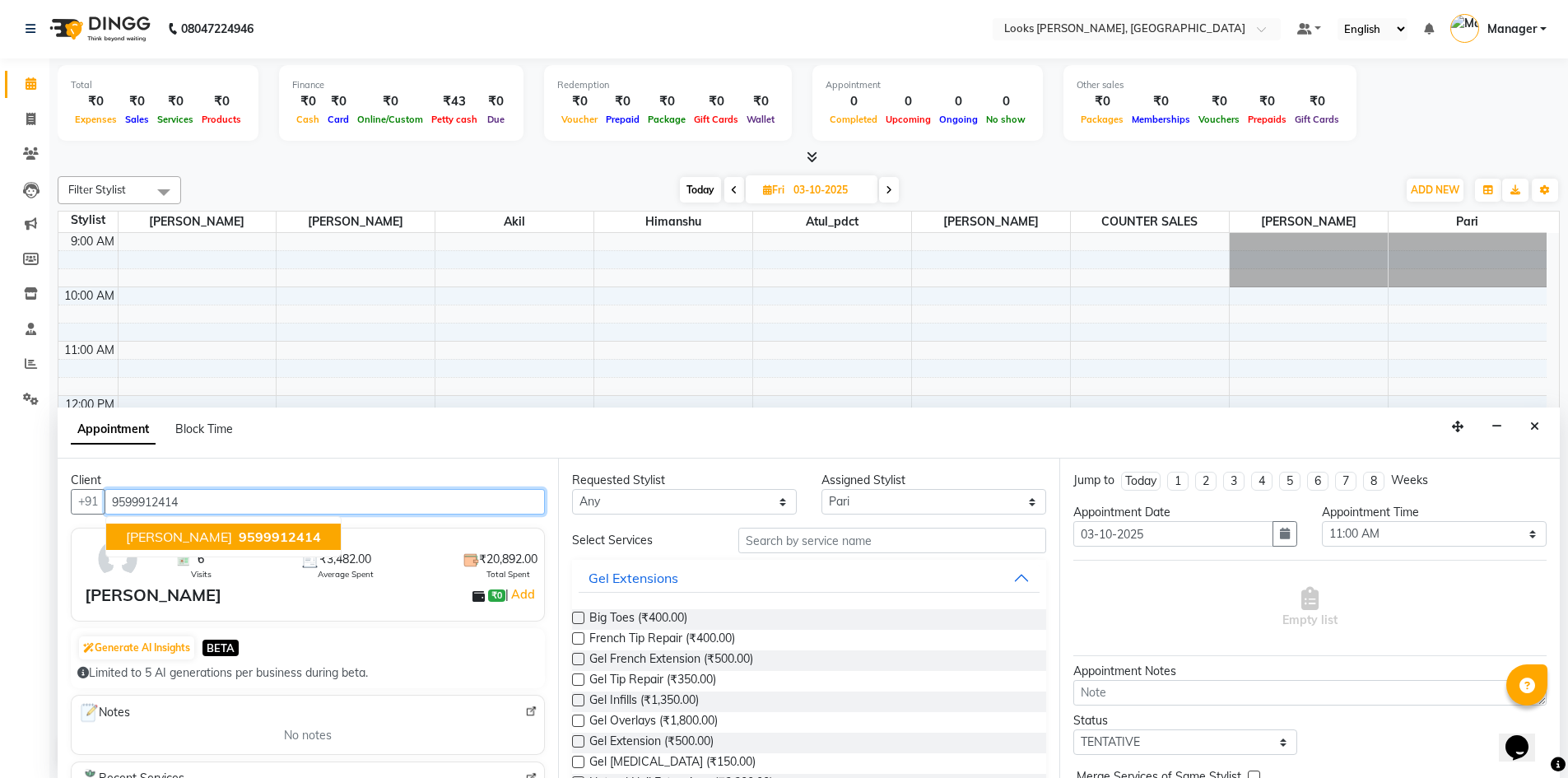
click at [239, 536] on span "9599912414" at bounding box center [280, 536] width 82 height 17
type input "9599912414"
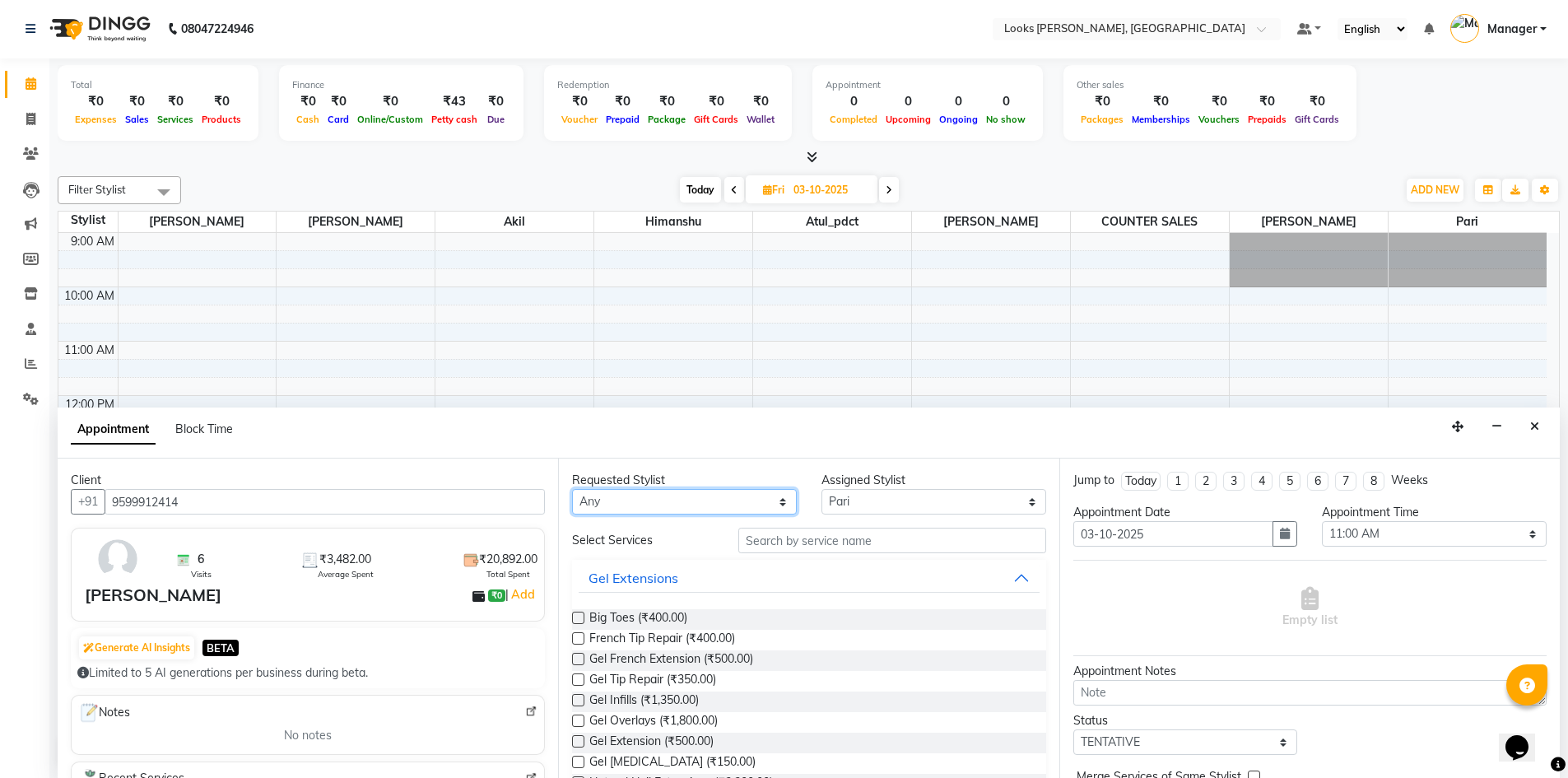
click at [736, 504] on select "Any [PERSON_NAME] [PERSON_NAME] Atul_pdct COUNTER SALES [PERSON_NAME] [PERSON_N…" at bounding box center [684, 502] width 224 height 26
select select "89272"
click at [572, 489] on select "Any [PERSON_NAME] [PERSON_NAME] Atul_pdct COUNTER SALES [PERSON_NAME] [PERSON_N…" at bounding box center [684, 502] width 224 height 26
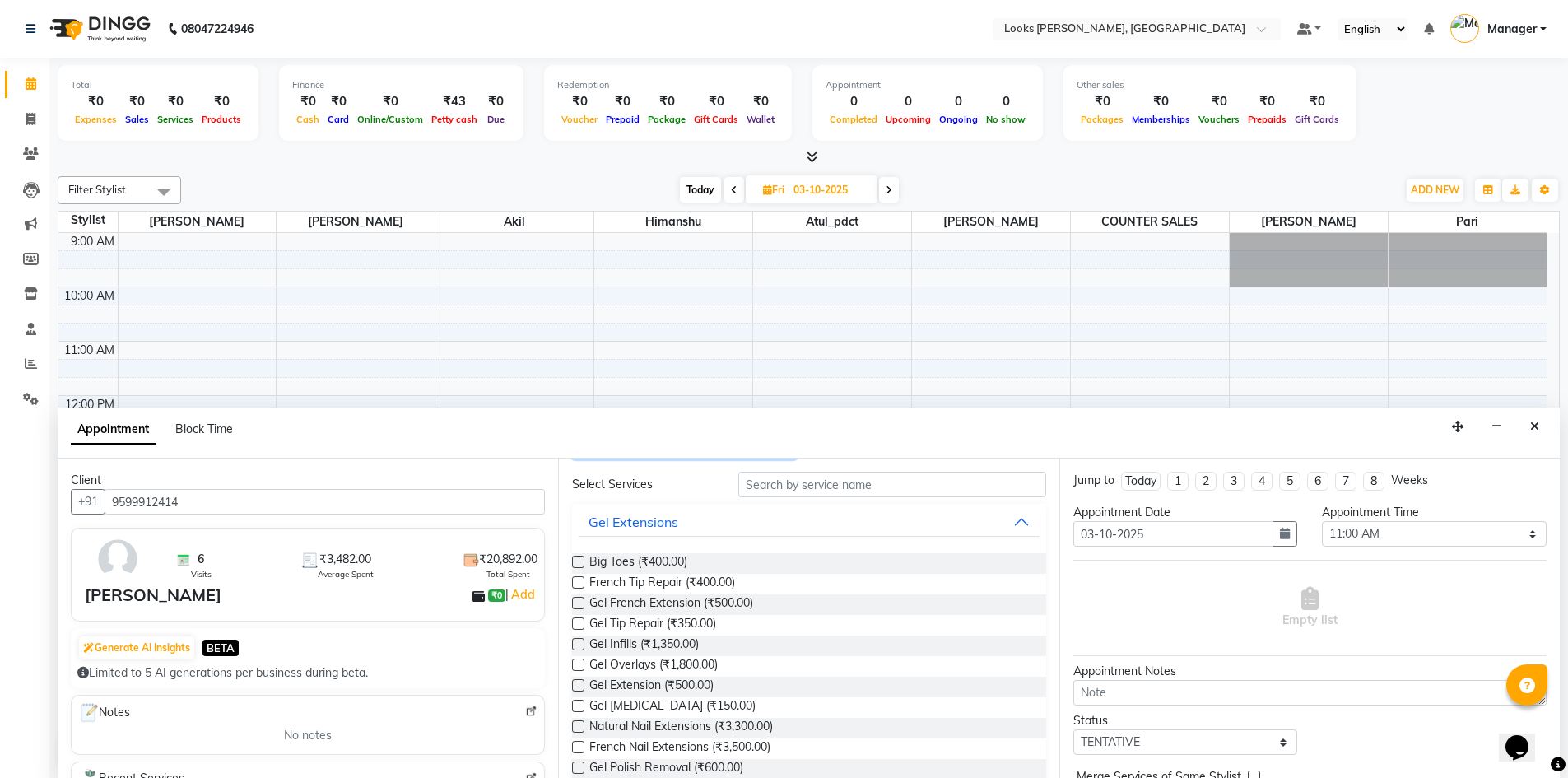
scroll to position [55, 0]
click at [811, 493] on input "text" at bounding box center [892, 485] width 308 height 26
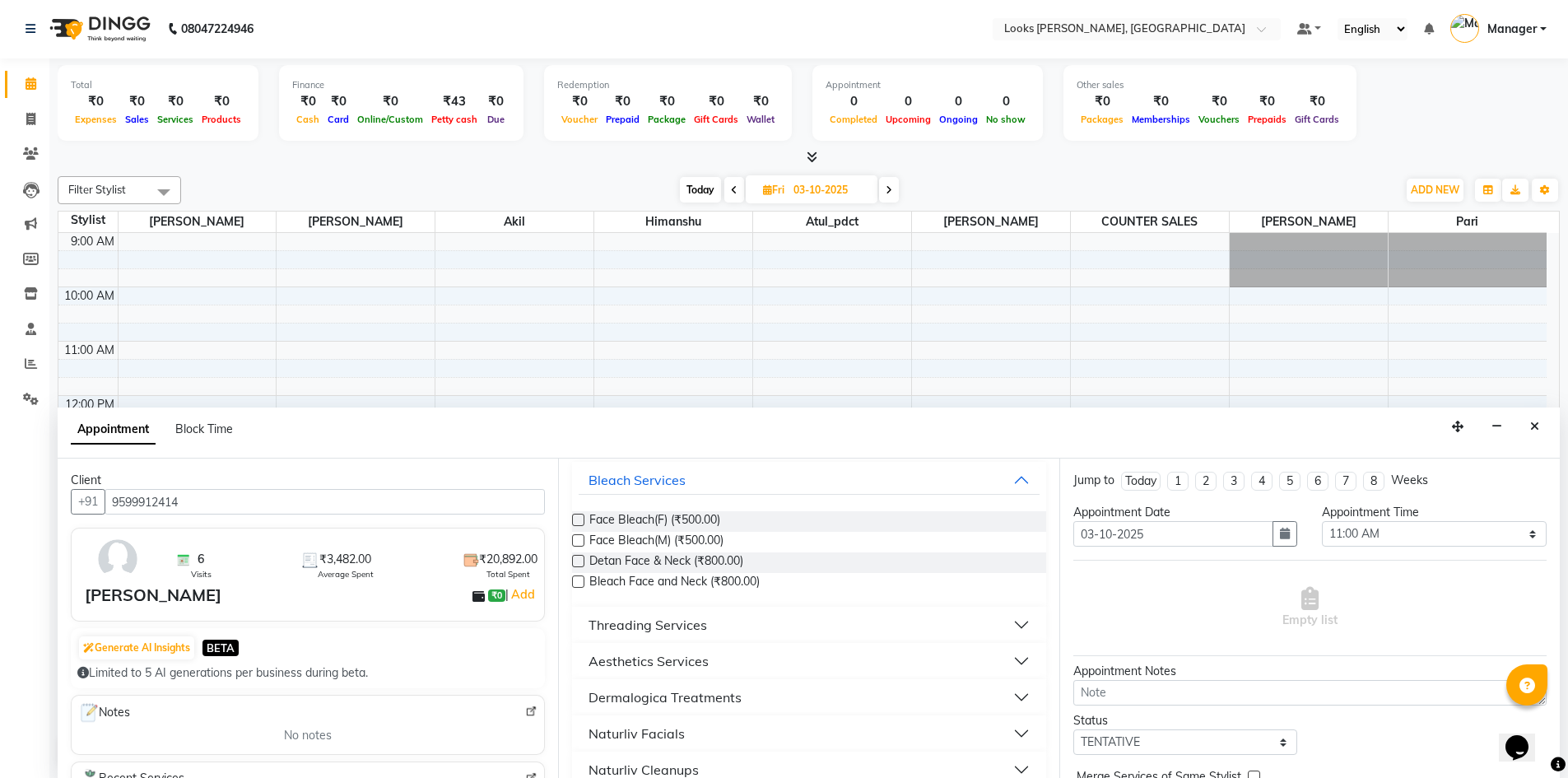
scroll to position [192, 0]
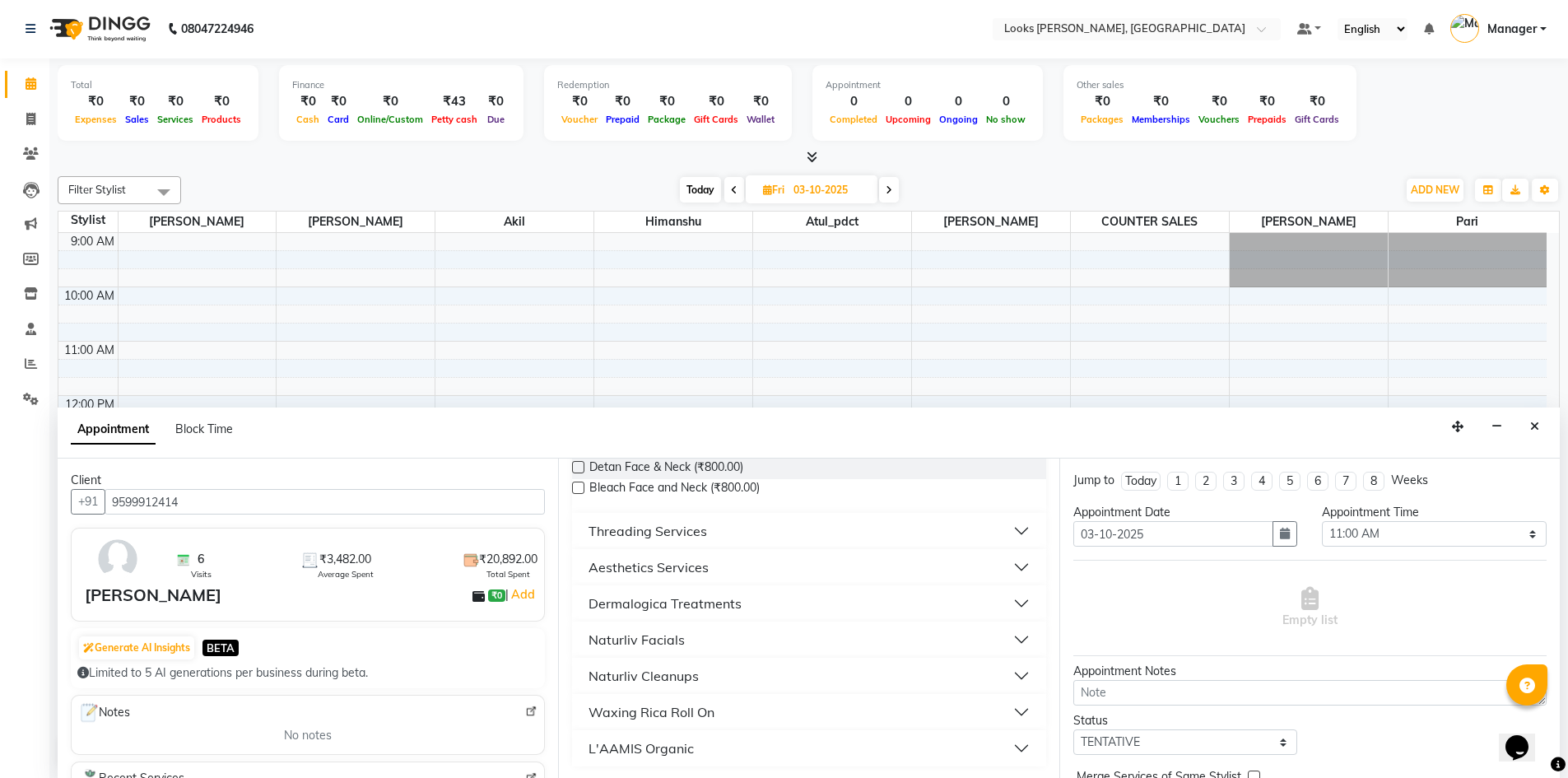
type input "fac"
click at [796, 632] on button "Naturliv Facials" at bounding box center [808, 640] width 460 height 30
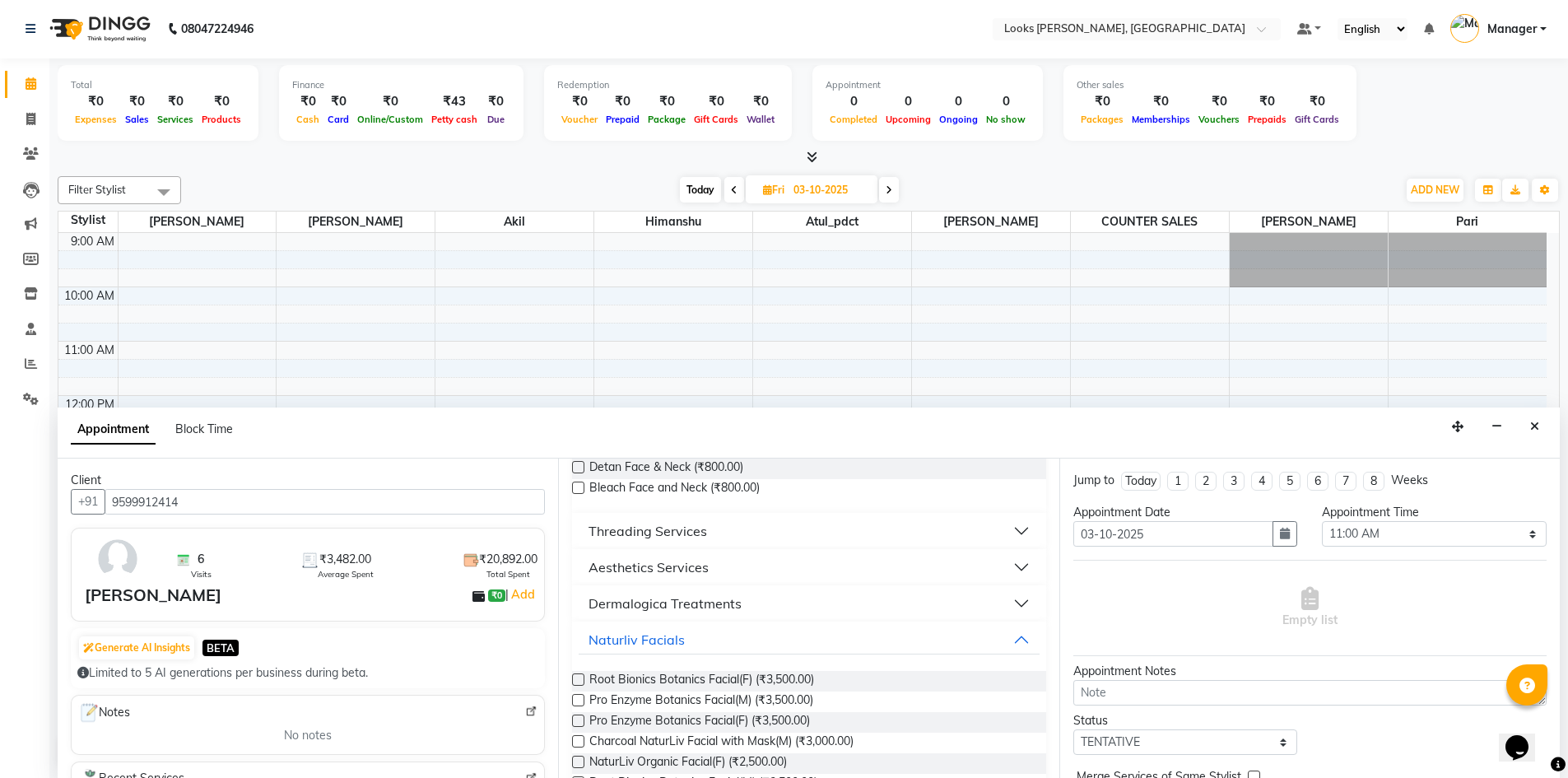
click at [575, 679] on label at bounding box center [578, 678] width 12 height 12
click at [575, 679] on input "checkbox" at bounding box center [578, 681] width 11 height 11
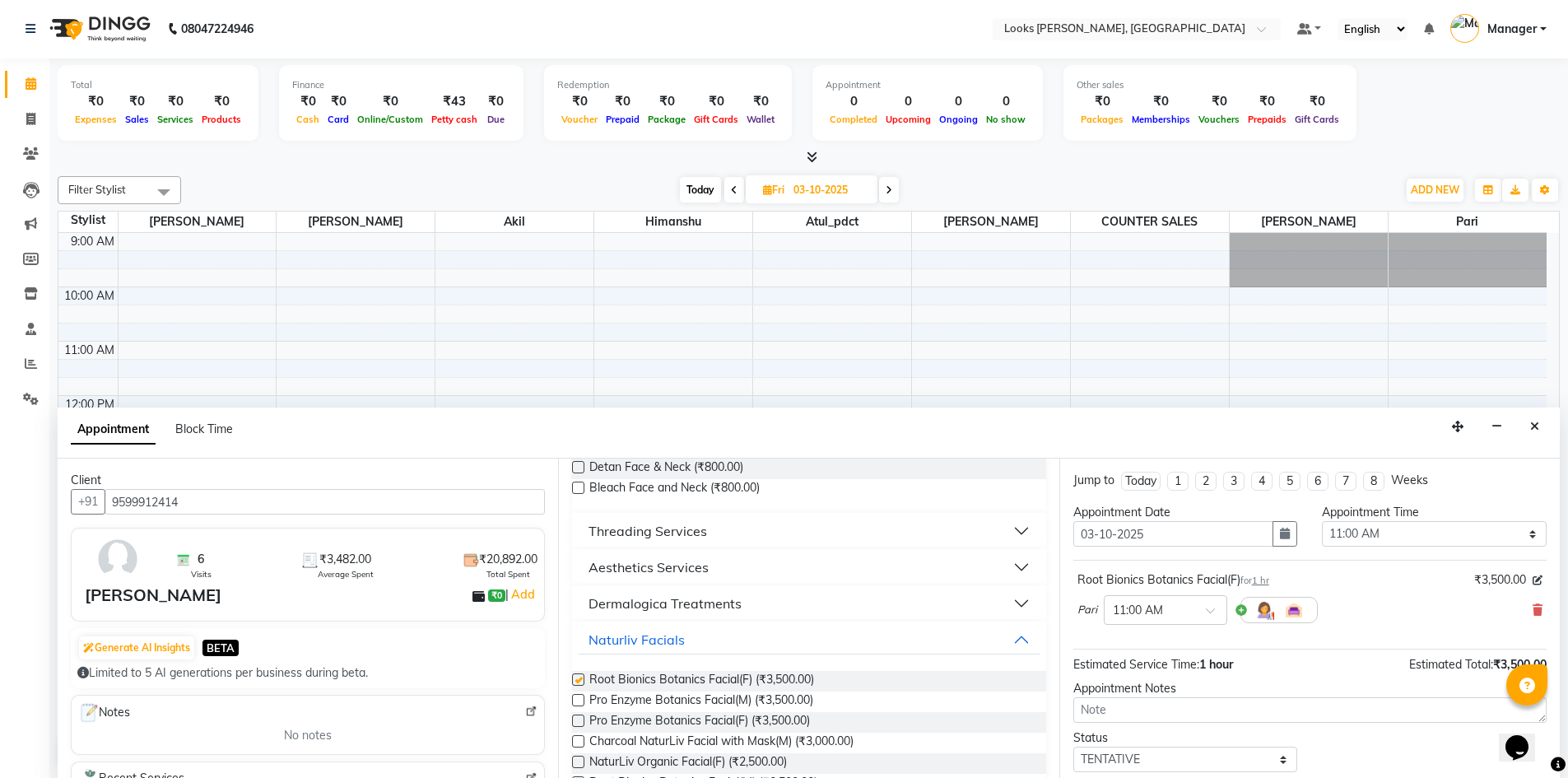
checkbox input "false"
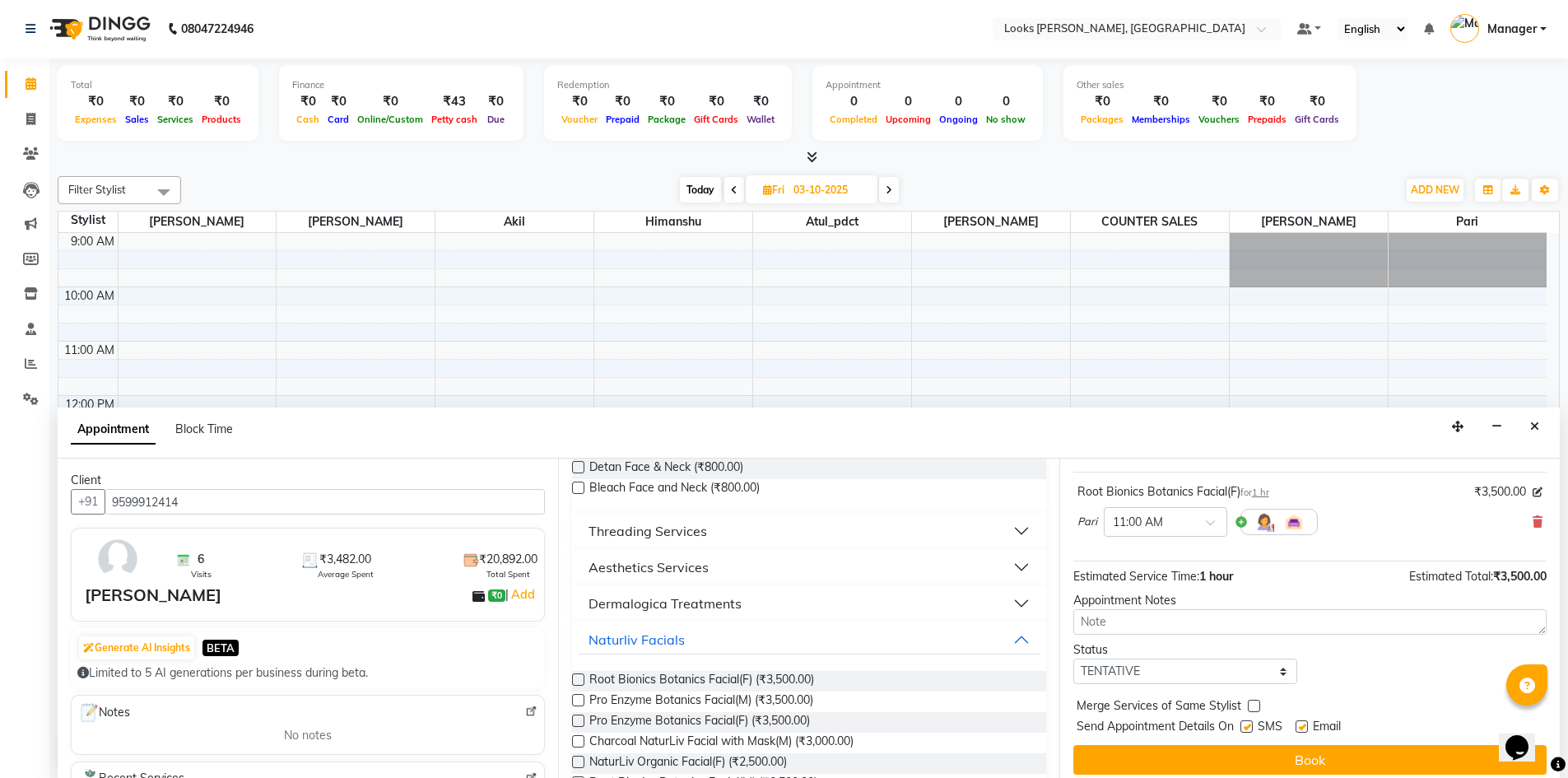
scroll to position [98, 0]
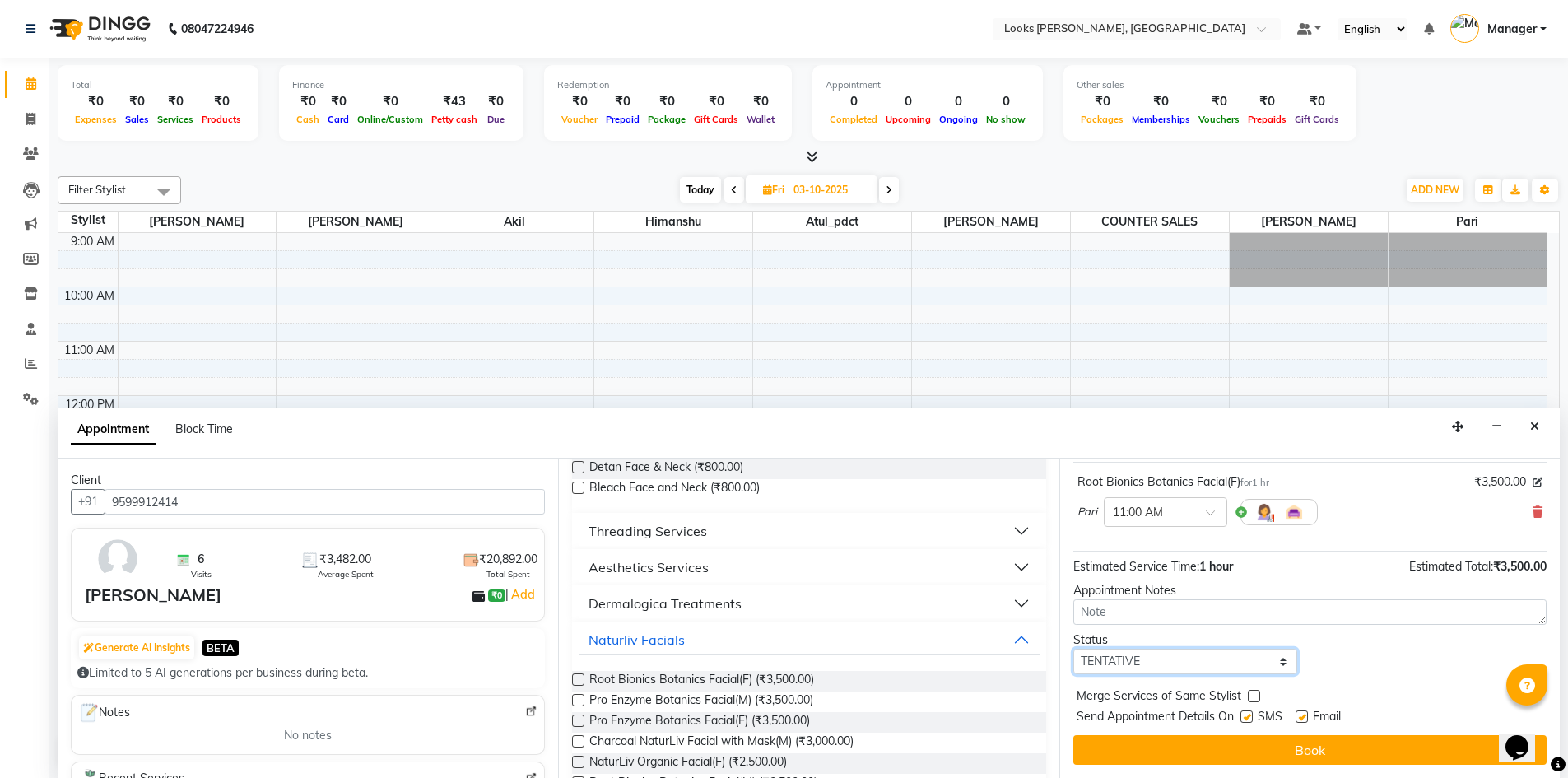
click at [1249, 661] on select "Select TENTATIVE CONFIRM UPCOMING" at bounding box center [1185, 662] width 224 height 26
select select "confirm booking"
click at [1073, 649] on select "Select TENTATIVE CONFIRM UPCOMING" at bounding box center [1185, 662] width 224 height 26
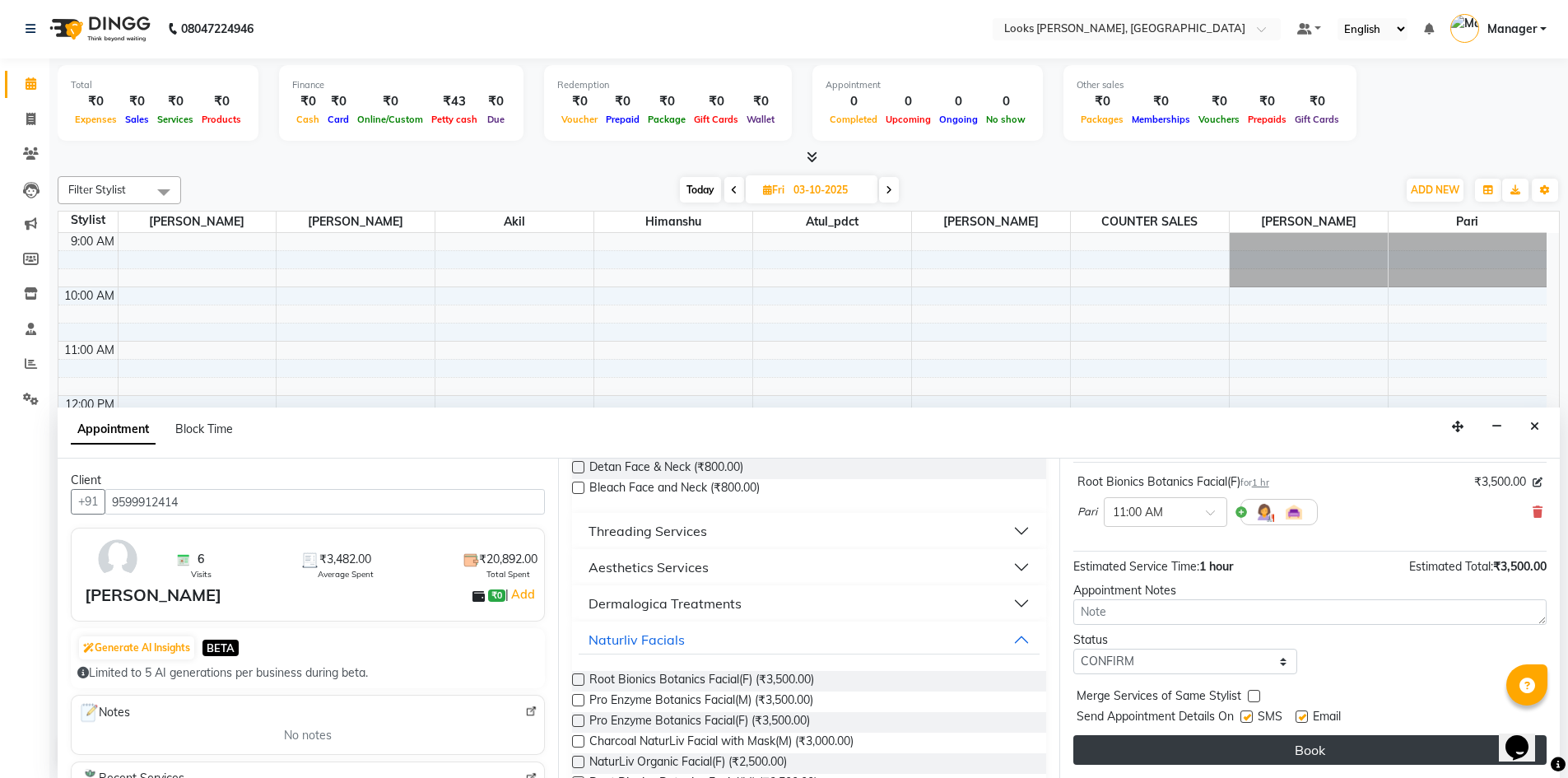
click at [1319, 753] on button "Book" at bounding box center [1310, 749] width 473 height 30
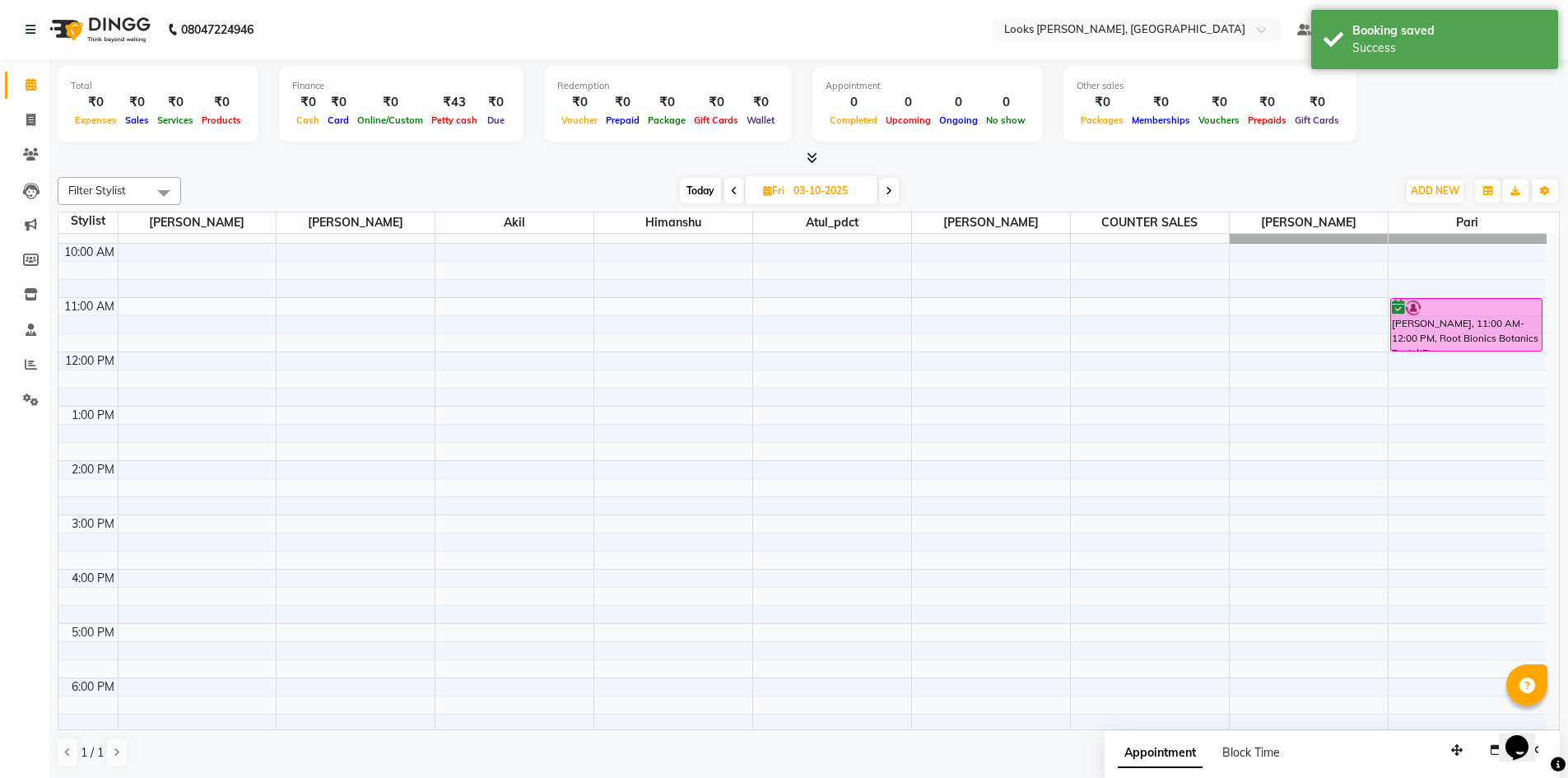
scroll to position [0, 0]
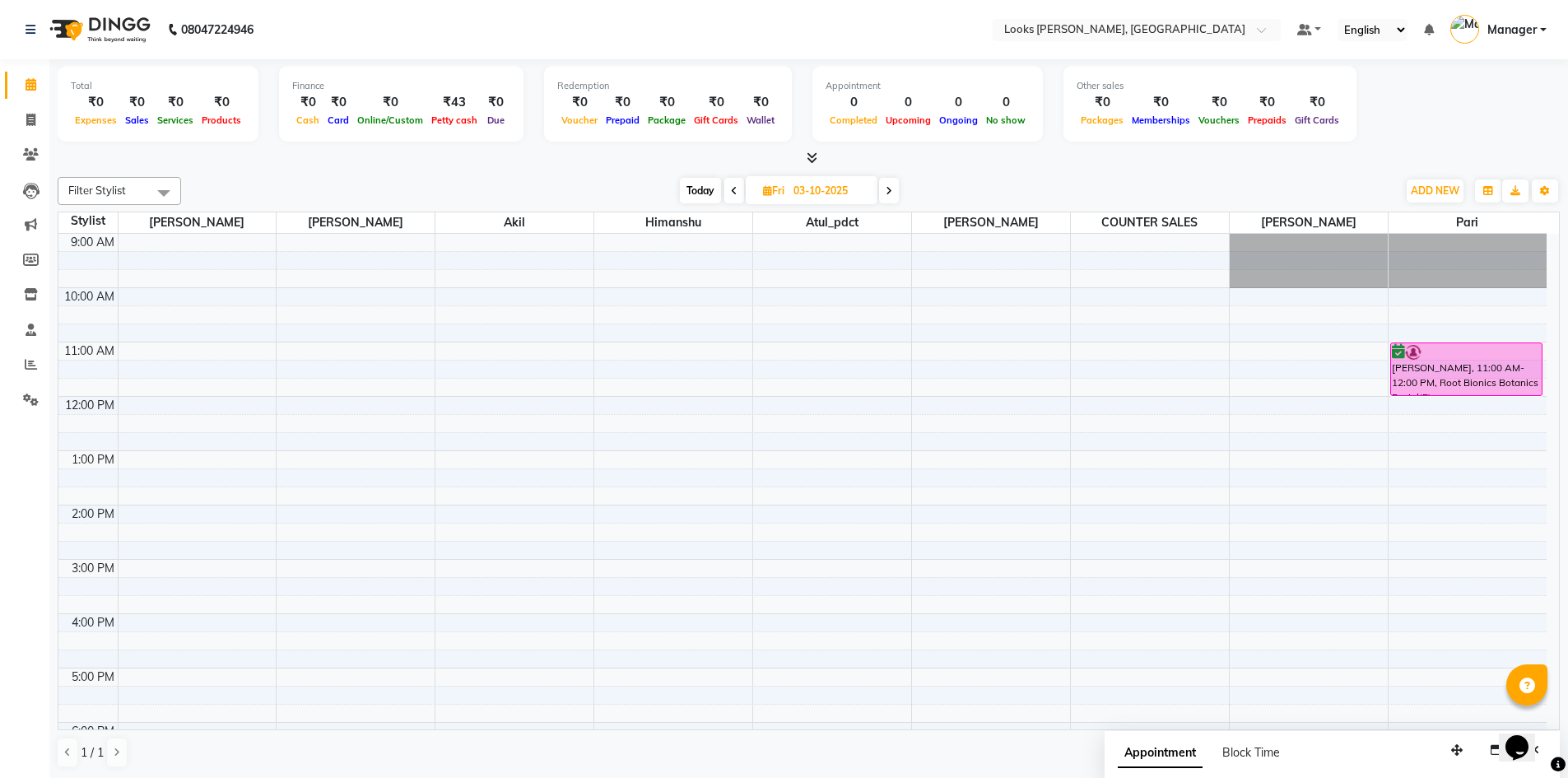
click at [737, 186] on span at bounding box center [734, 191] width 19 height 26
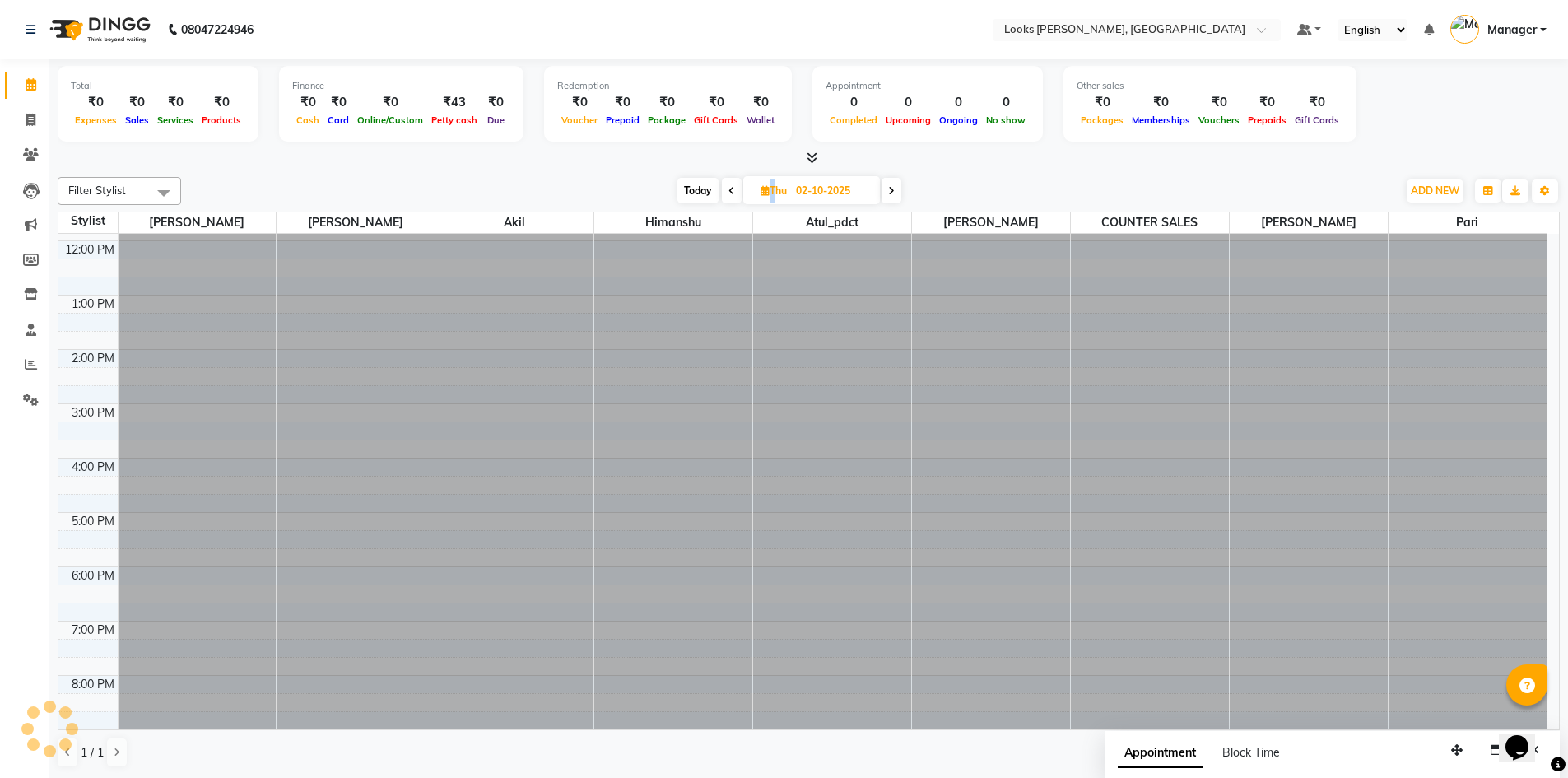
click at [737, 186] on span at bounding box center [731, 191] width 19 height 26
type input "01-10-2025"
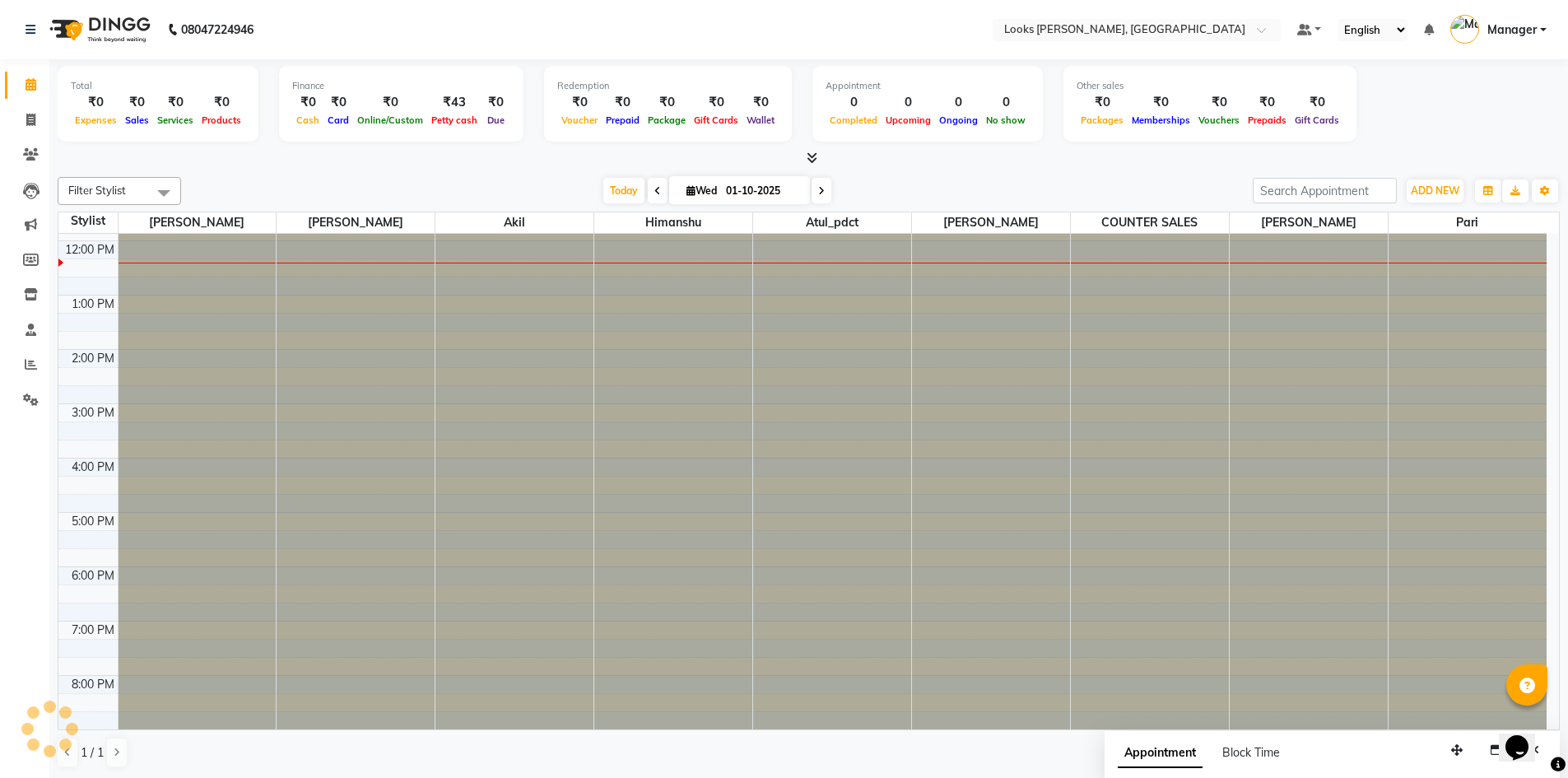
scroll to position [156, 0]
